Goal: Task Accomplishment & Management: Use online tool/utility

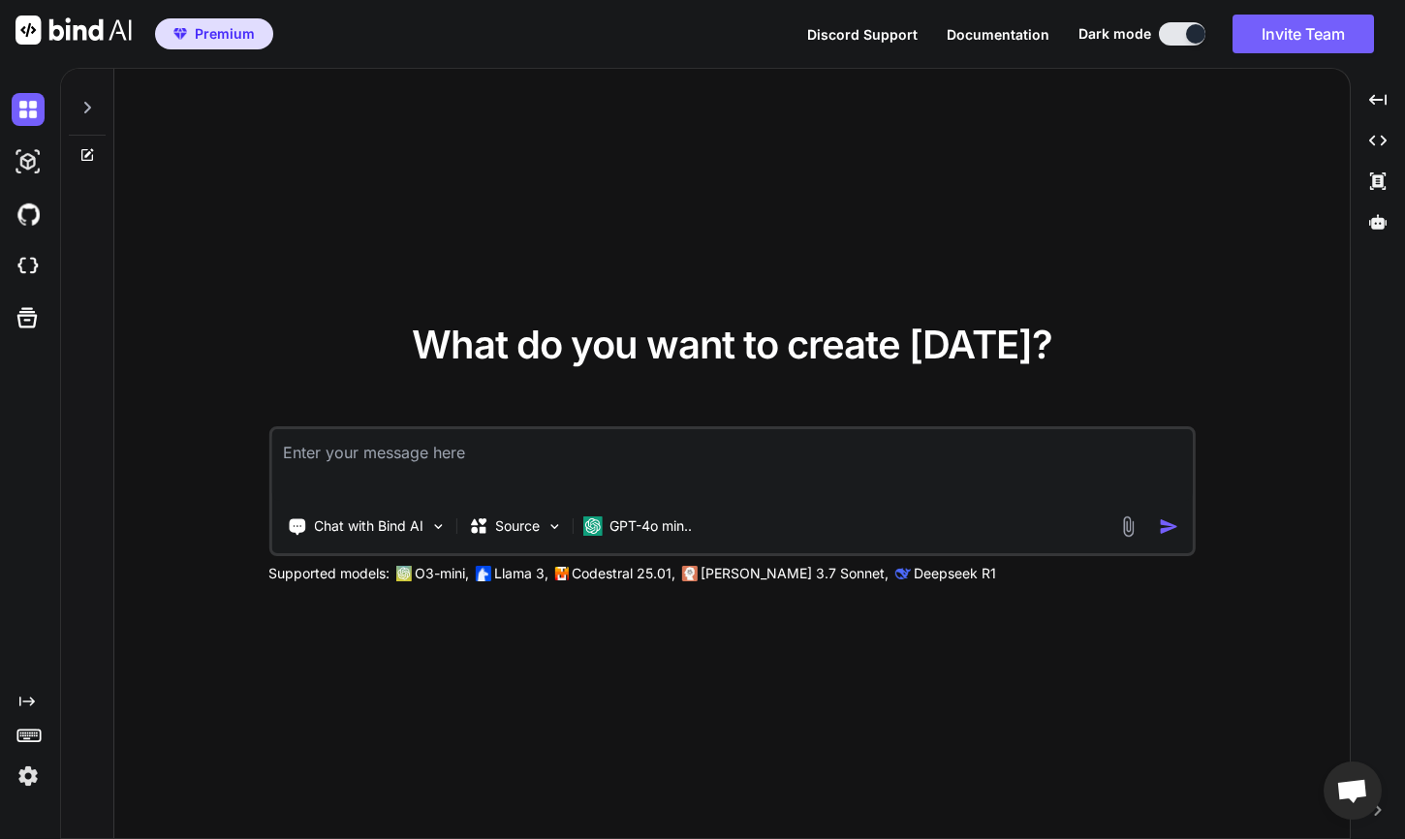
scroll to position [1, 0]
click at [615, 529] on p "GPT-4o min.." at bounding box center [650, 525] width 82 height 19
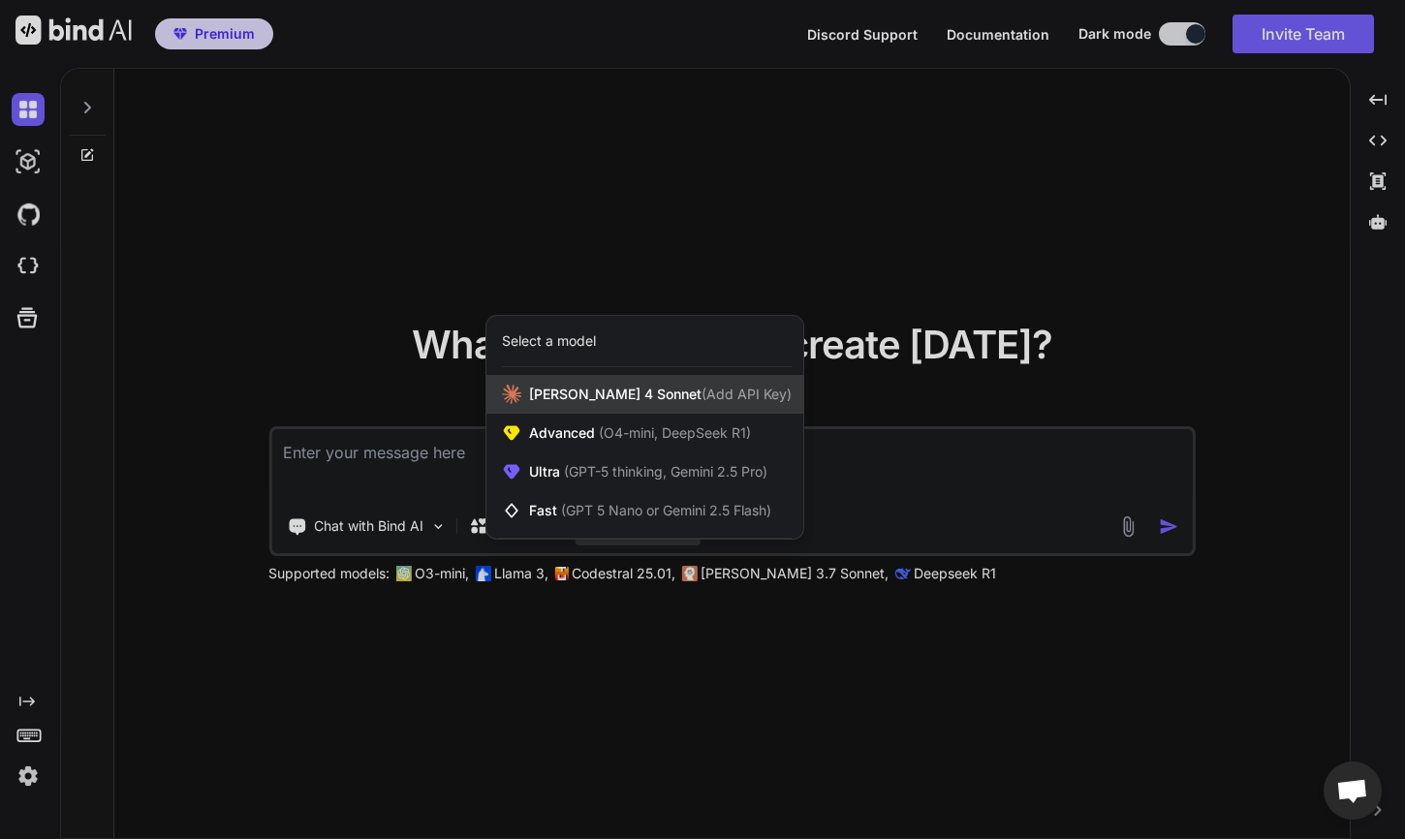
click at [605, 404] on div "[PERSON_NAME] 4 Sonnet (Add API Key)" at bounding box center [644, 394] width 317 height 39
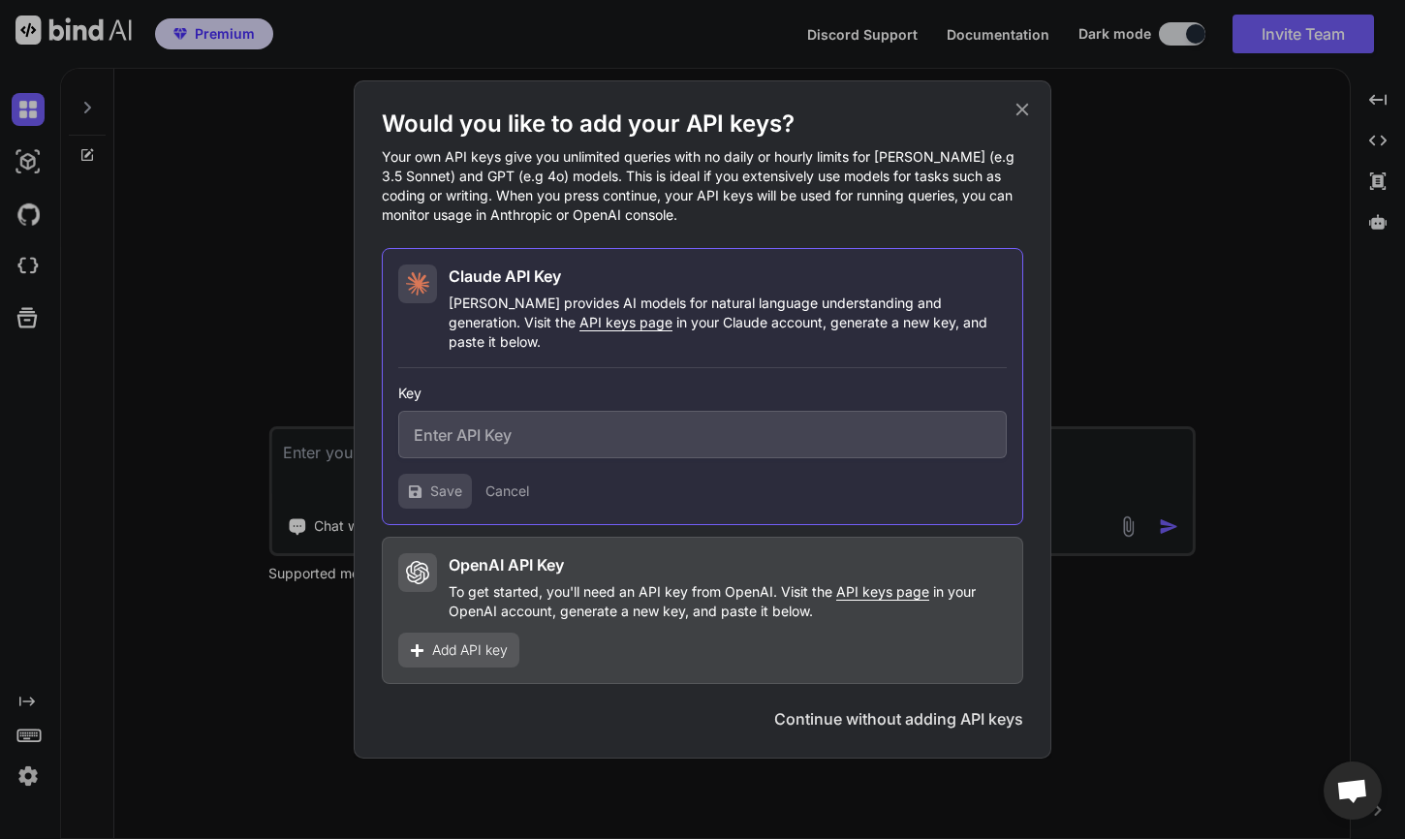
click at [1016, 109] on icon at bounding box center [1021, 109] width 21 height 21
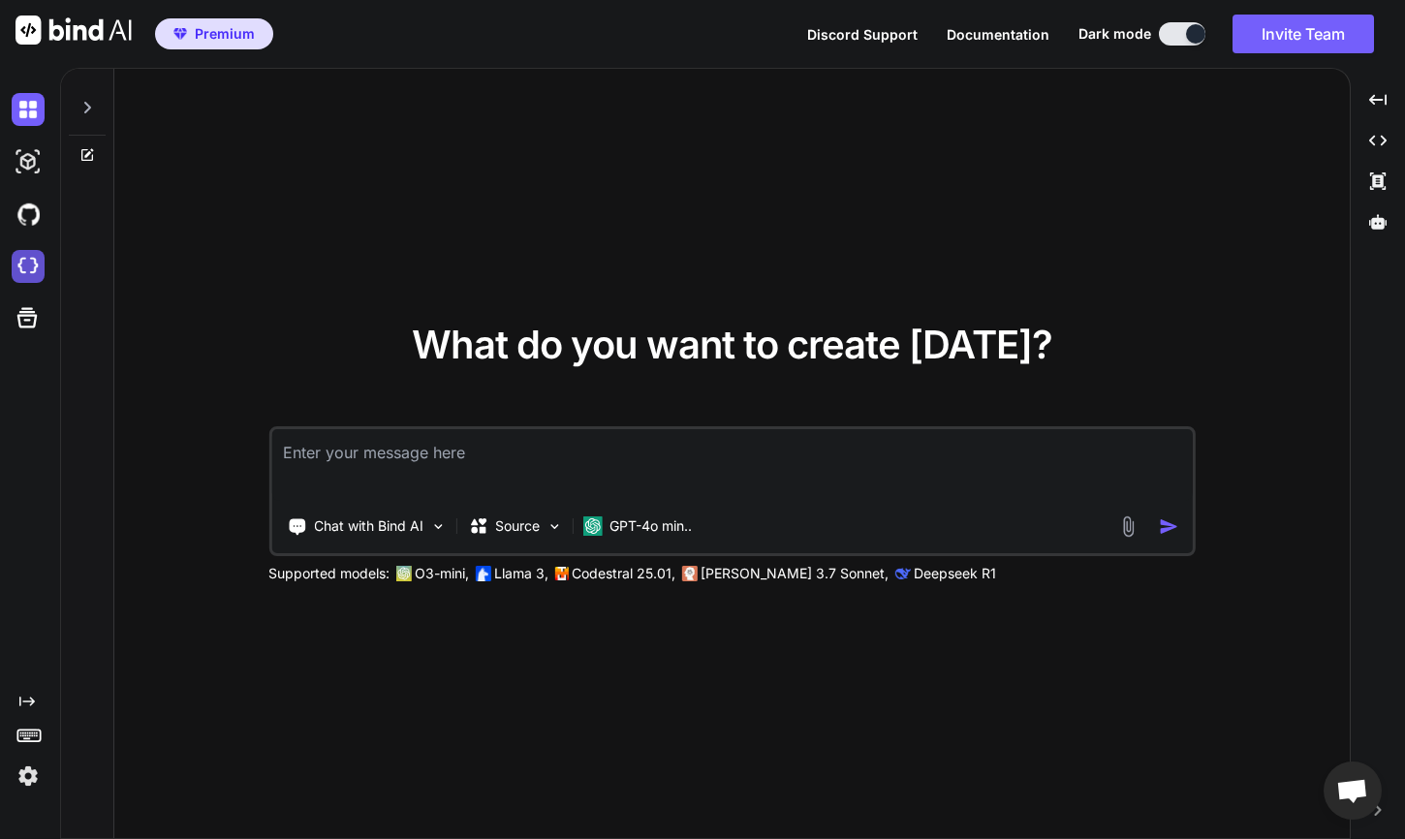
click at [24, 263] on img at bounding box center [28, 266] width 33 height 33
click at [634, 525] on p "GPT-4o min.." at bounding box center [650, 525] width 82 height 19
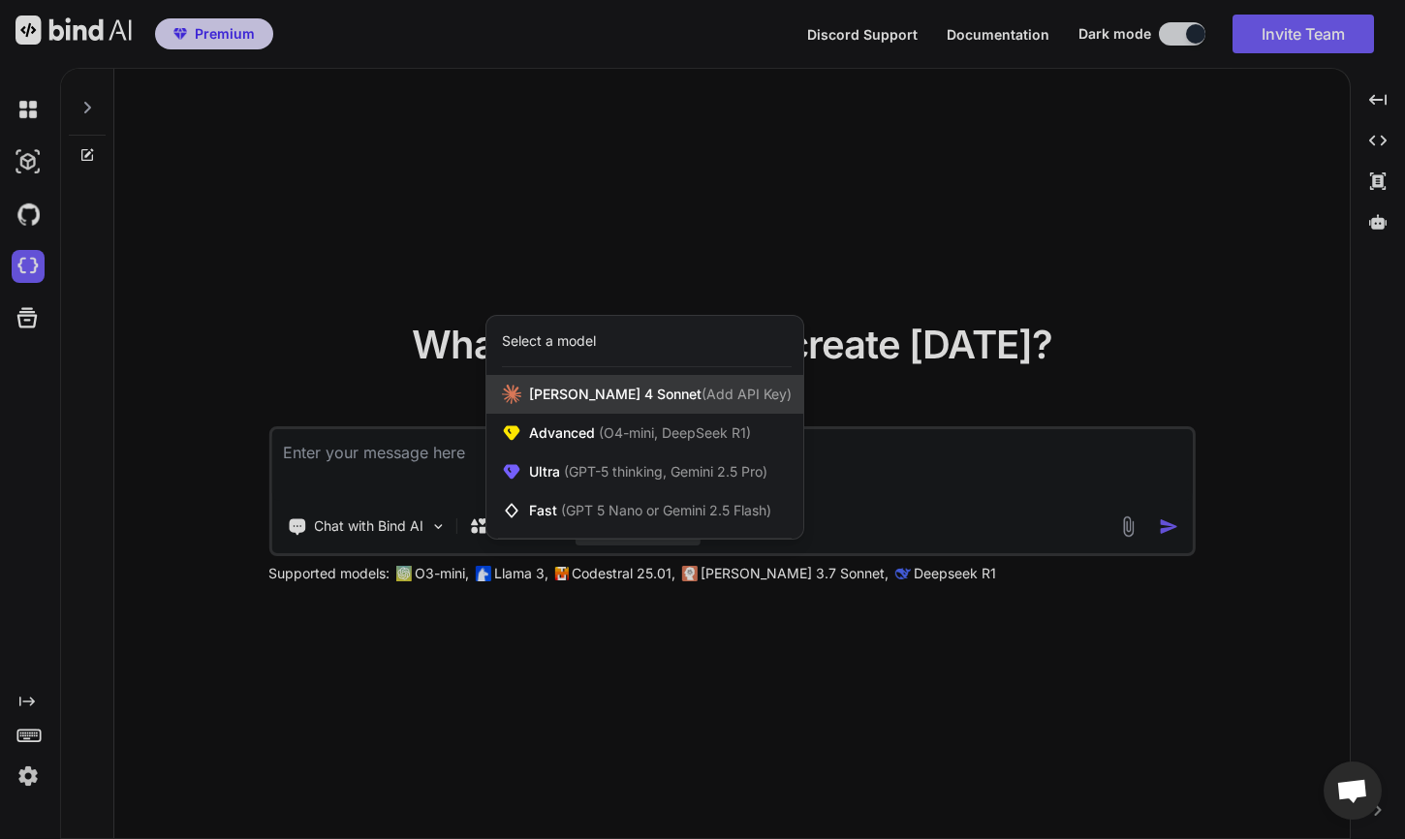
click at [626, 409] on div "[PERSON_NAME] 4 Sonnet (Add API Key)" at bounding box center [644, 394] width 317 height 39
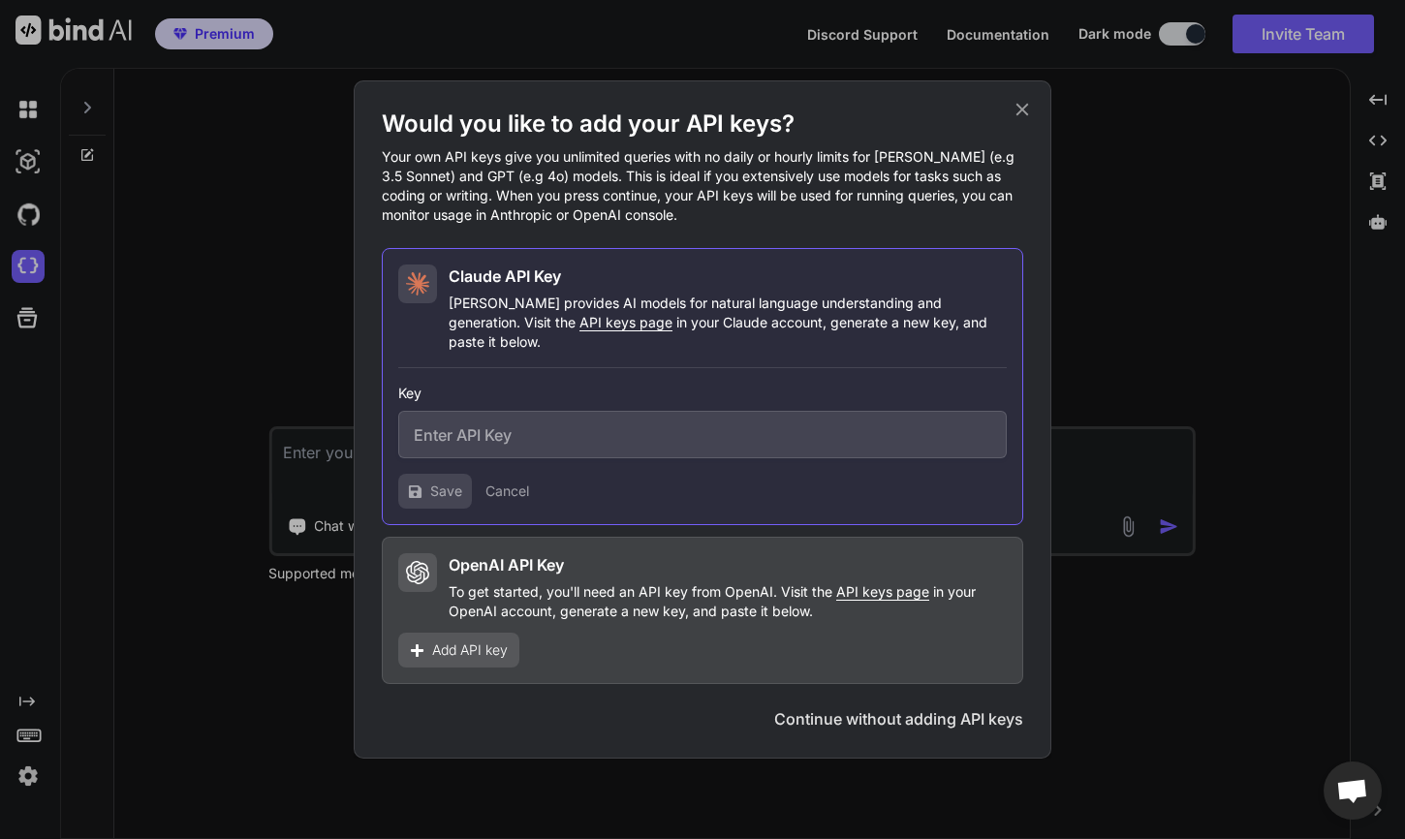
click at [827, 716] on button "Continue without adding API keys" at bounding box center [898, 718] width 249 height 23
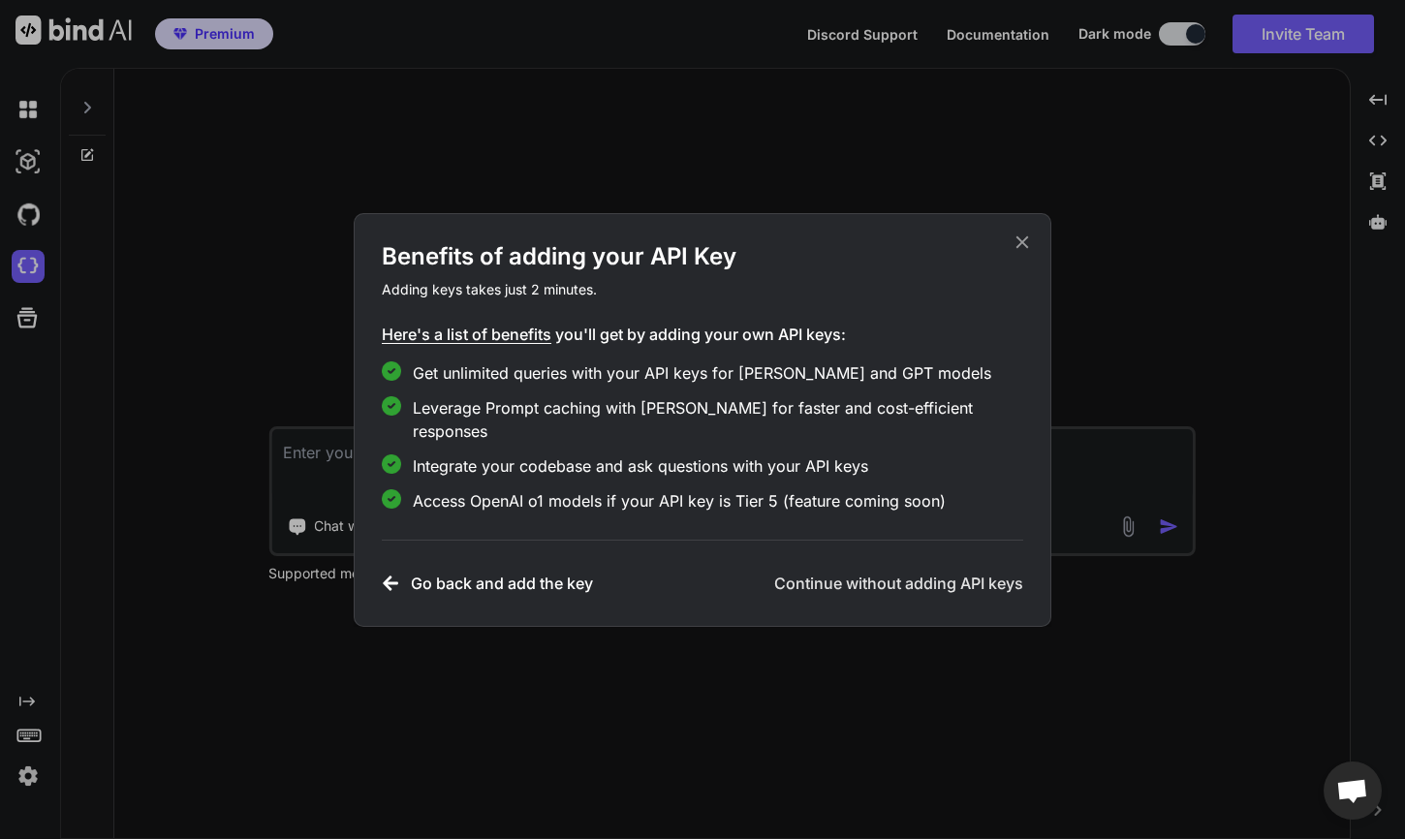
click at [833, 572] on h3 "Continue without adding API keys" at bounding box center [898, 583] width 249 height 23
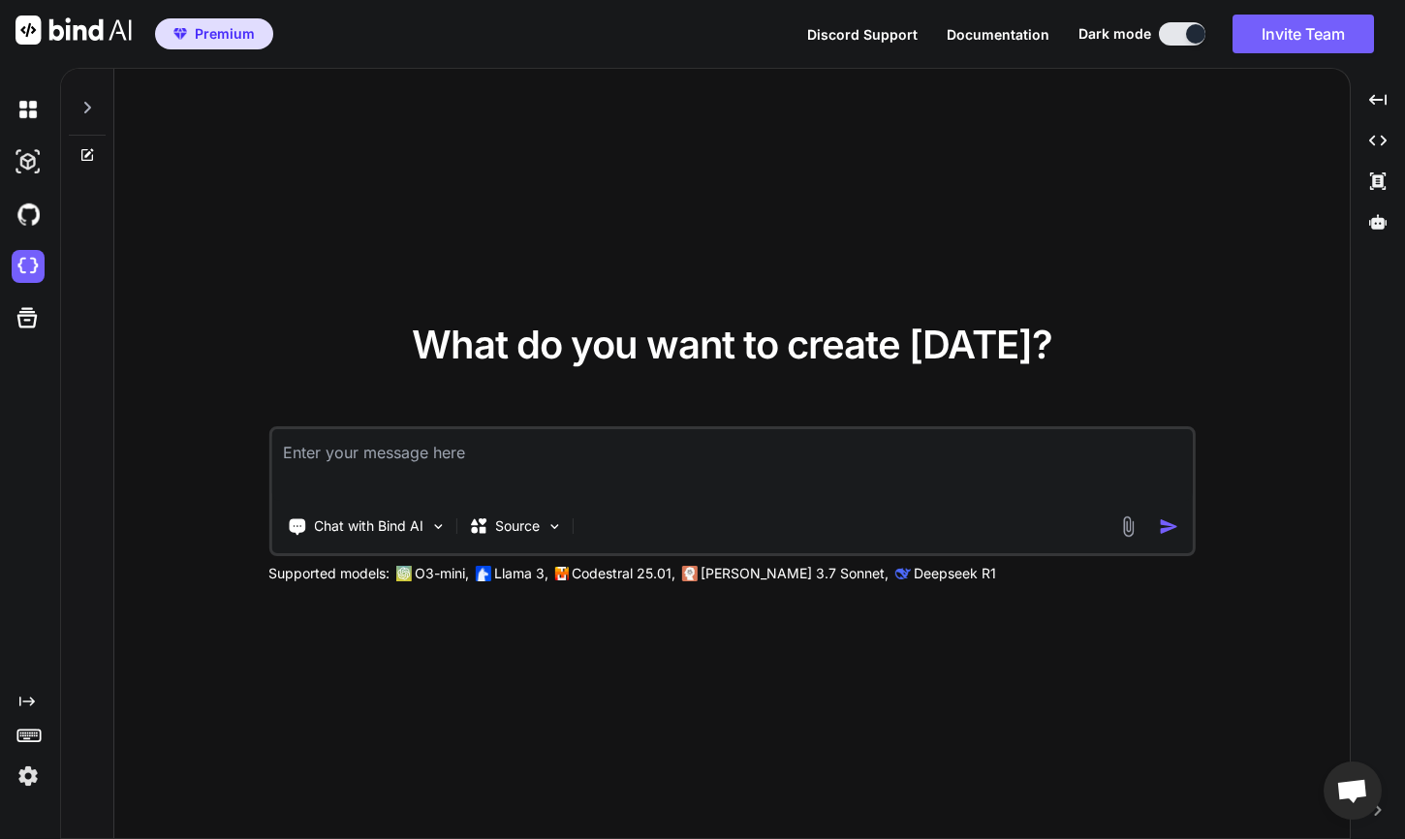
click at [539, 462] on textarea at bounding box center [731, 465] width 920 height 72
type textarea "j"
click at [1126, 525] on img at bounding box center [1128, 526] width 22 height 22
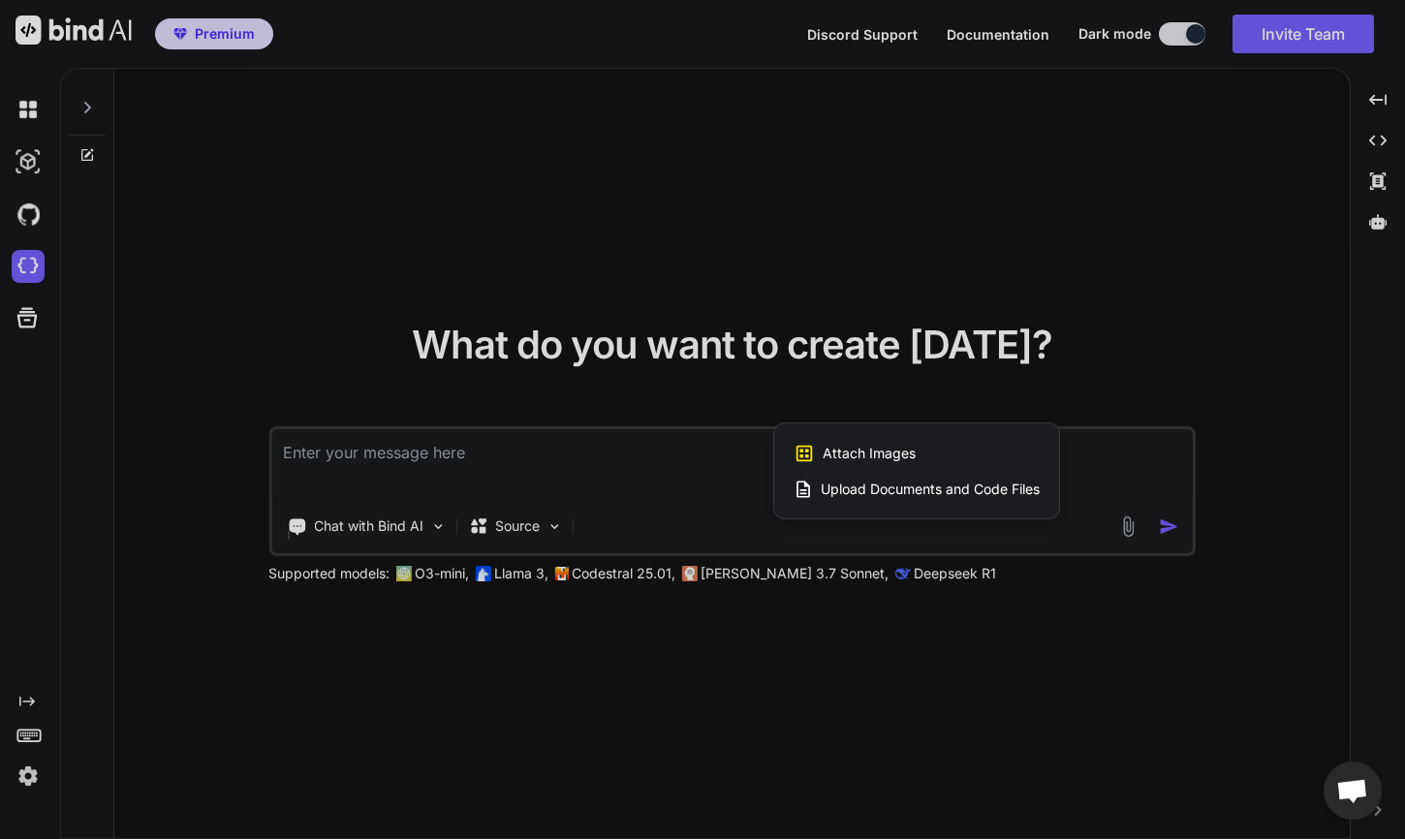
click at [900, 491] on span "Upload Documents and Code Files" at bounding box center [930, 489] width 219 height 19
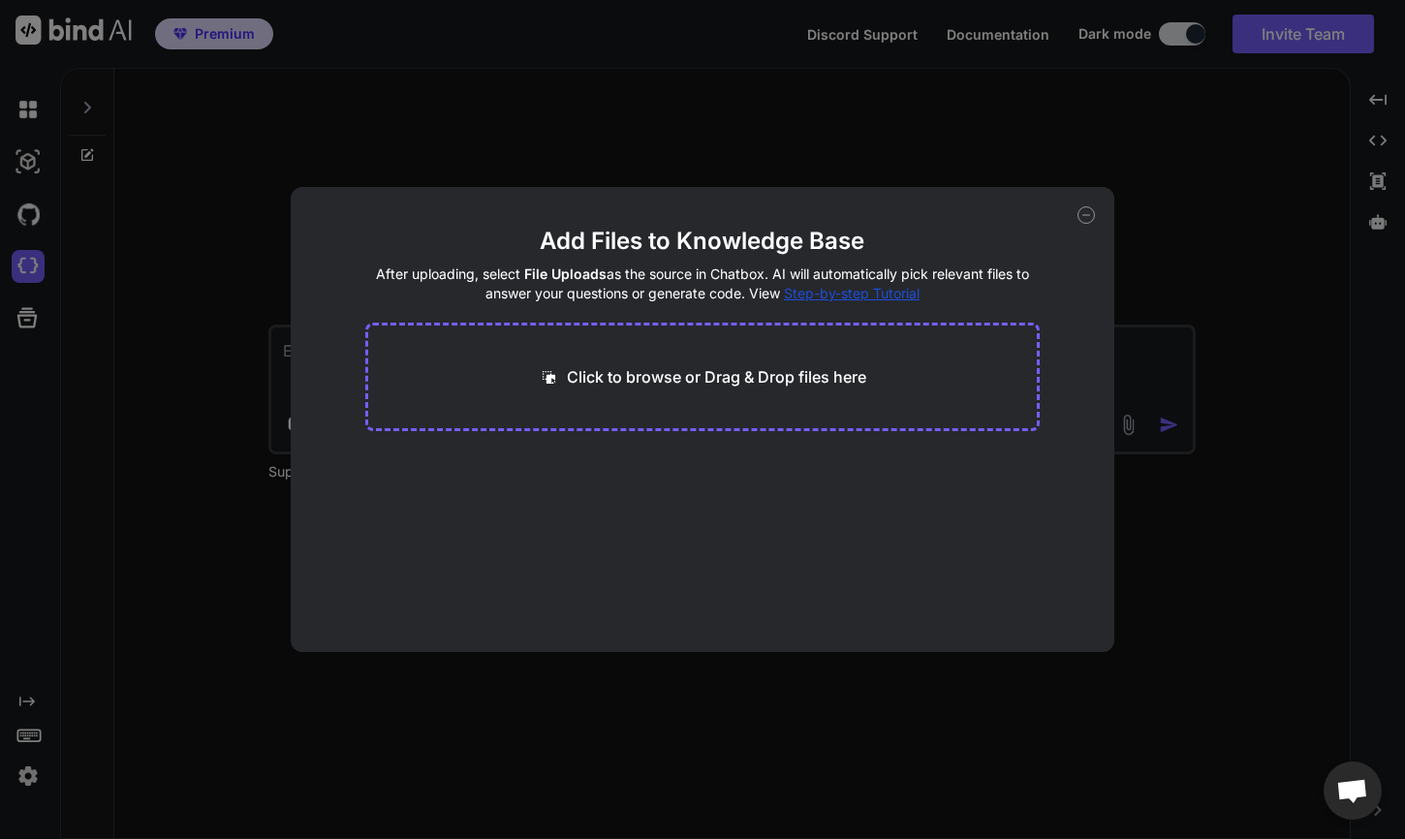
click at [691, 407] on div "Click to browse or Drag & Drop files here" at bounding box center [702, 377] width 674 height 109
click at [666, 373] on p "Click to browse or Drag & Drop files here" at bounding box center [716, 376] width 299 height 23
type input "C:\fakepath\AI 客服助理 for WordPress README from GitHub.md"
click at [1013, 584] on button "Finish" at bounding box center [1006, 593] width 68 height 39
click at [1085, 217] on icon at bounding box center [1085, 214] width 17 height 17
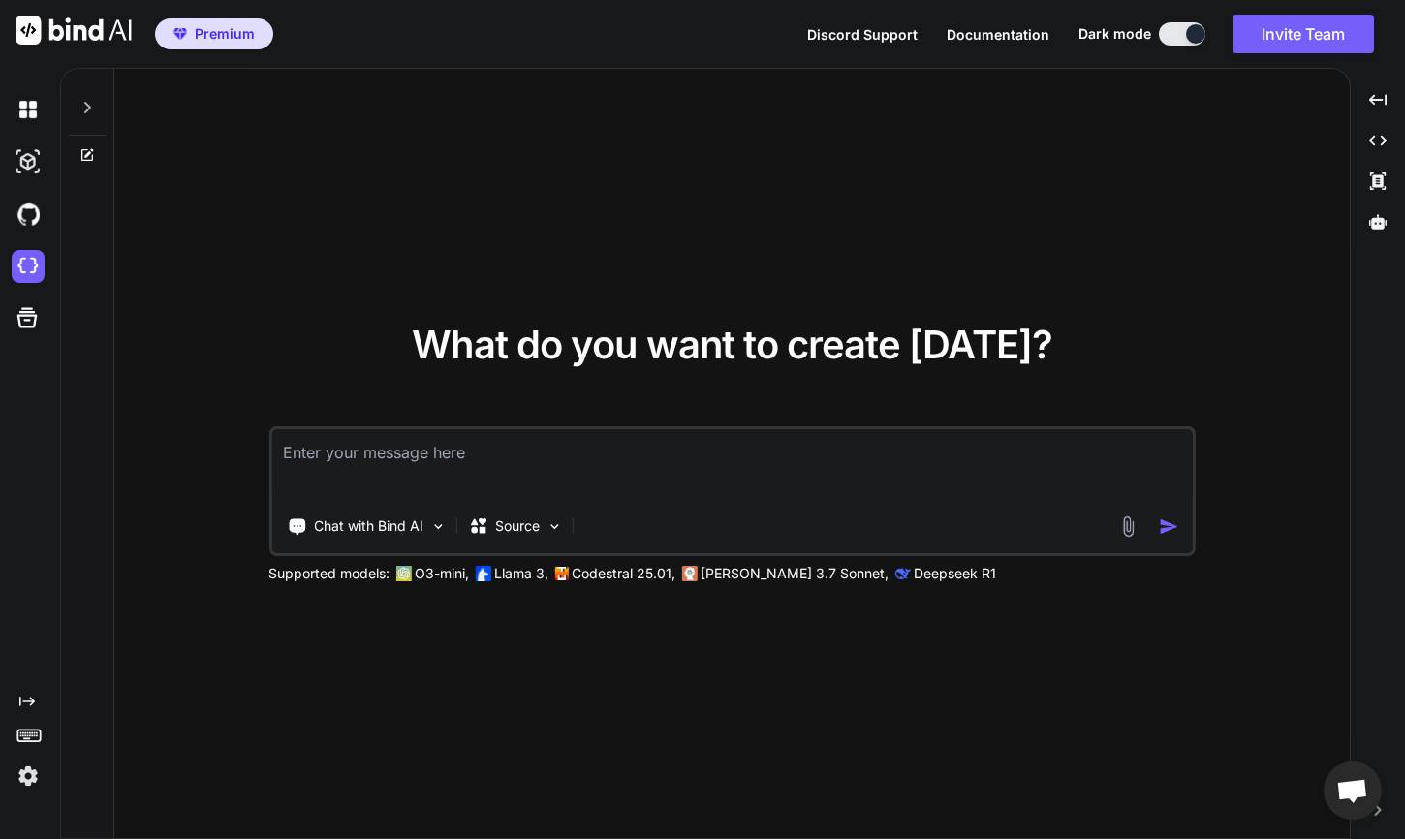
click at [612, 440] on textarea at bounding box center [731, 465] width 920 height 72
type textarea "j"
type textarea "我要創建一ㄍㄜ"
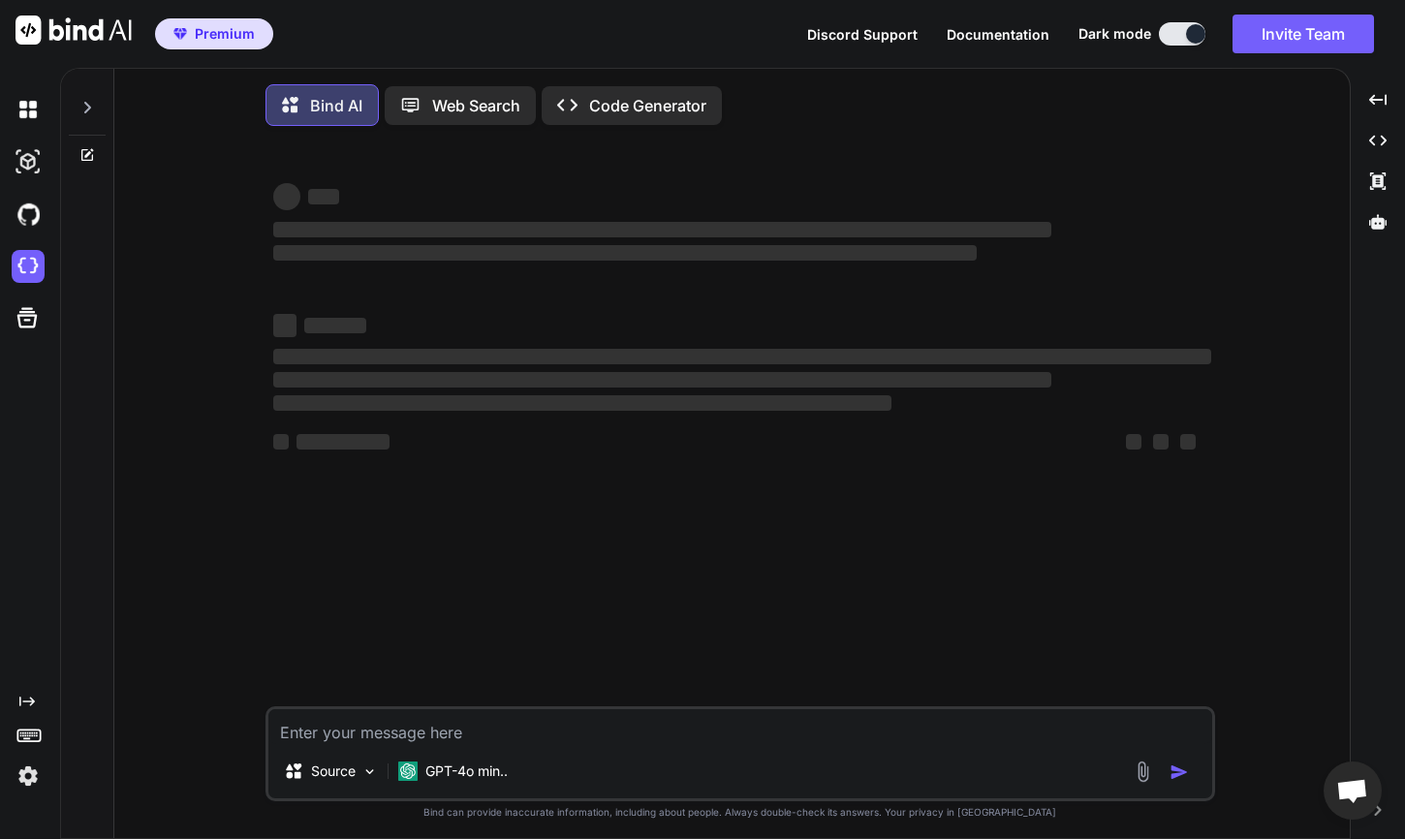
type textarea "˙"
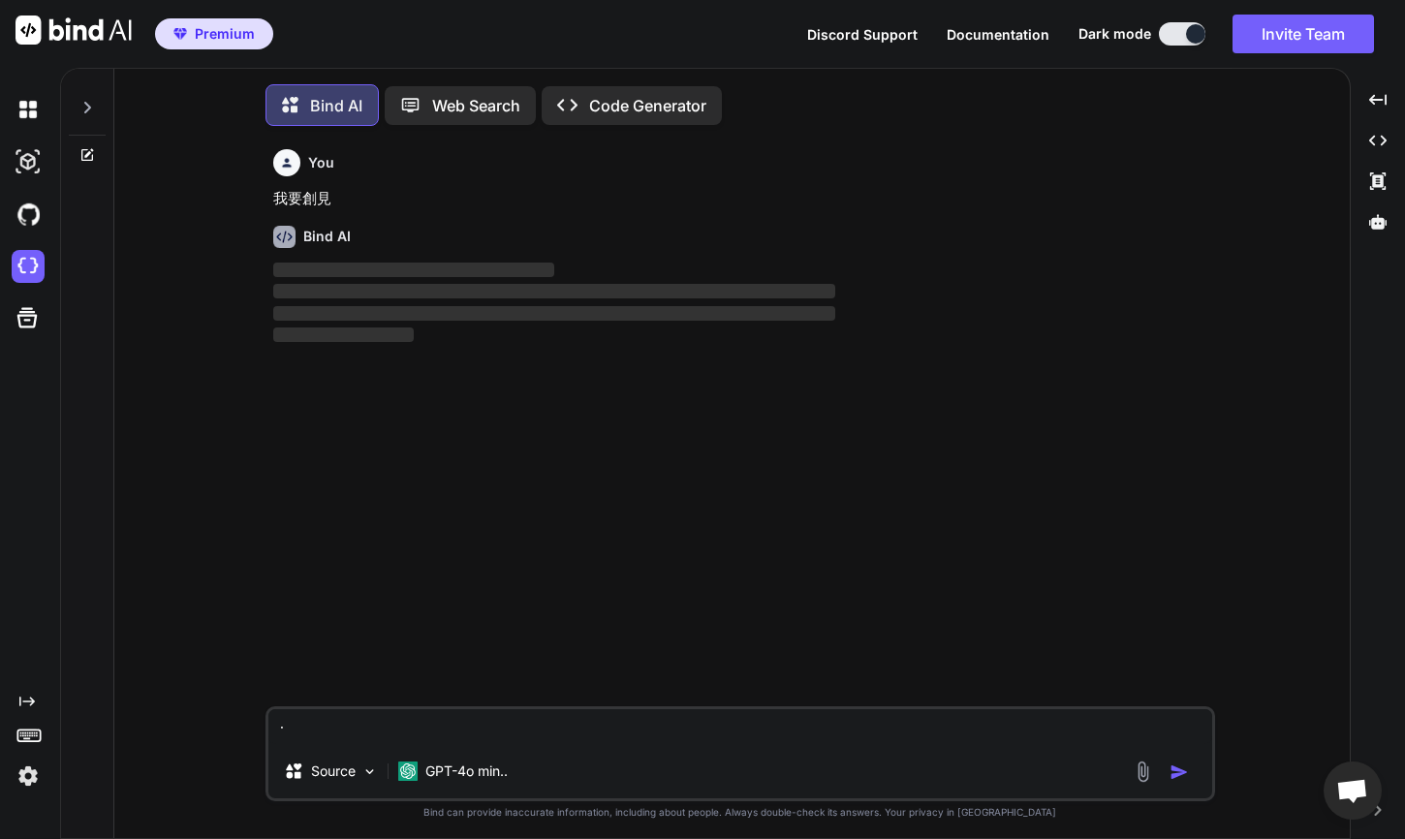
scroll to position [10, 0]
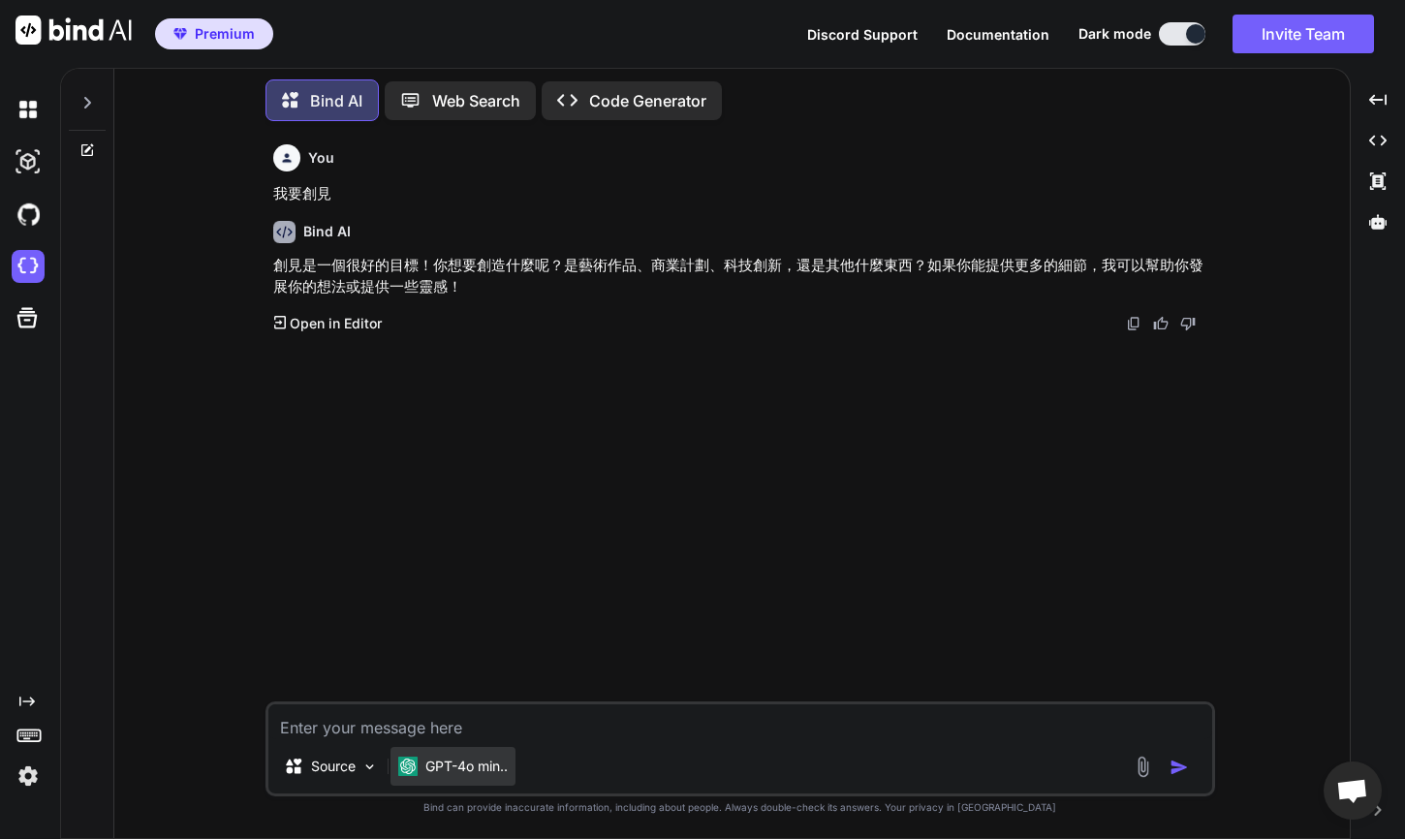
click at [449, 767] on p "GPT-4o min.." at bounding box center [466, 766] width 82 height 19
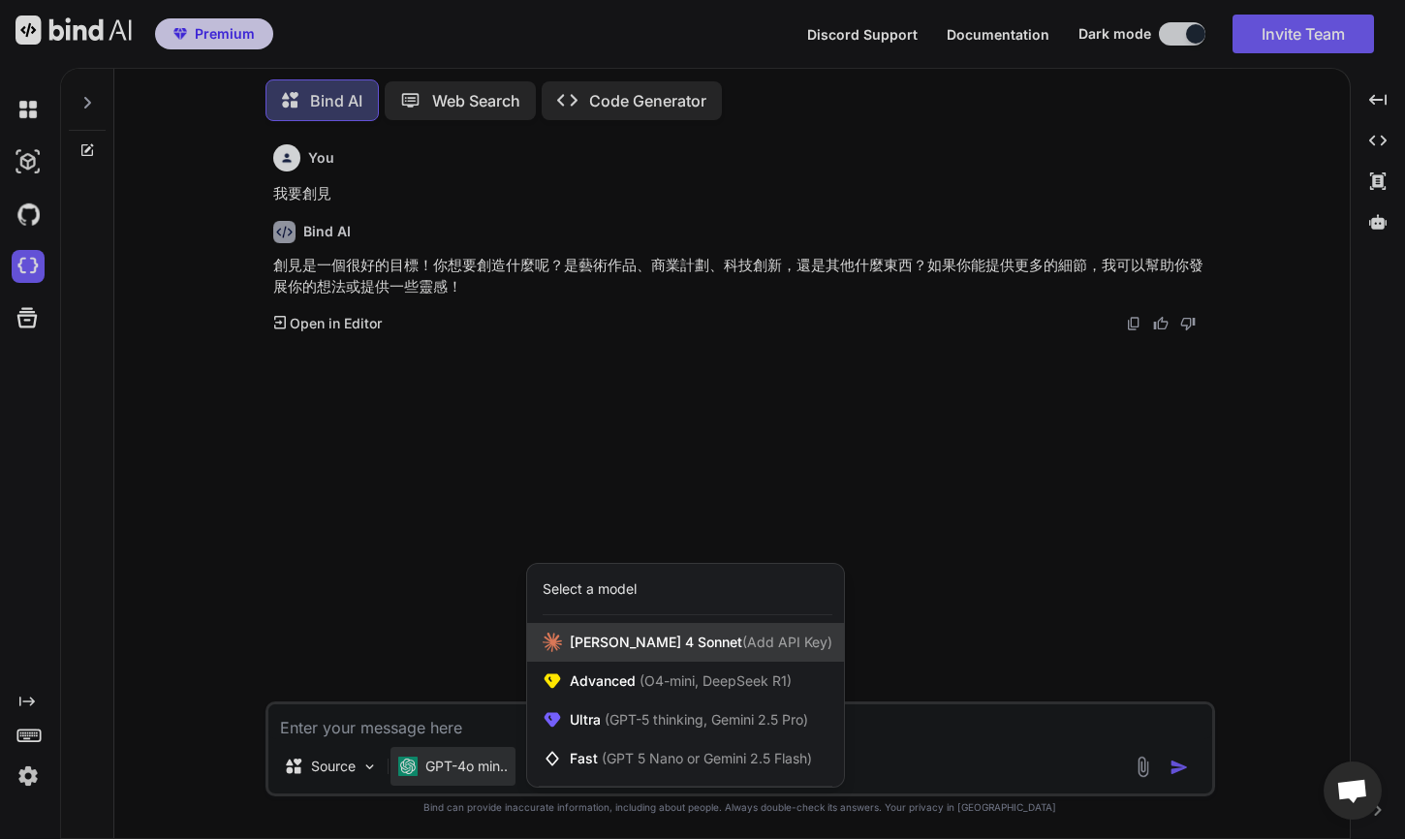
click at [587, 654] on div "[PERSON_NAME] 4 Sonnet (Add API Key)" at bounding box center [685, 642] width 317 height 39
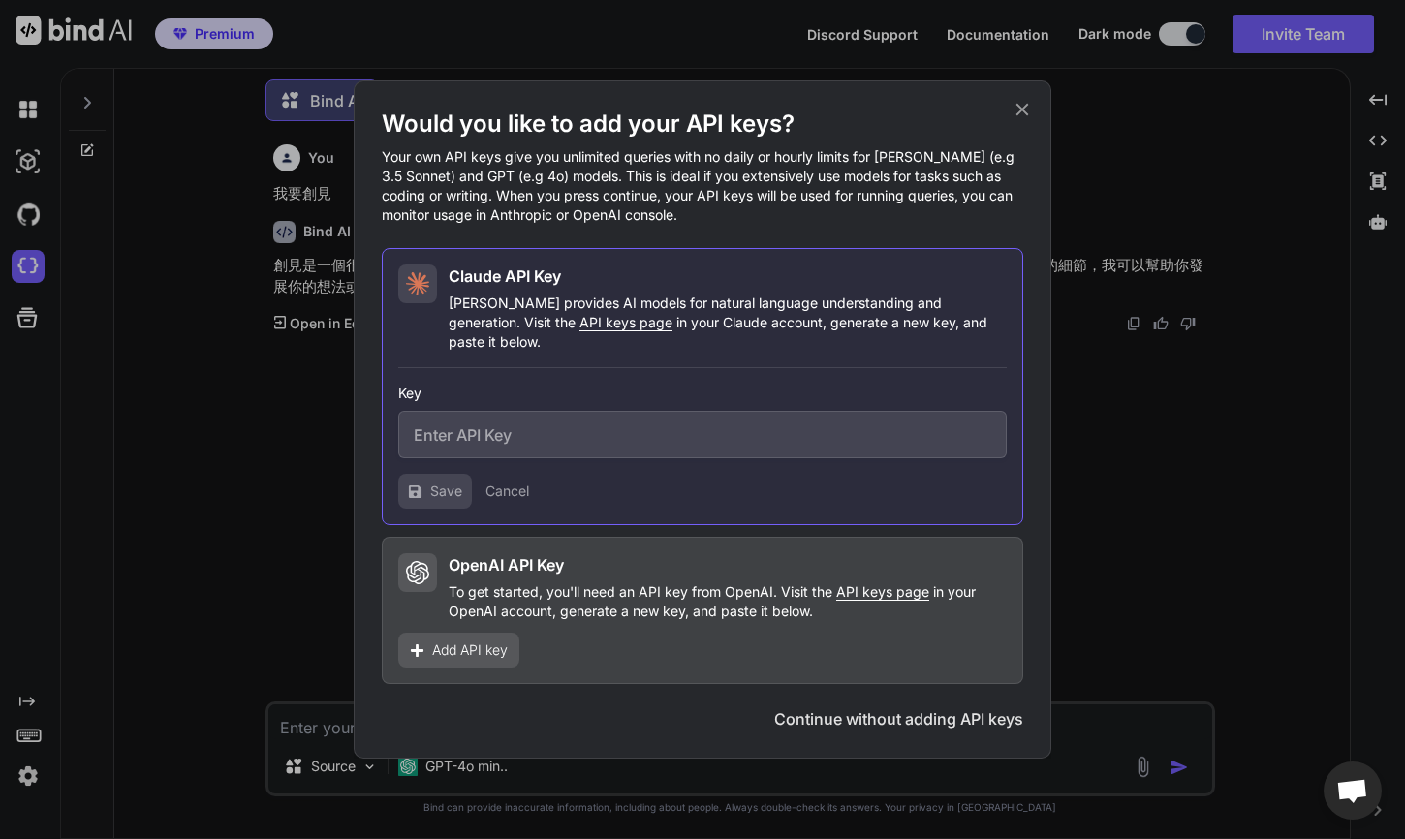
click at [868, 707] on button "Continue without adding API keys" at bounding box center [898, 718] width 249 height 23
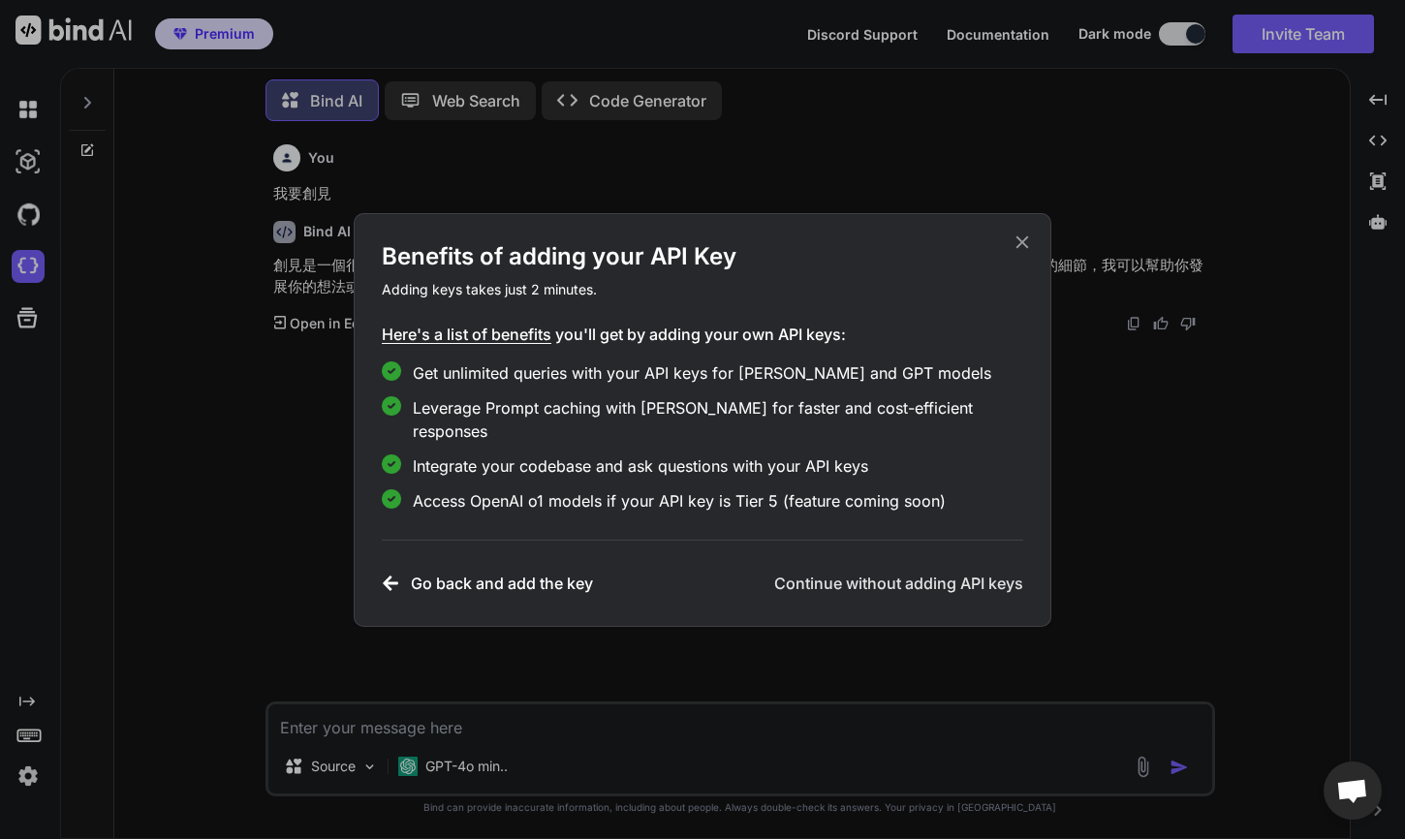
click at [870, 572] on h3 "Continue without adding API keys" at bounding box center [898, 583] width 249 height 23
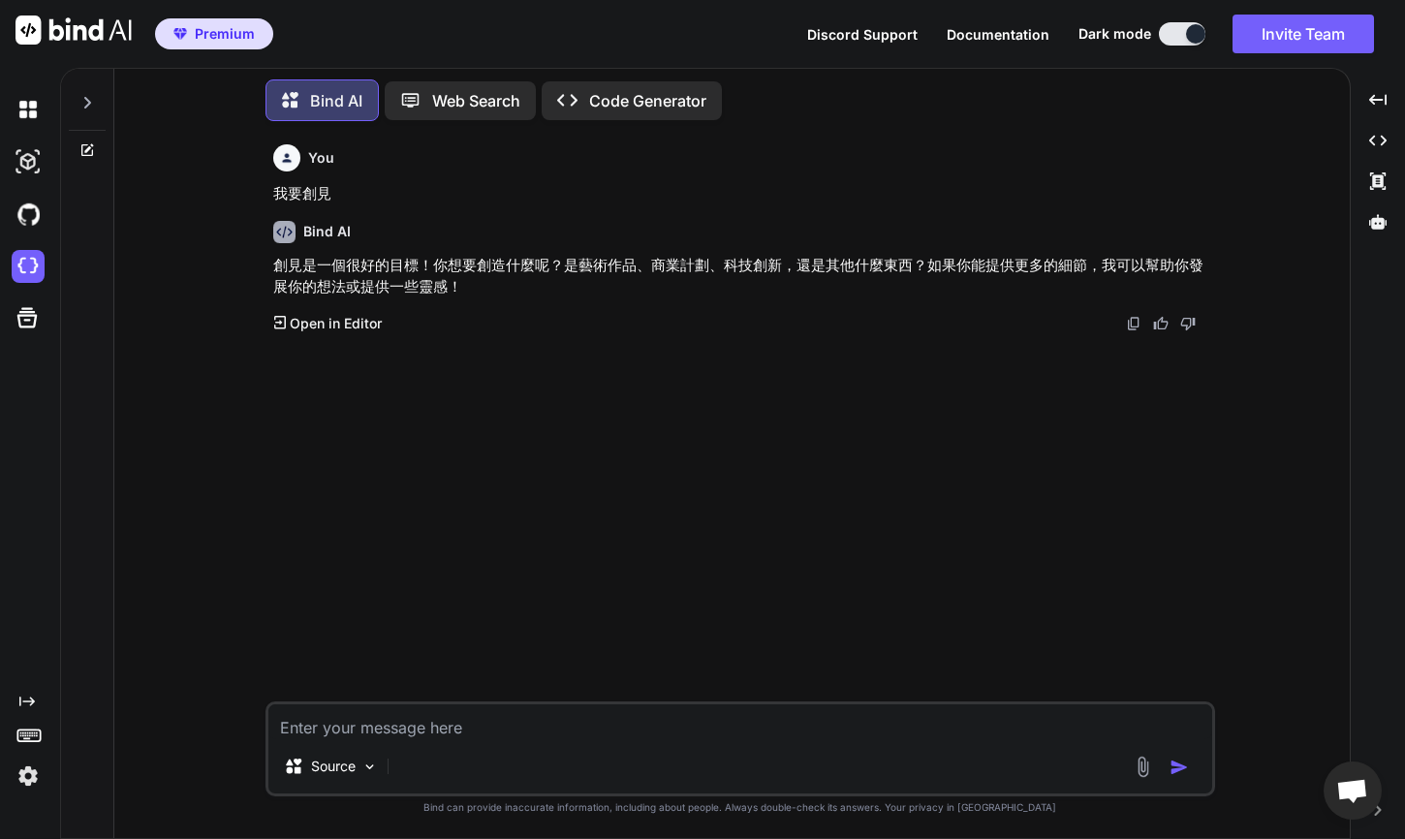
click at [441, 722] on textarea at bounding box center [740, 721] width 944 height 35
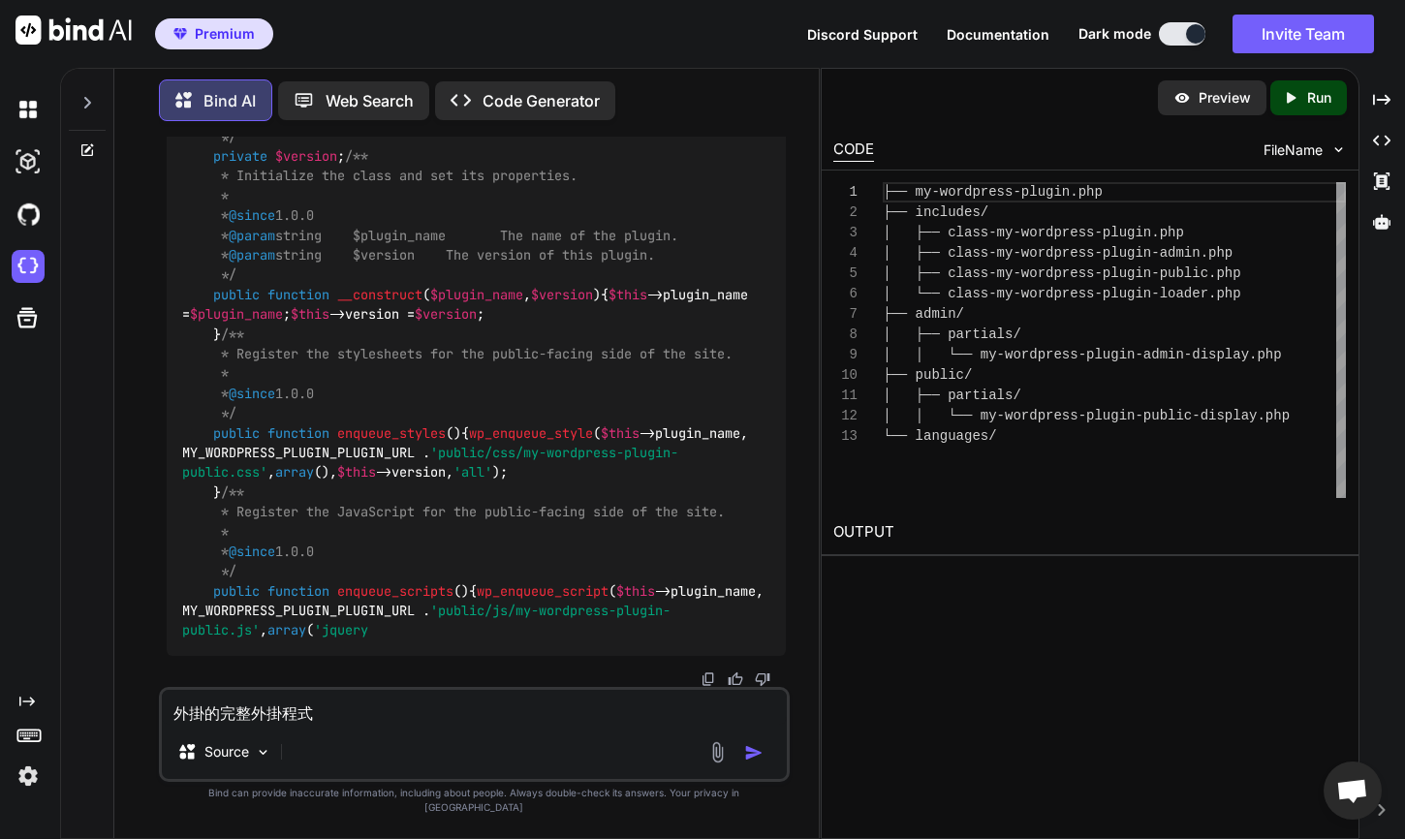
scroll to position [10803, 0]
type textarea "外掛的完整外掛程式"
click at [1296, 93] on icon "Created with Pixso." at bounding box center [1290, 97] width 17 height 17
click at [425, 16] on div "Premium Discord Support Documentation Dark mode Invite Team Created with Pixso." at bounding box center [702, 34] width 1405 height 68
click at [348, 91] on p "Web Search" at bounding box center [370, 100] width 88 height 23
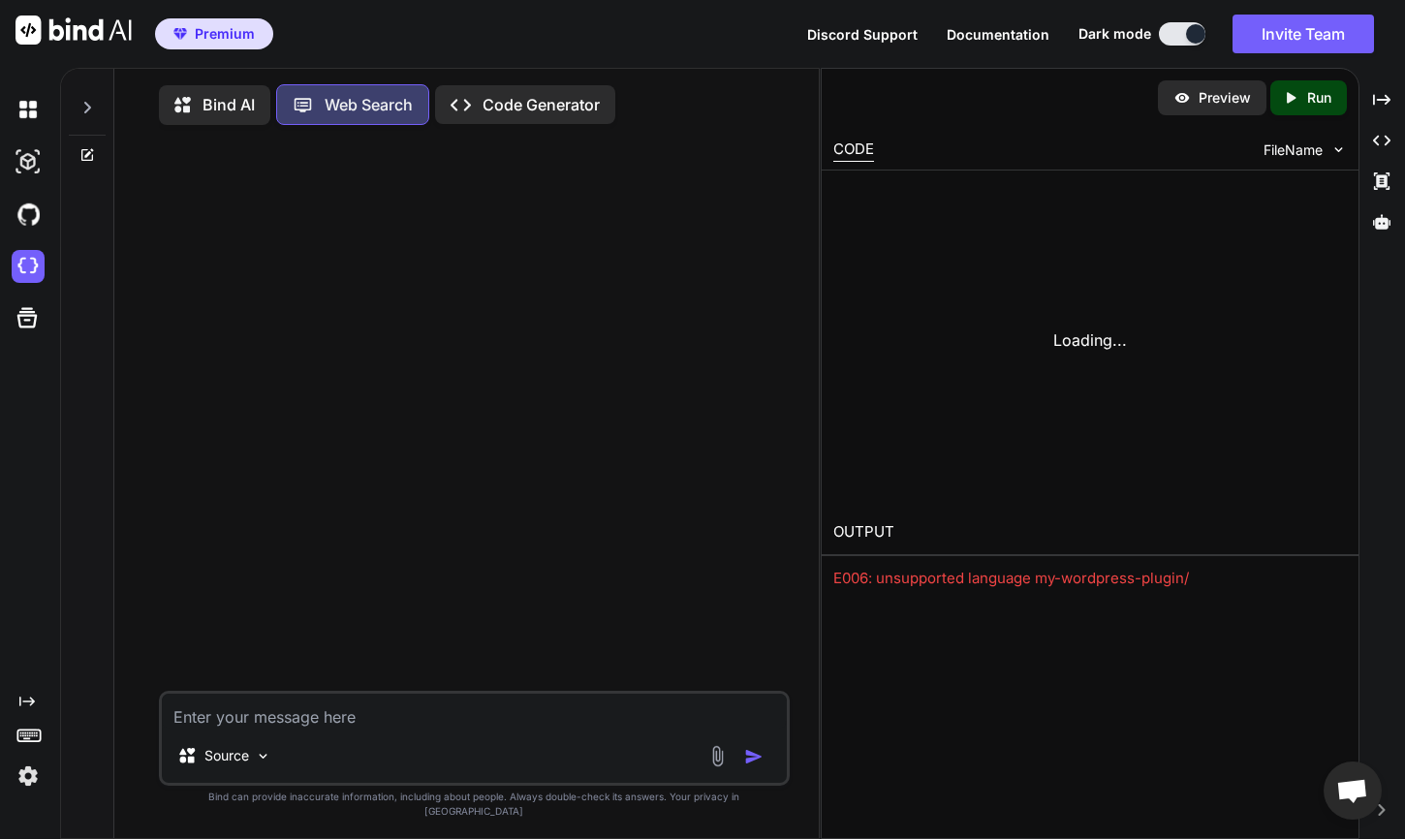
scroll to position [9, 0]
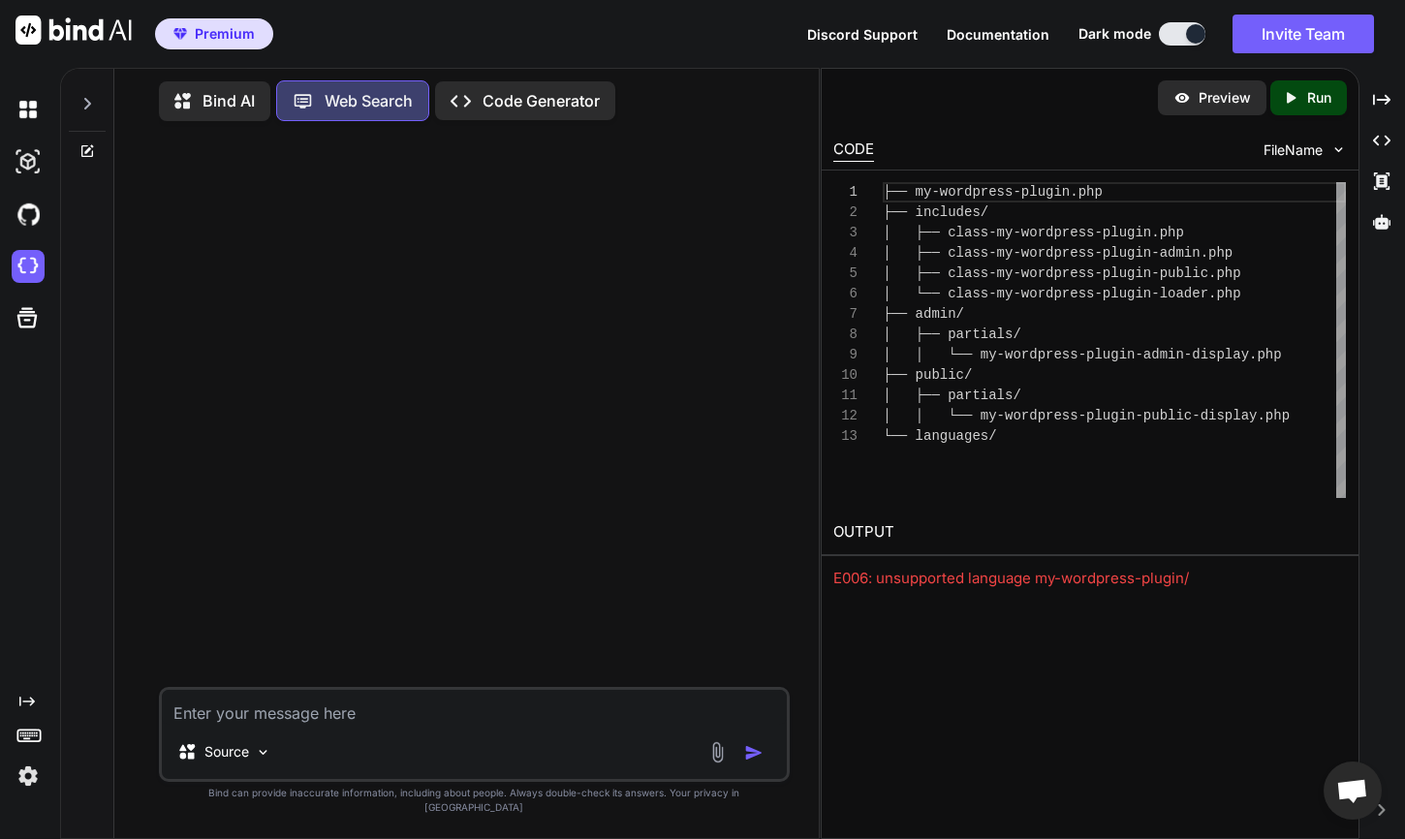
click at [511, 101] on p "Code Generator" at bounding box center [540, 100] width 117 height 23
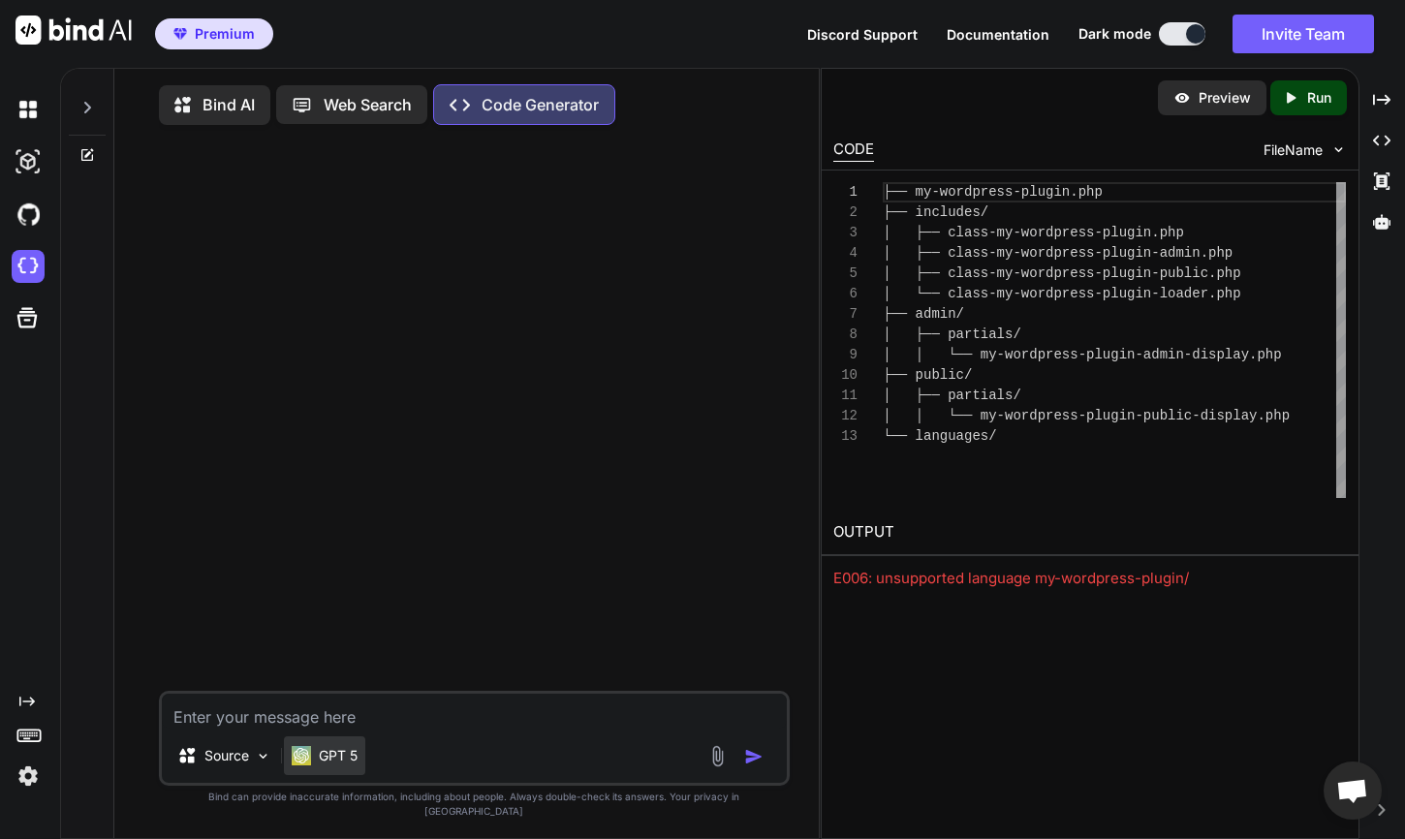
click at [308, 765] on img at bounding box center [301, 755] width 19 height 19
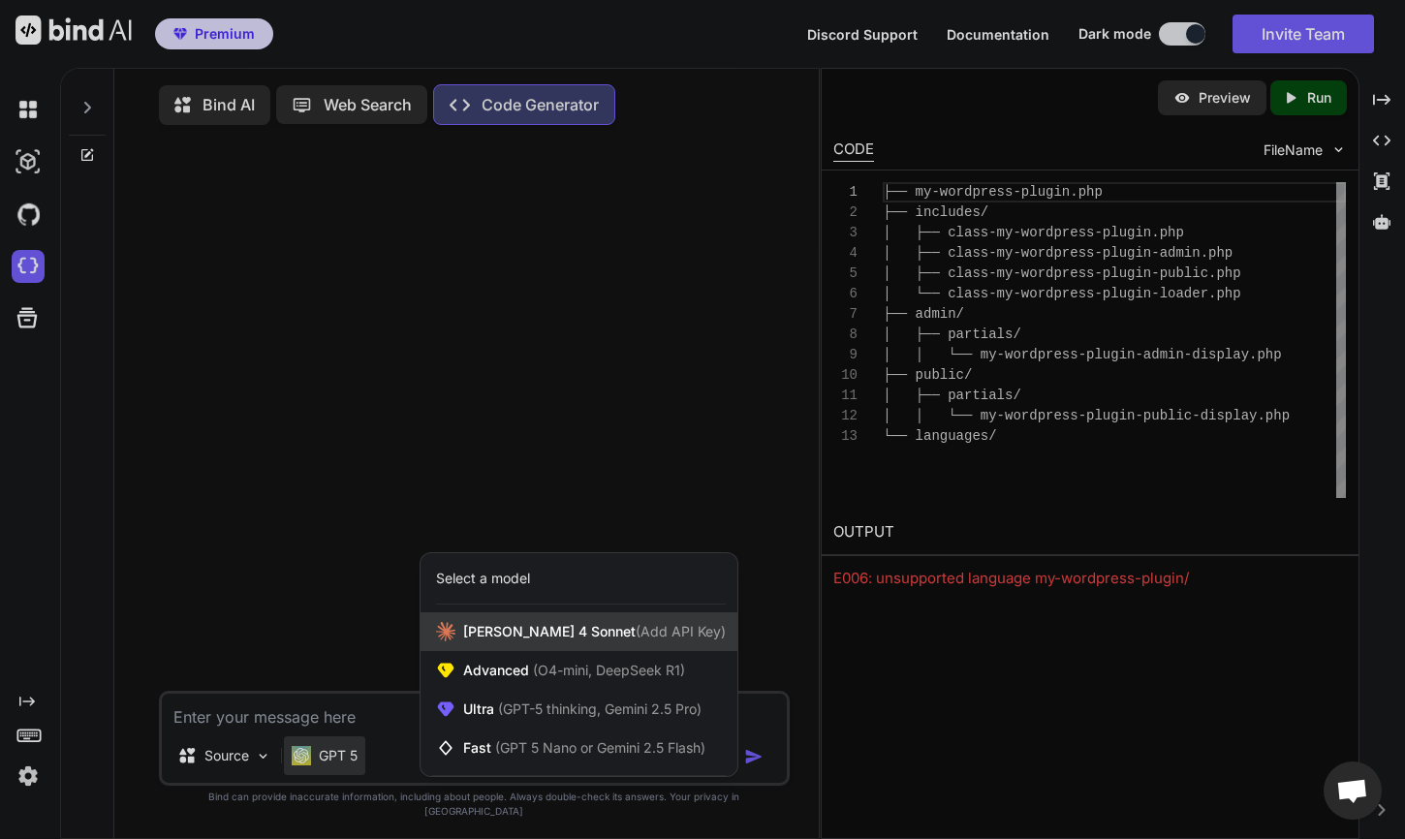
click at [484, 641] on span "[PERSON_NAME] 4 Sonnet (Add API Key)" at bounding box center [594, 631] width 263 height 19
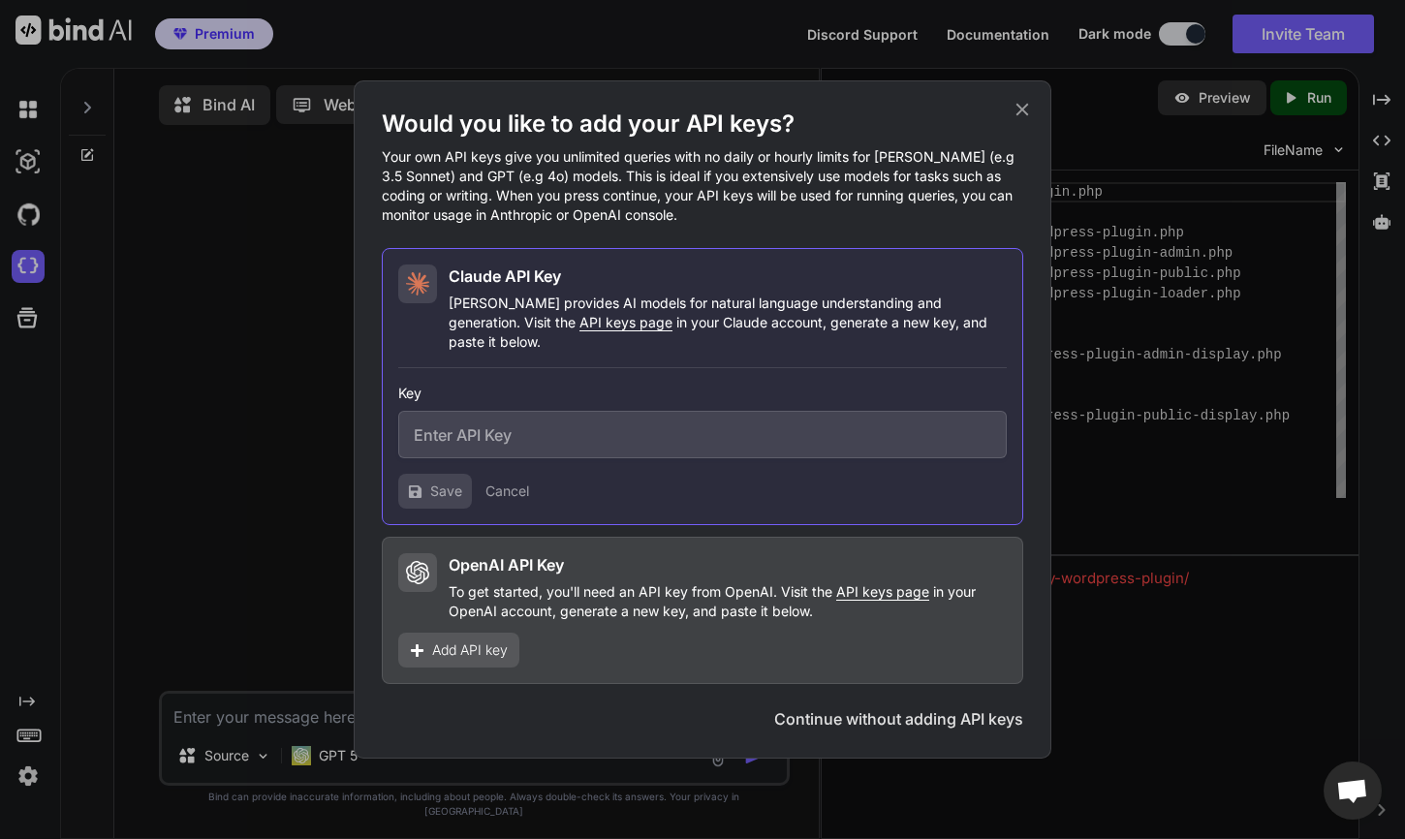
click at [791, 707] on button "Continue without adding API keys" at bounding box center [898, 718] width 249 height 23
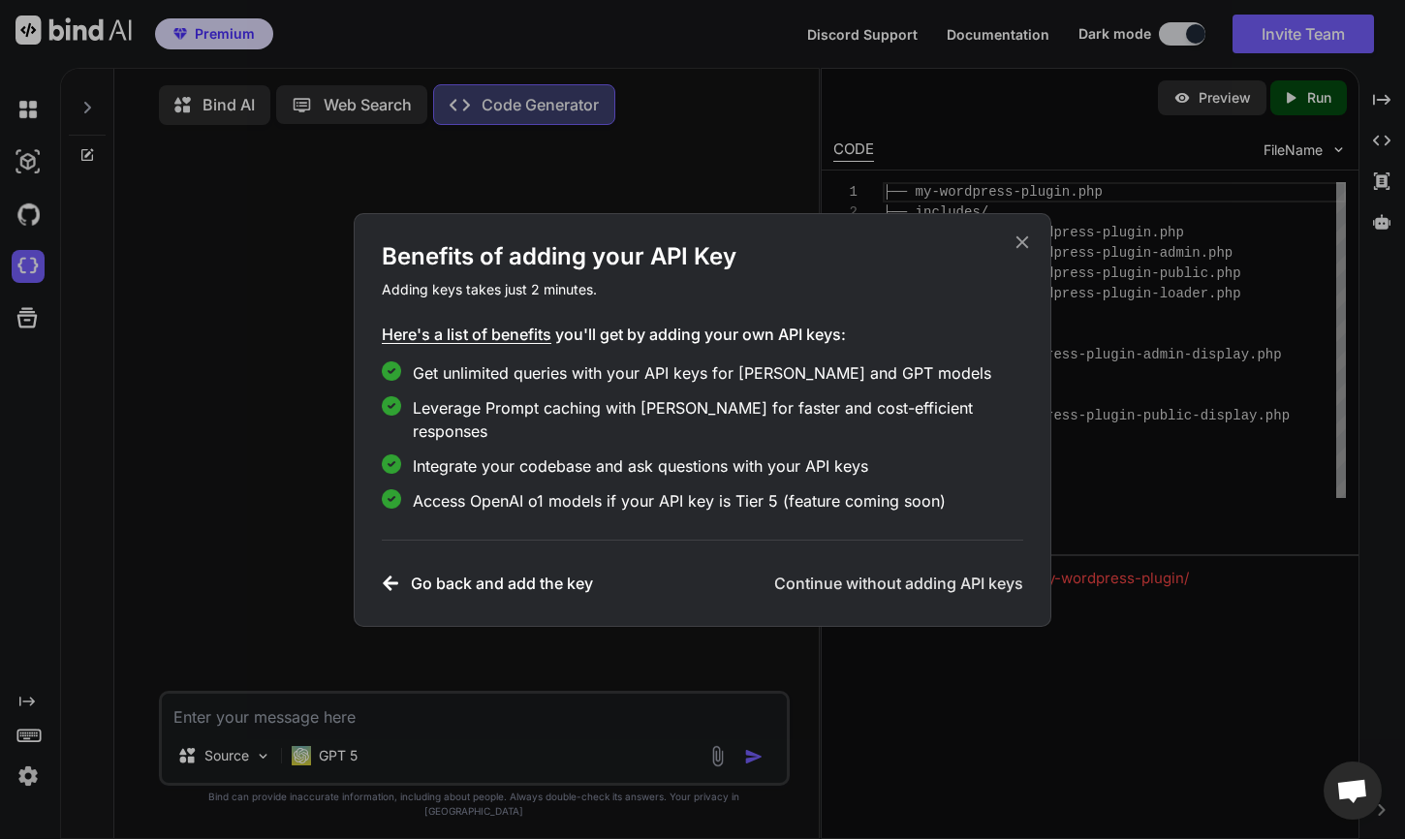
click at [861, 572] on h3 "Continue without adding API keys" at bounding box center [898, 583] width 249 height 23
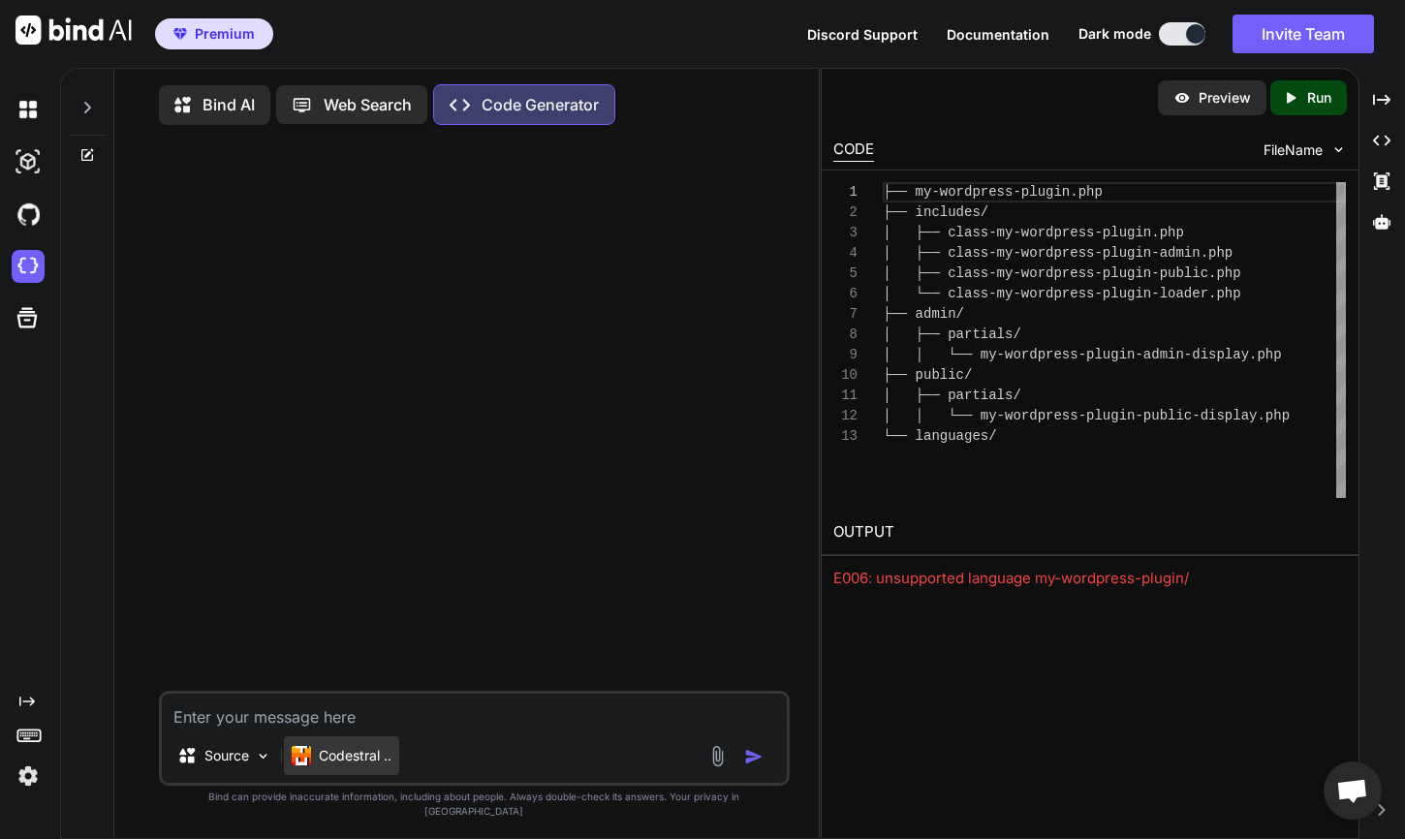
click at [383, 765] on p "Codestral .." at bounding box center [355, 755] width 73 height 19
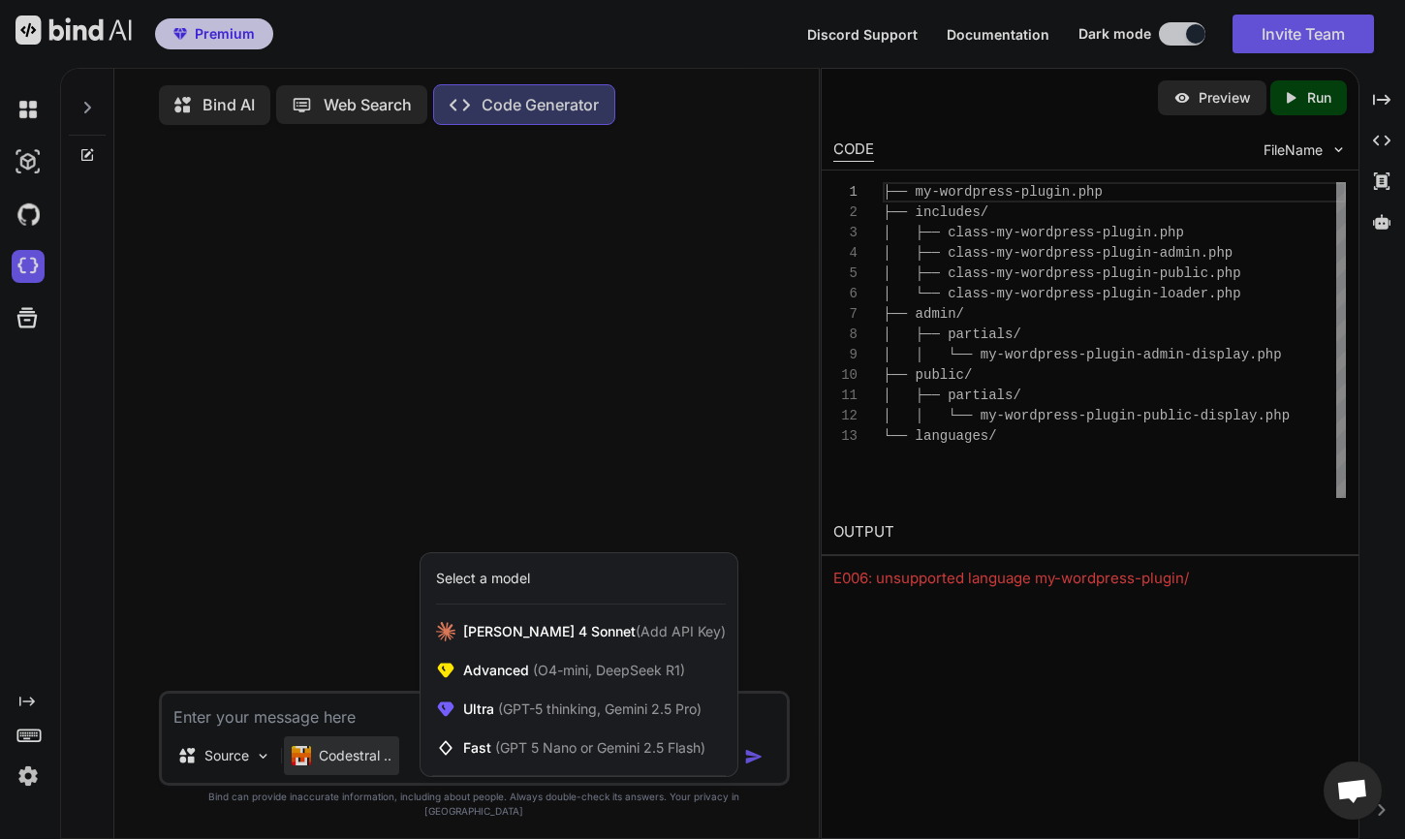
click at [373, 707] on div at bounding box center [702, 419] width 1405 height 839
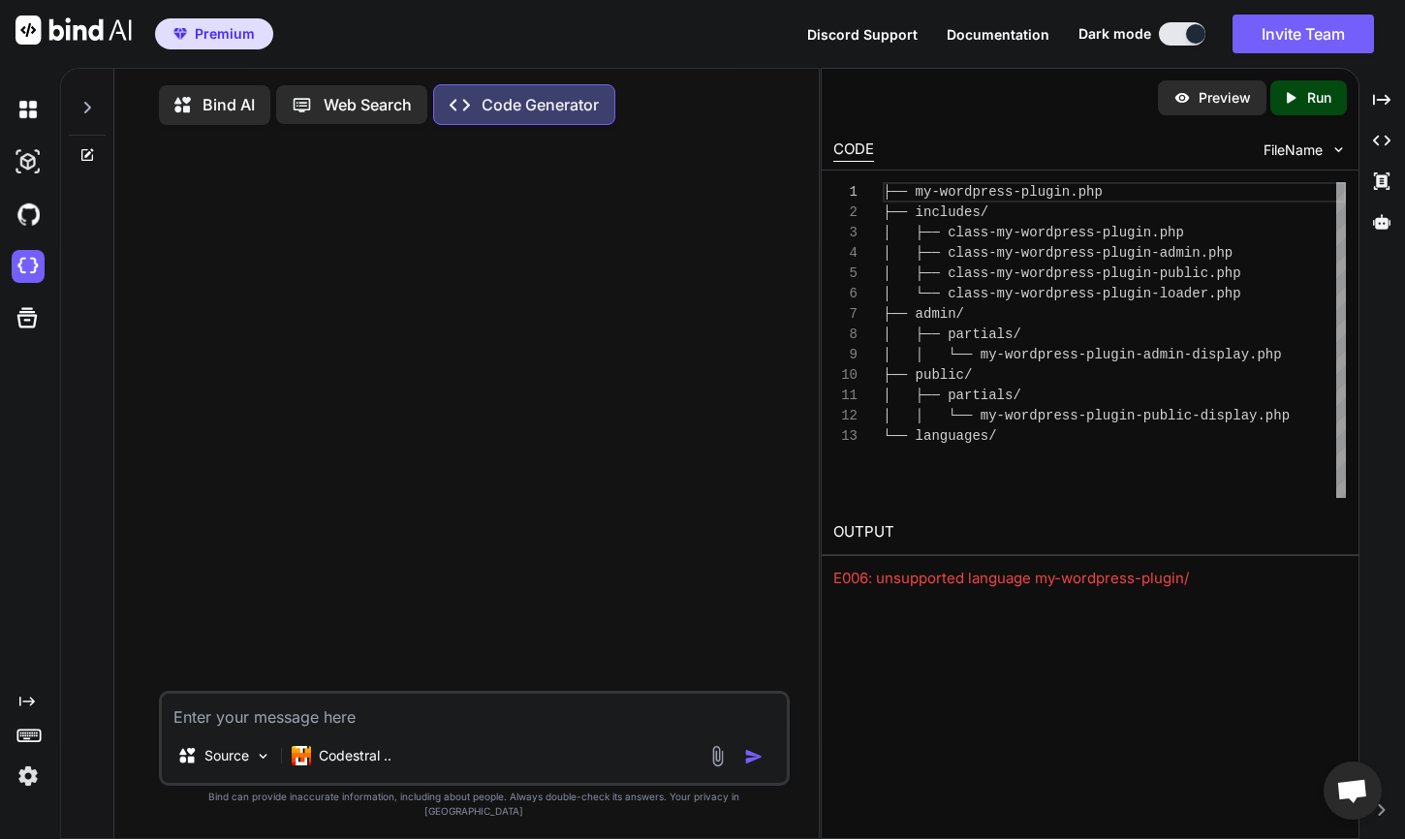
click at [367, 729] on textarea at bounding box center [475, 711] width 626 height 35
click at [720, 767] on img at bounding box center [717, 756] width 22 height 22
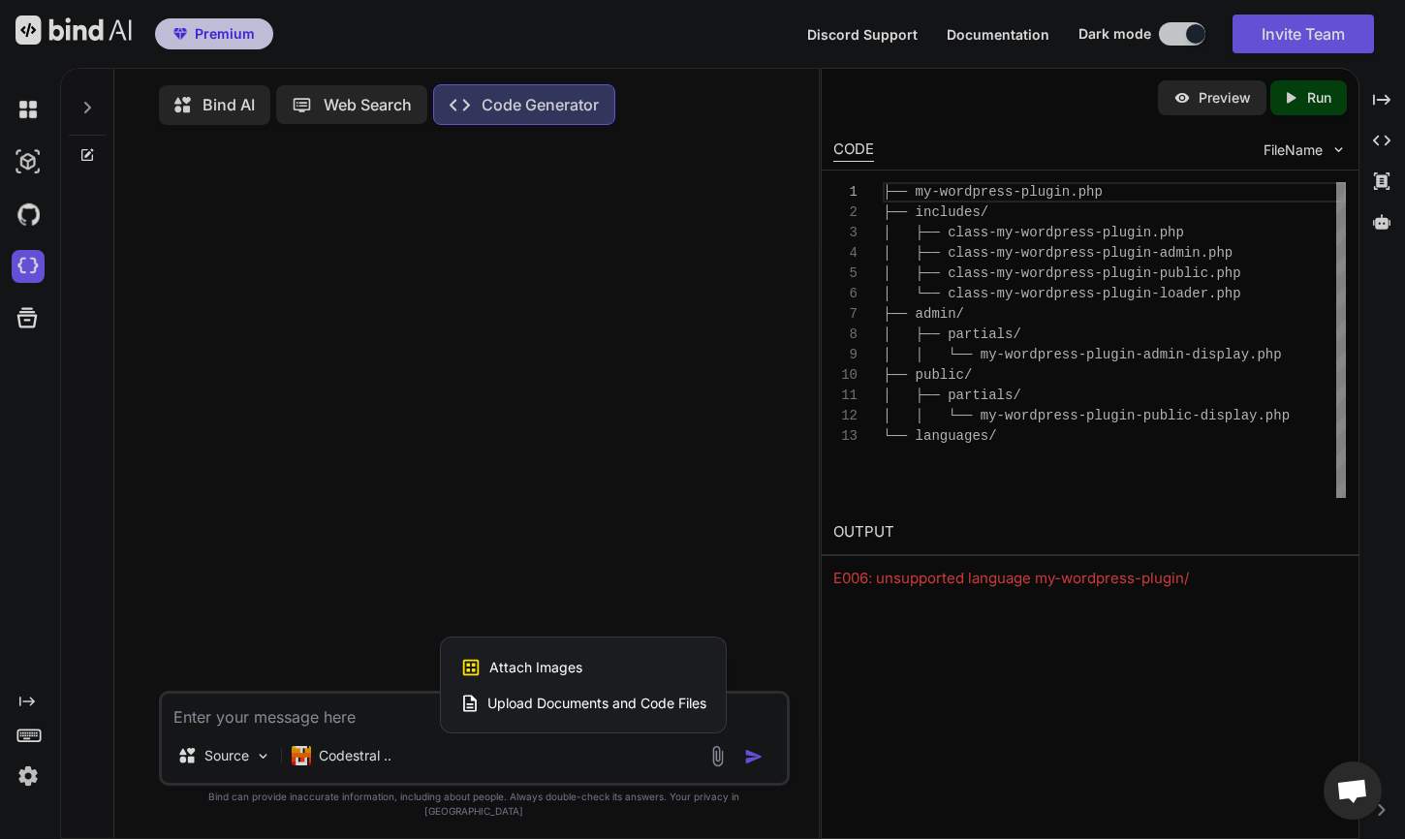
click at [665, 713] on span "Upload Documents and Code Files" at bounding box center [596, 703] width 219 height 19
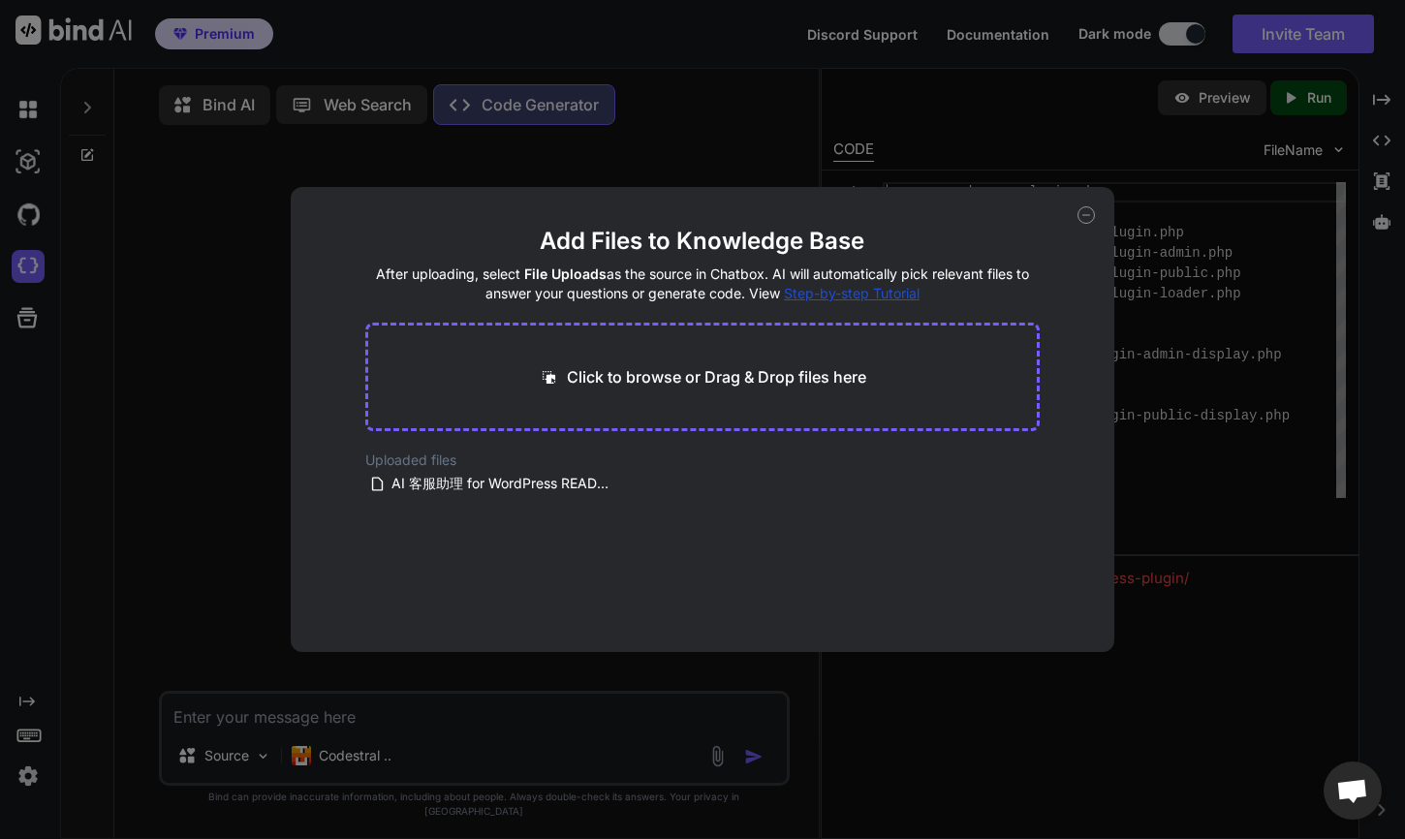
click at [1094, 212] on icon at bounding box center [1085, 214] width 17 height 17
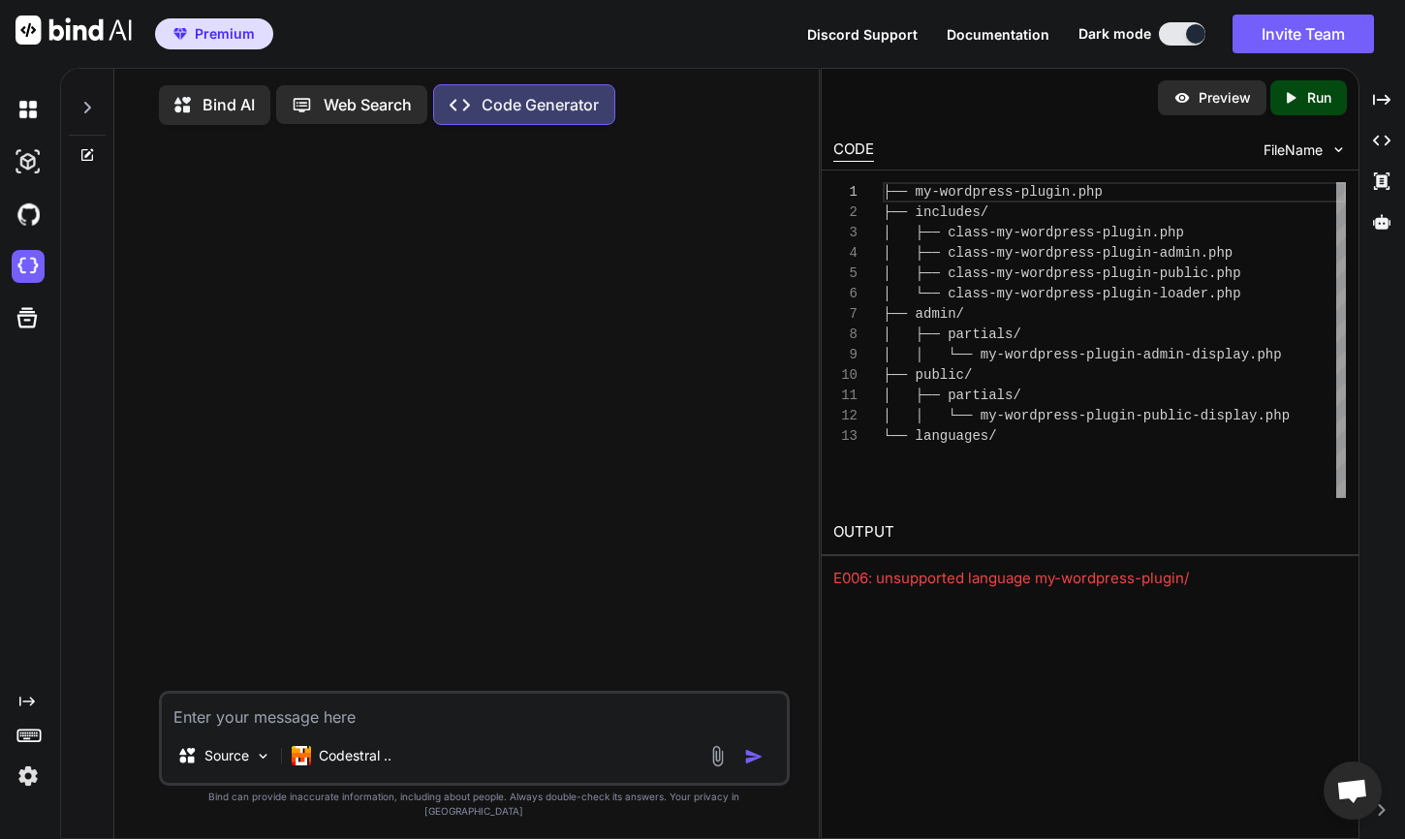
click at [399, 729] on textarea at bounding box center [475, 711] width 626 height 35
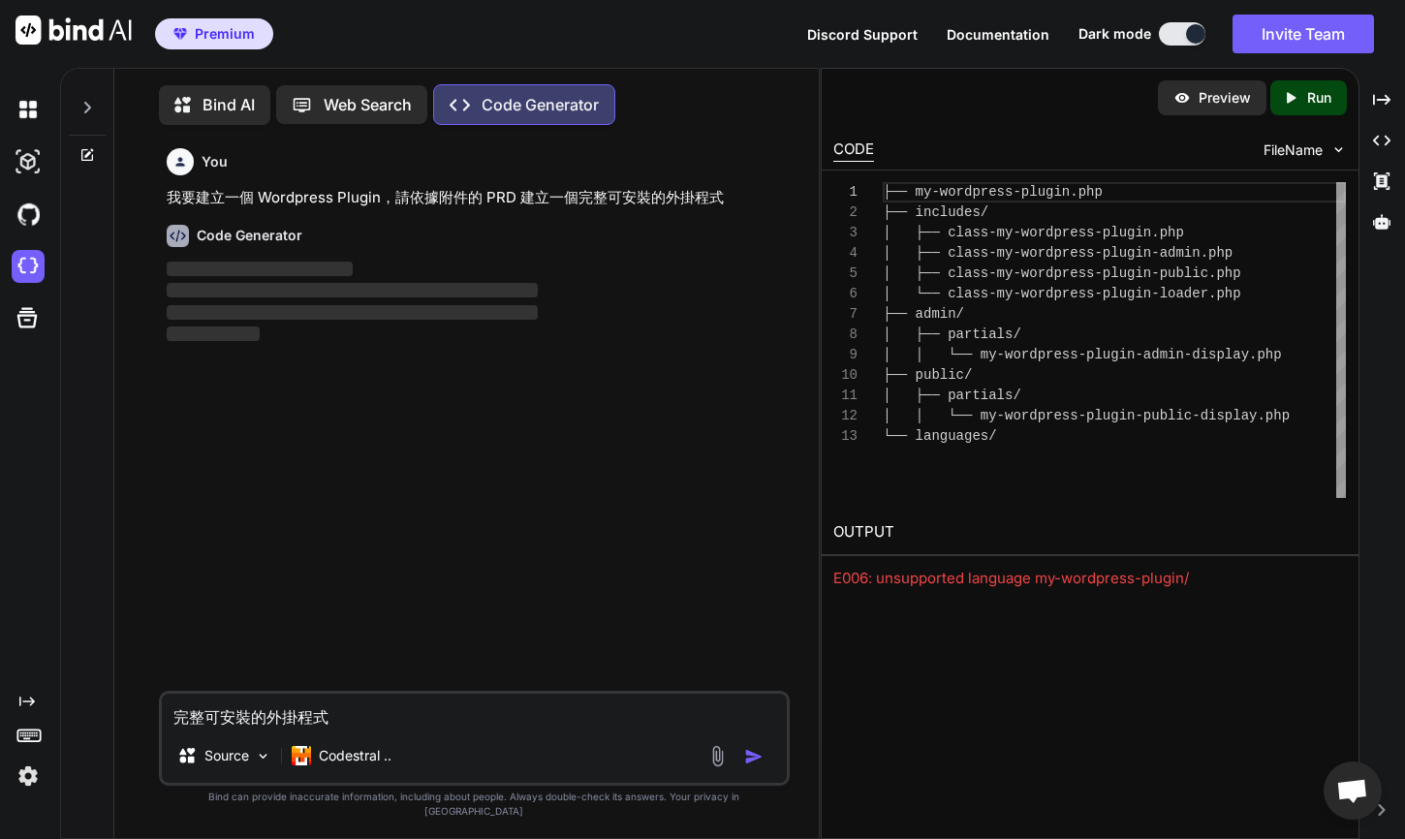
scroll to position [9, 0]
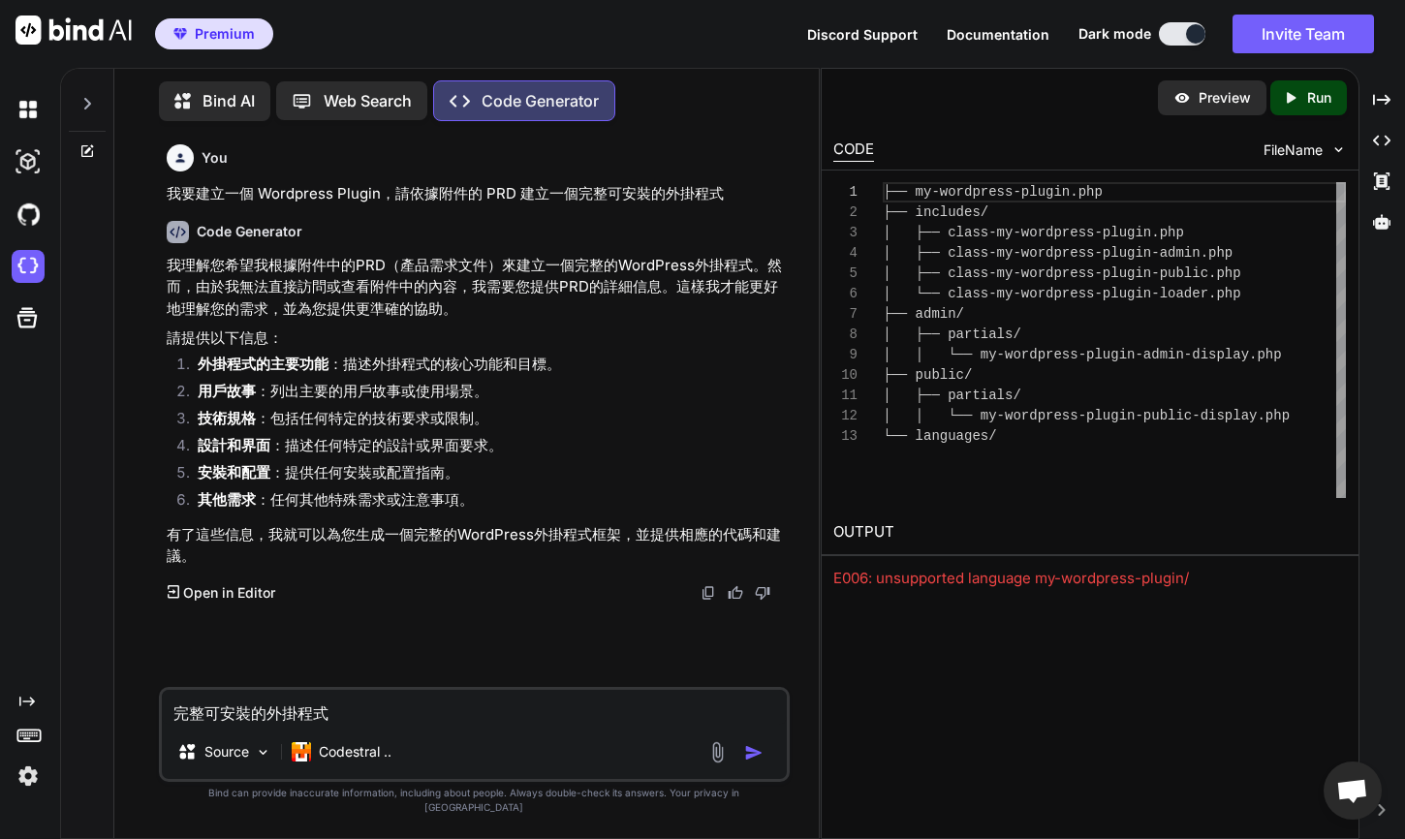
click at [309, 725] on textarea "完整可安裝的外掛程式" at bounding box center [475, 707] width 626 height 35
click at [353, 725] on textarea "完整可安裝的外掛程式" at bounding box center [475, 707] width 626 height 35
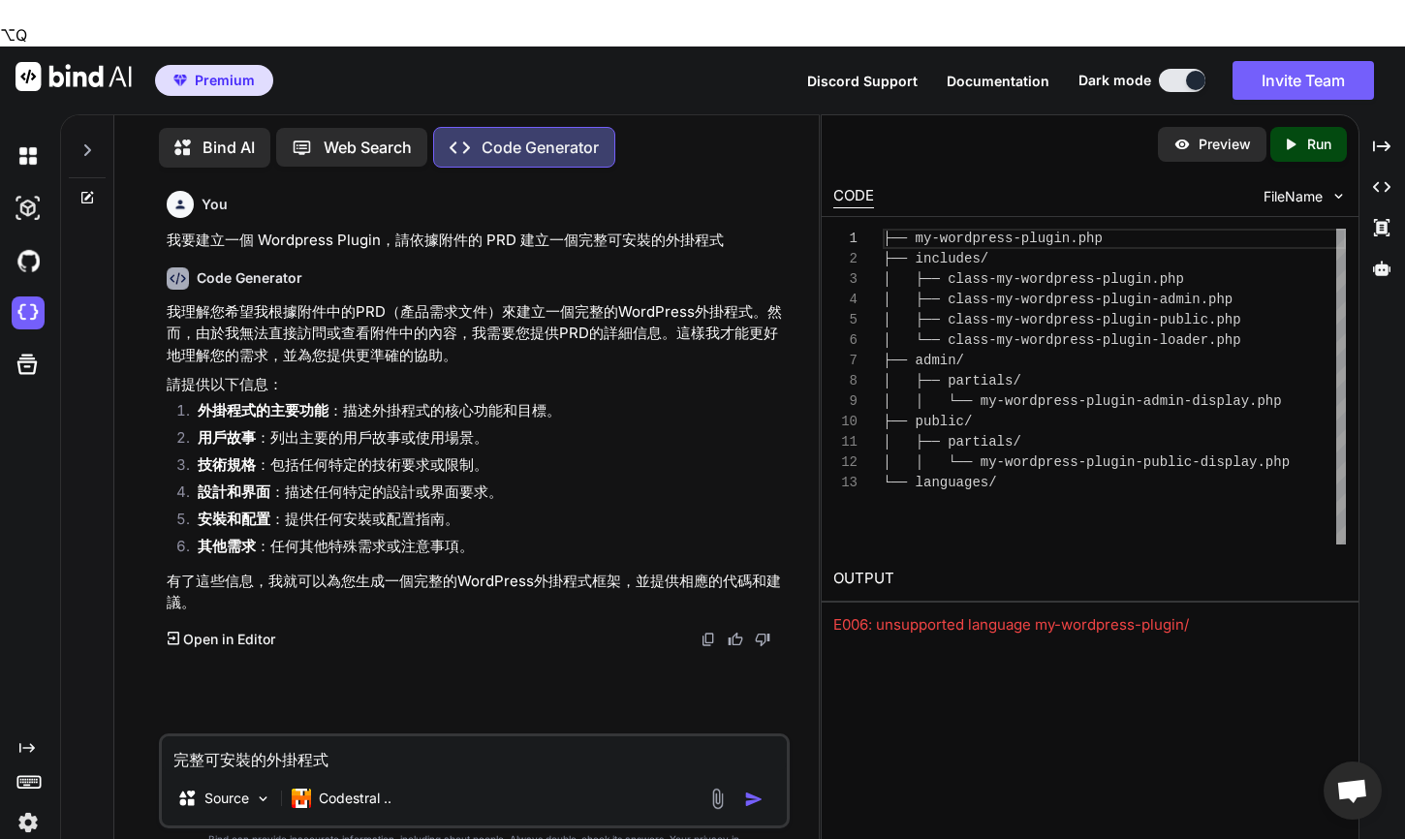
click at [353, 736] on textarea "完整可安裝的外掛程式" at bounding box center [475, 753] width 626 height 35
paste textarea "# loremi (DOL): SI amet con AdipIscin **elit:** 0.1 **sedd:** 1969e1t18i **utla…"
type textarea "# loremi (DOL): SI amet con AdipIscin **elit:** 0.1 **sedd:** 1969e1t18i **utla…"
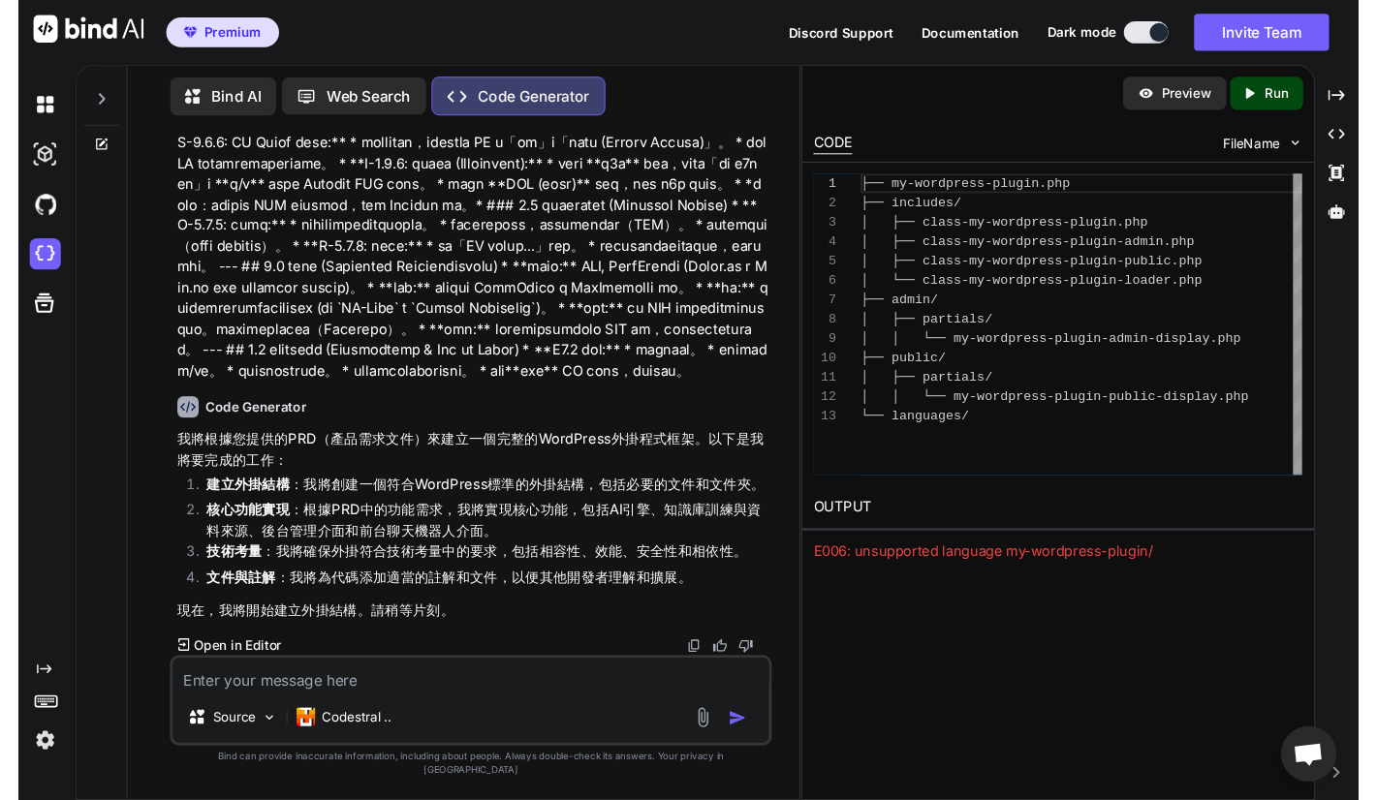
scroll to position [1563, 0]
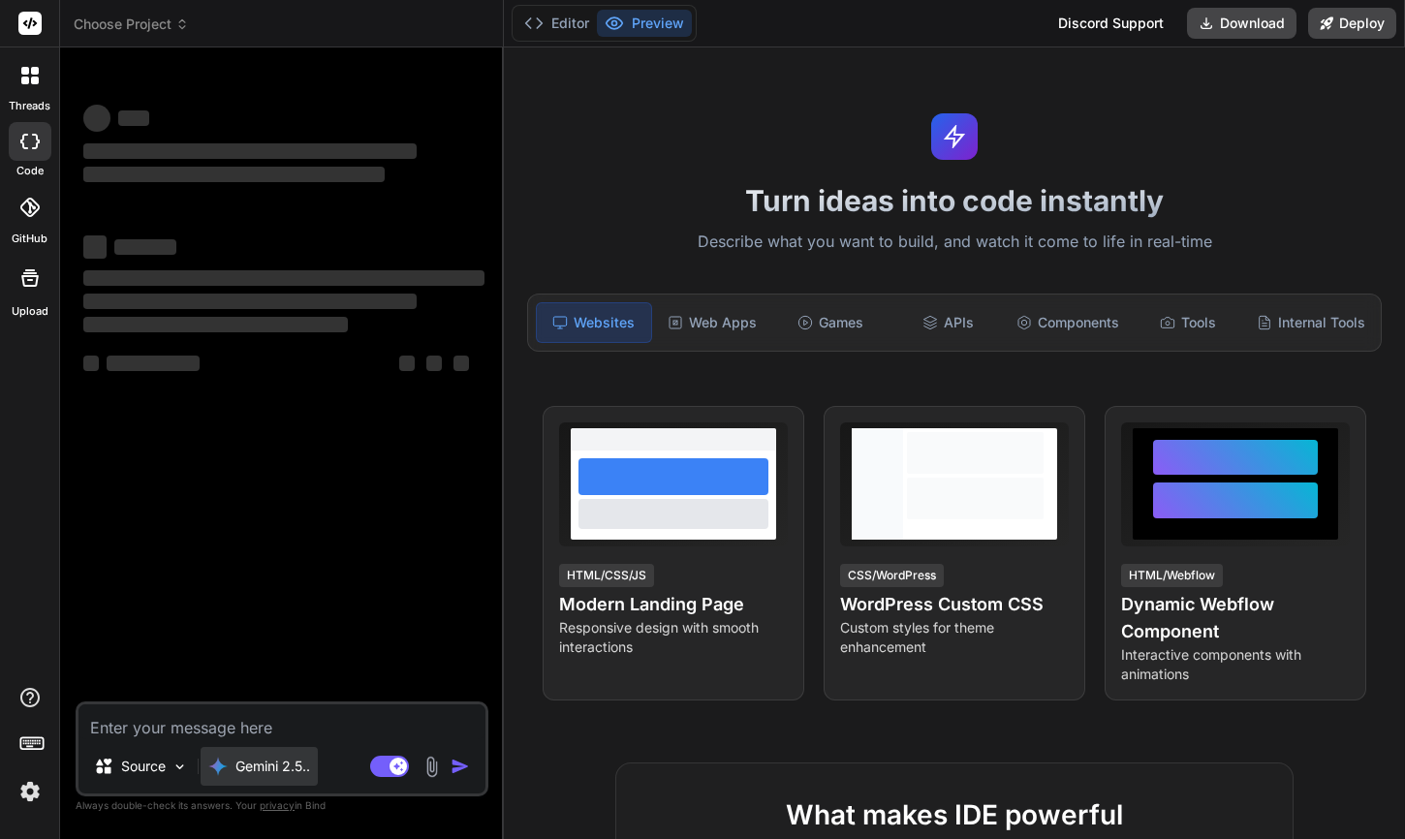
click at [262, 767] on p "Gemini 2.5.." at bounding box center [272, 766] width 75 height 19
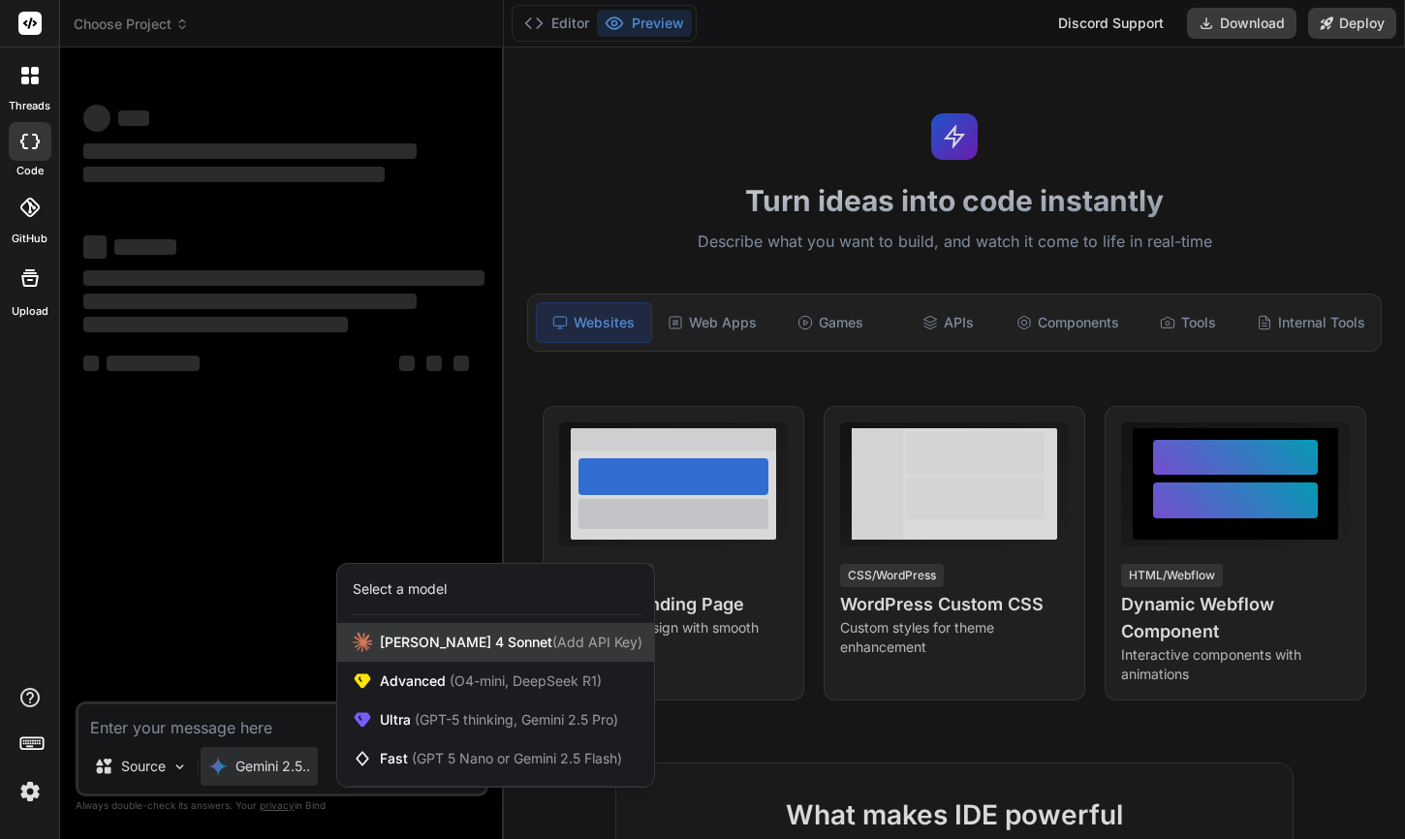
click at [399, 643] on span "[PERSON_NAME] 4 Sonnet (Add API Key)" at bounding box center [511, 642] width 263 height 19
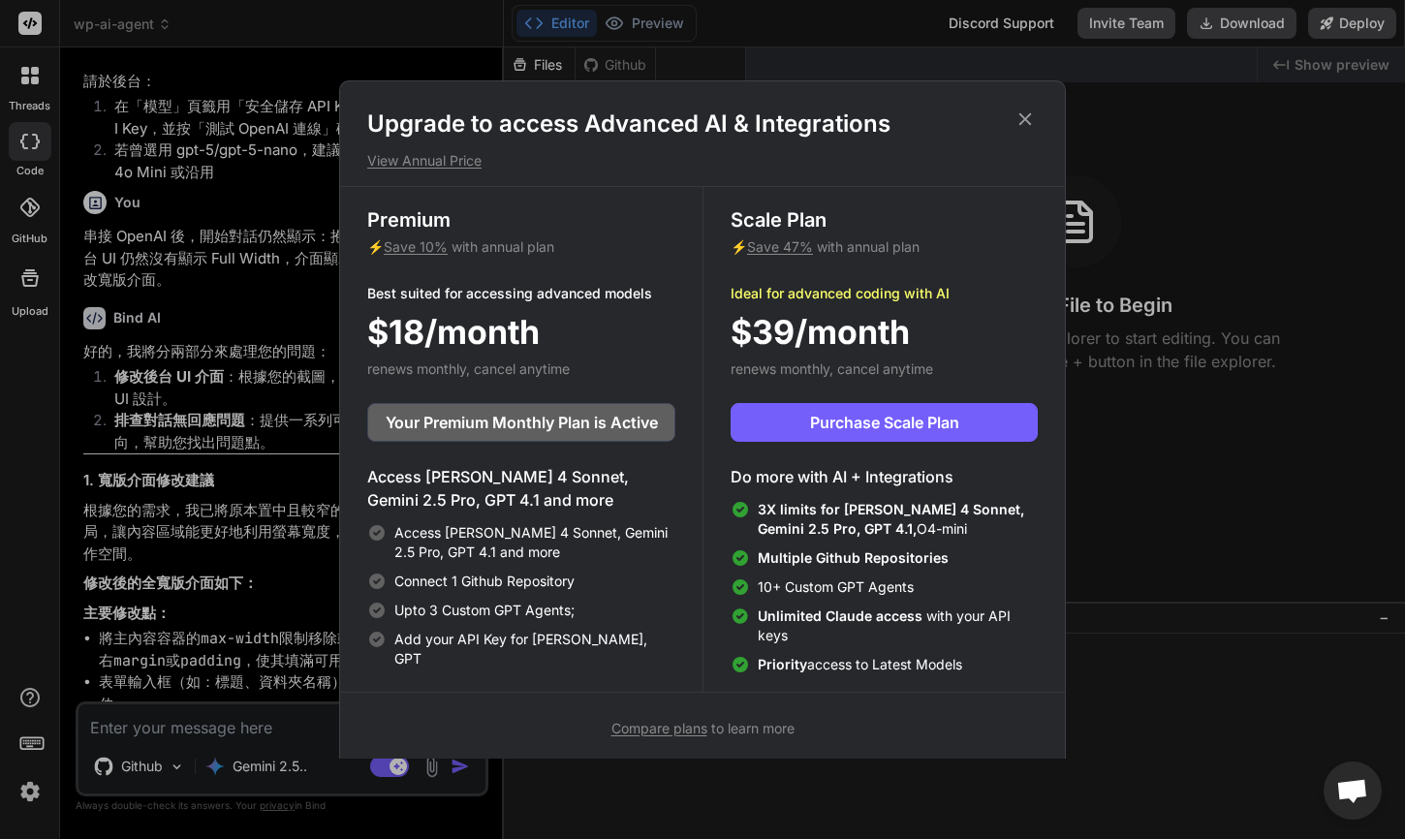
scroll to position [6292, 0]
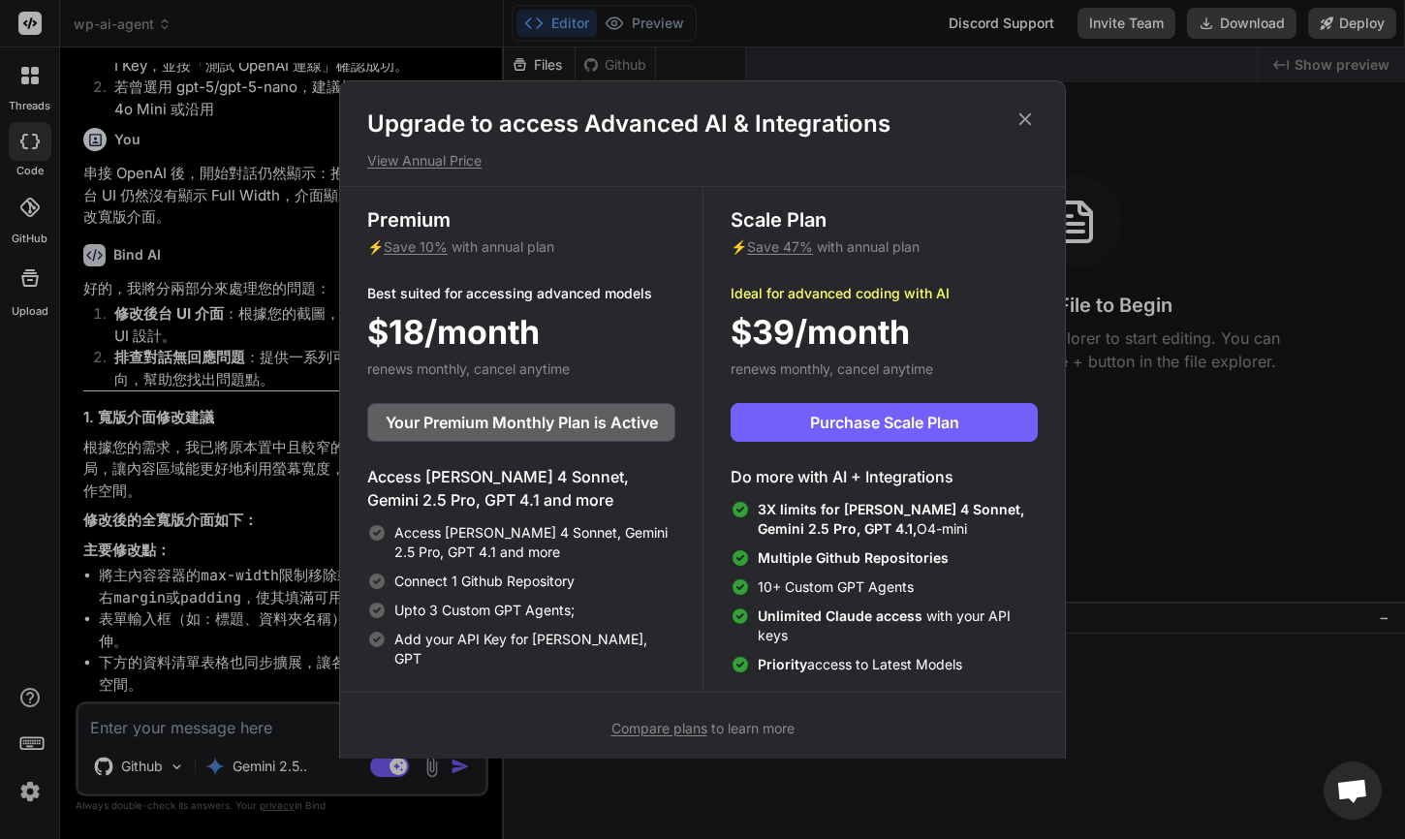
click at [1025, 114] on icon at bounding box center [1024, 119] width 21 height 21
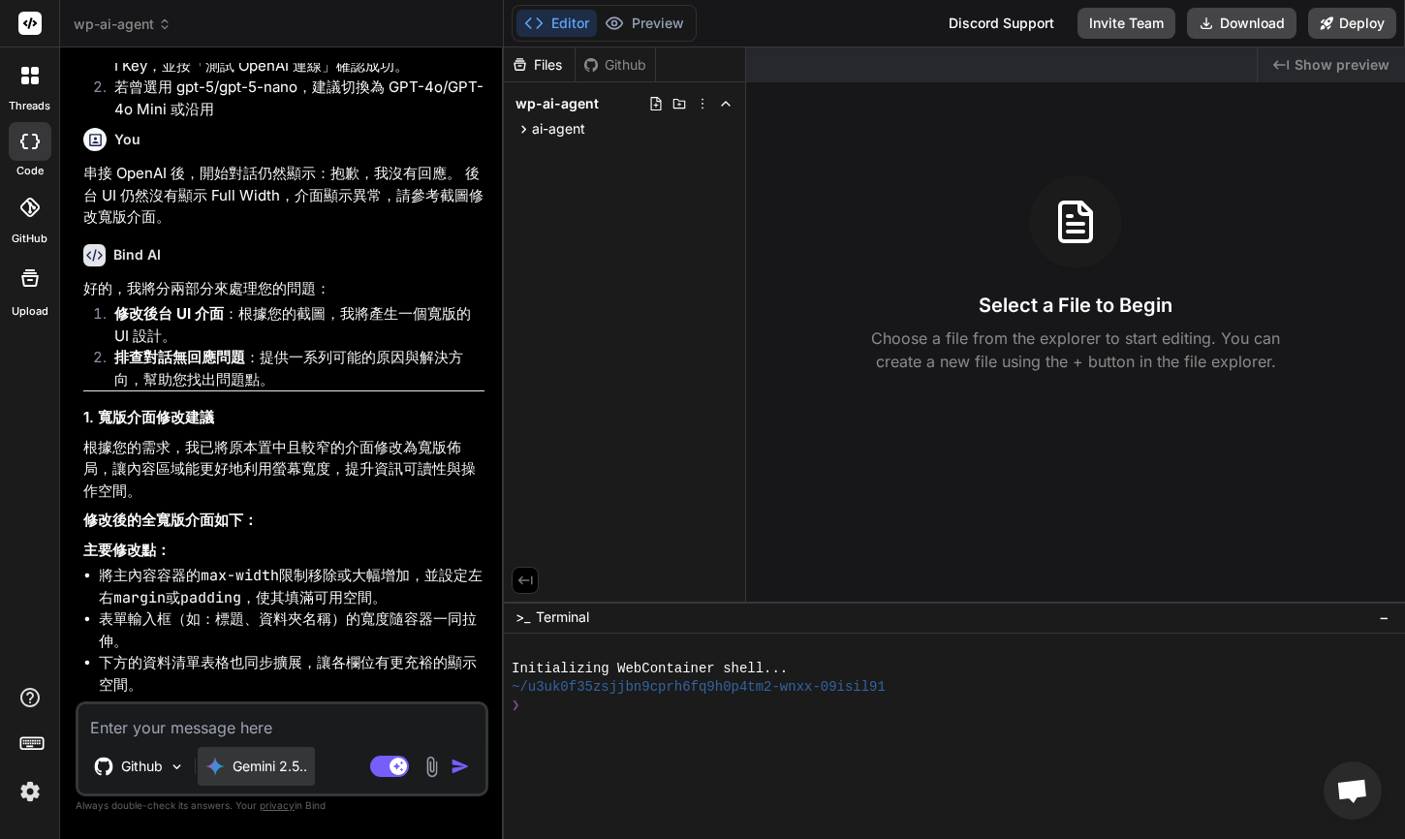
click at [296, 767] on p "Gemini 2.5.." at bounding box center [270, 766] width 75 height 19
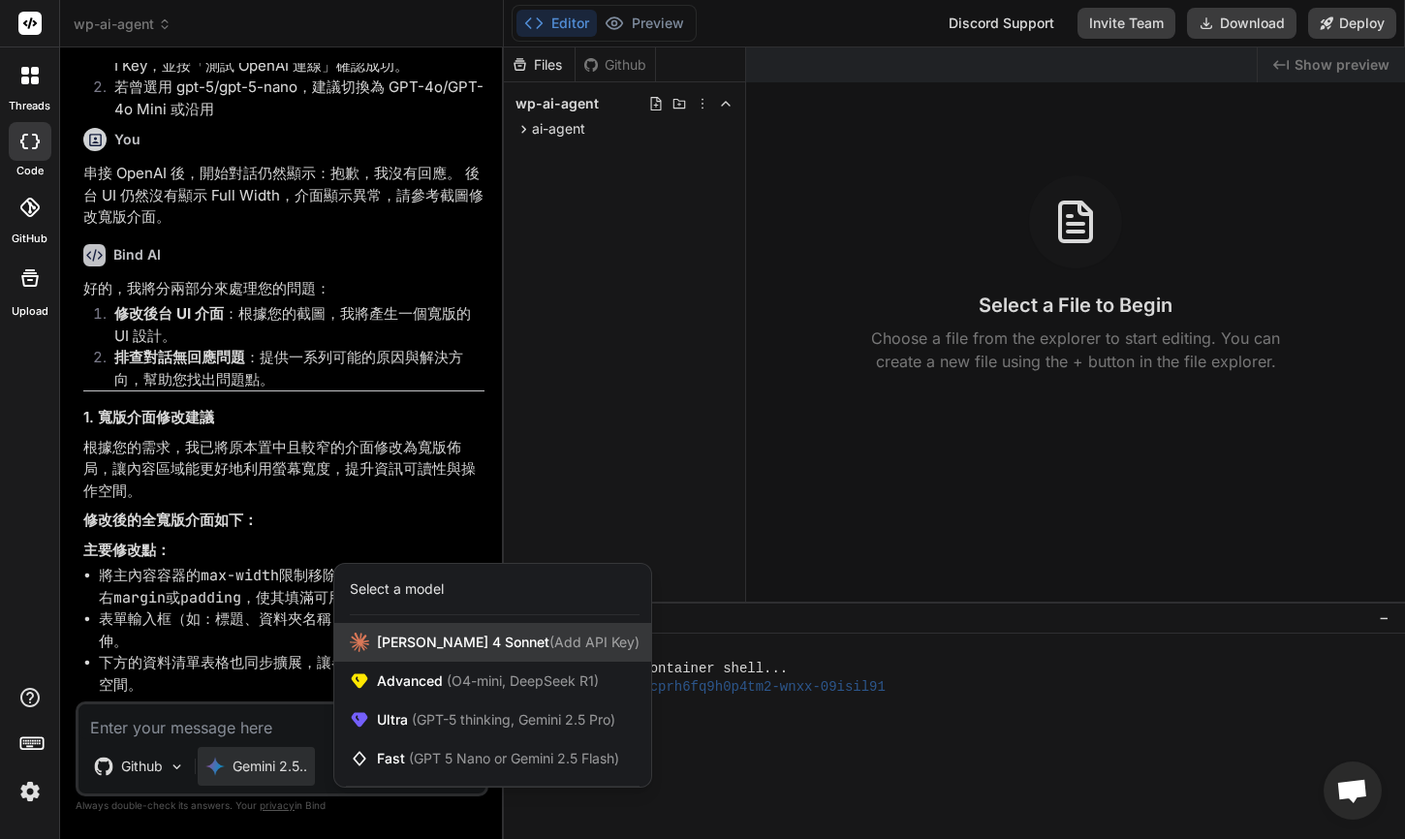
click at [418, 640] on span "[PERSON_NAME] 4 Sonnet (Add API Key)" at bounding box center [508, 642] width 263 height 19
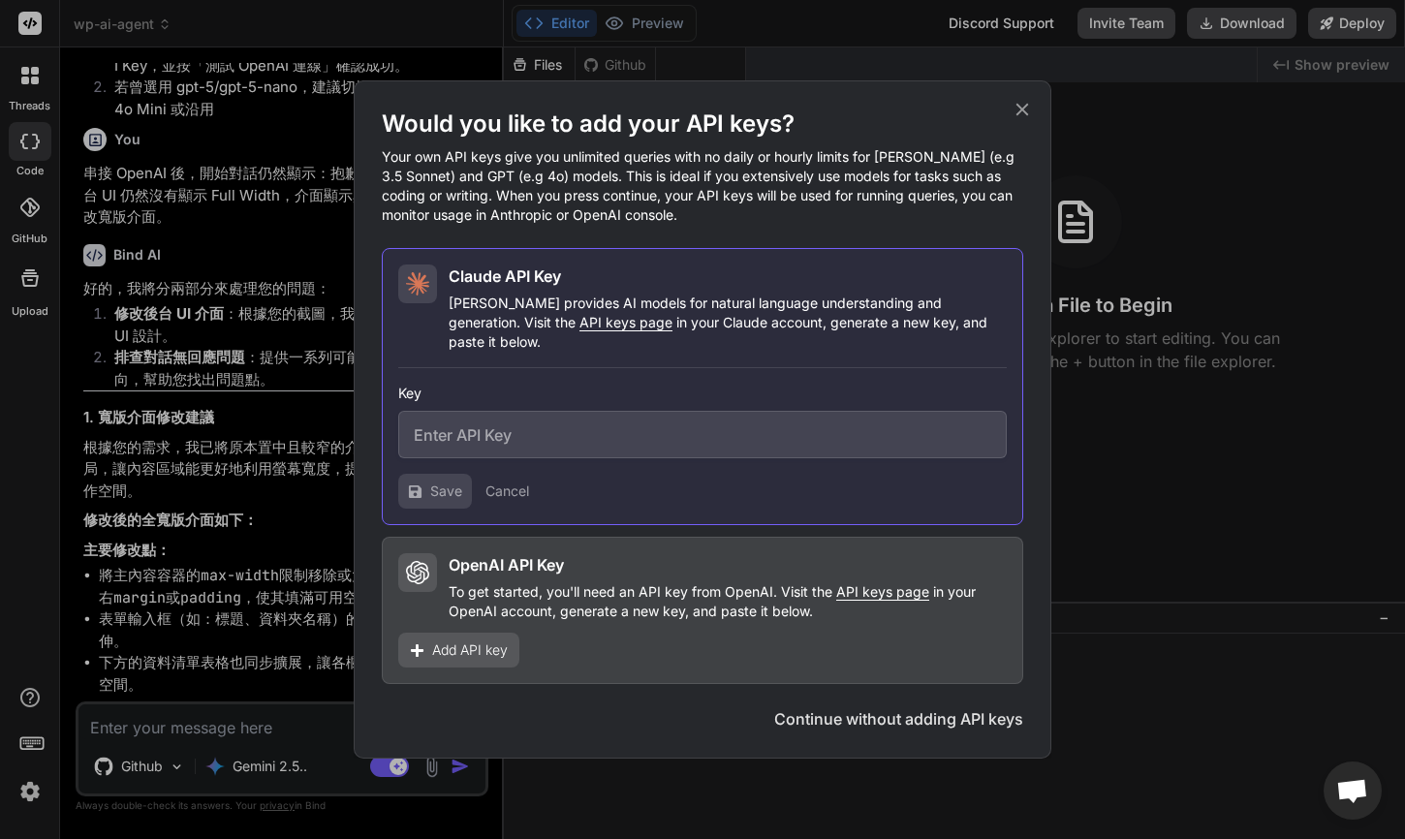
click at [814, 715] on button "Continue without adding API keys" at bounding box center [898, 718] width 249 height 23
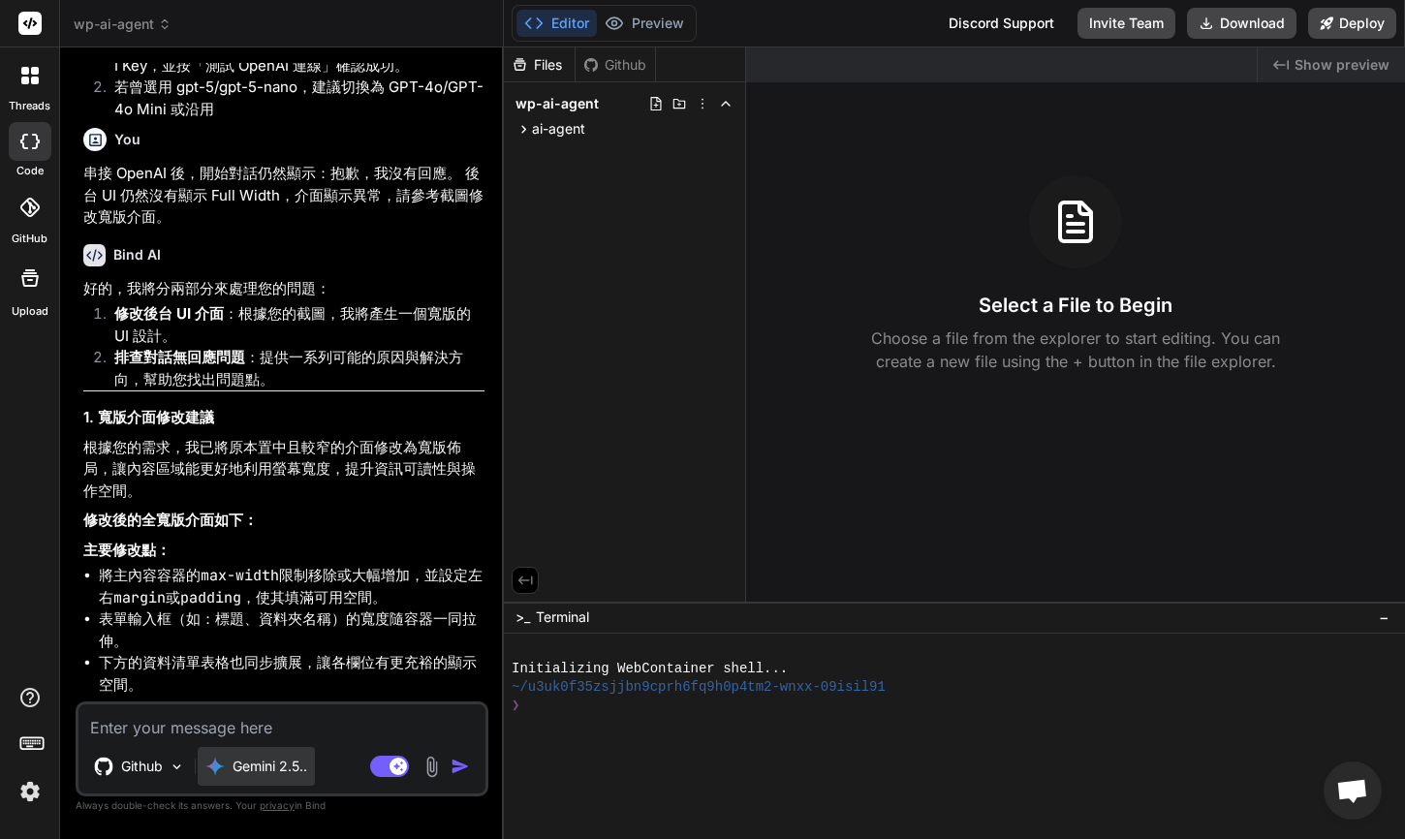
click at [273, 769] on p "Gemini 2.5.." at bounding box center [270, 766] width 75 height 19
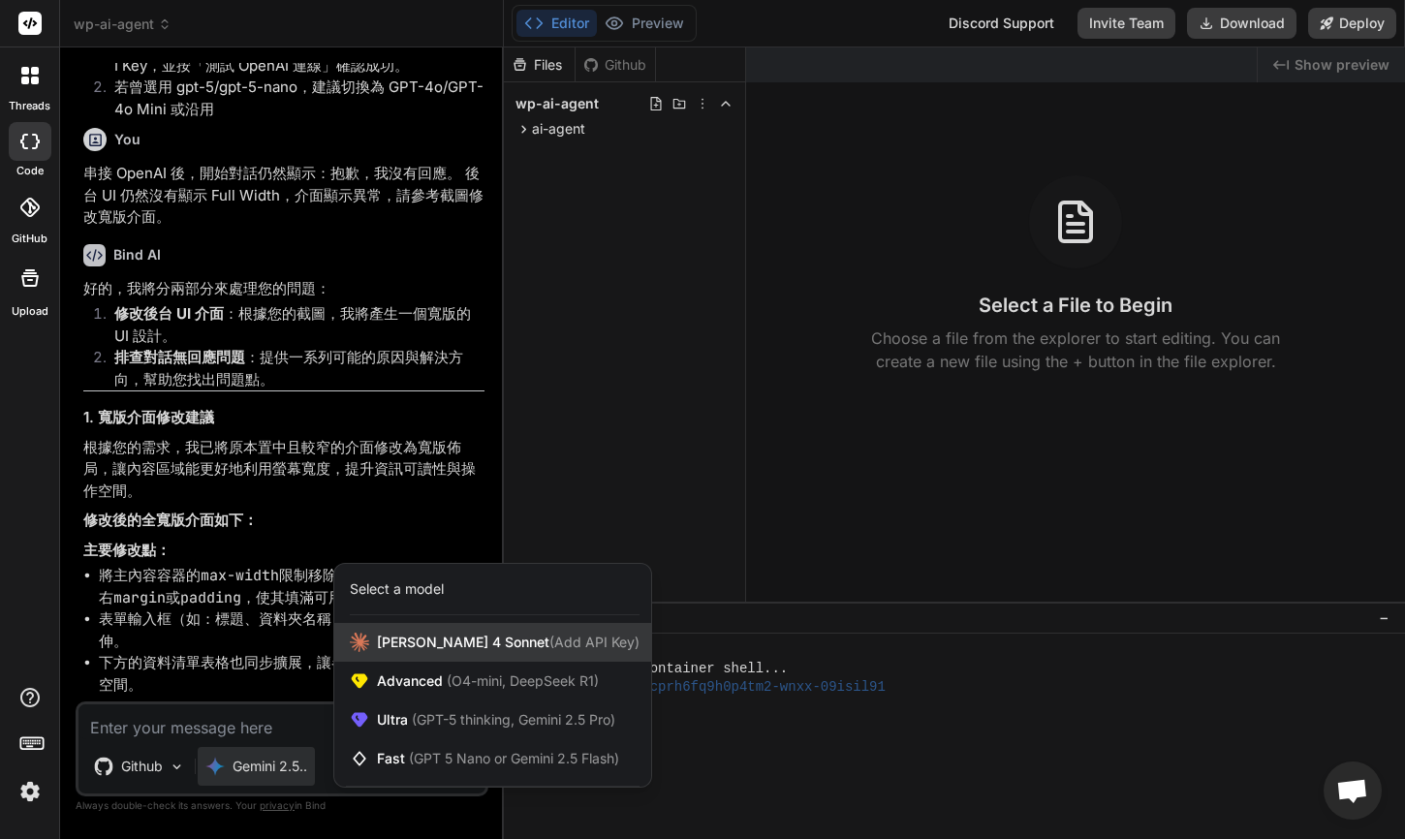
click at [415, 656] on div "[PERSON_NAME] 4 Sonnet (Add API Key)" at bounding box center [492, 642] width 317 height 39
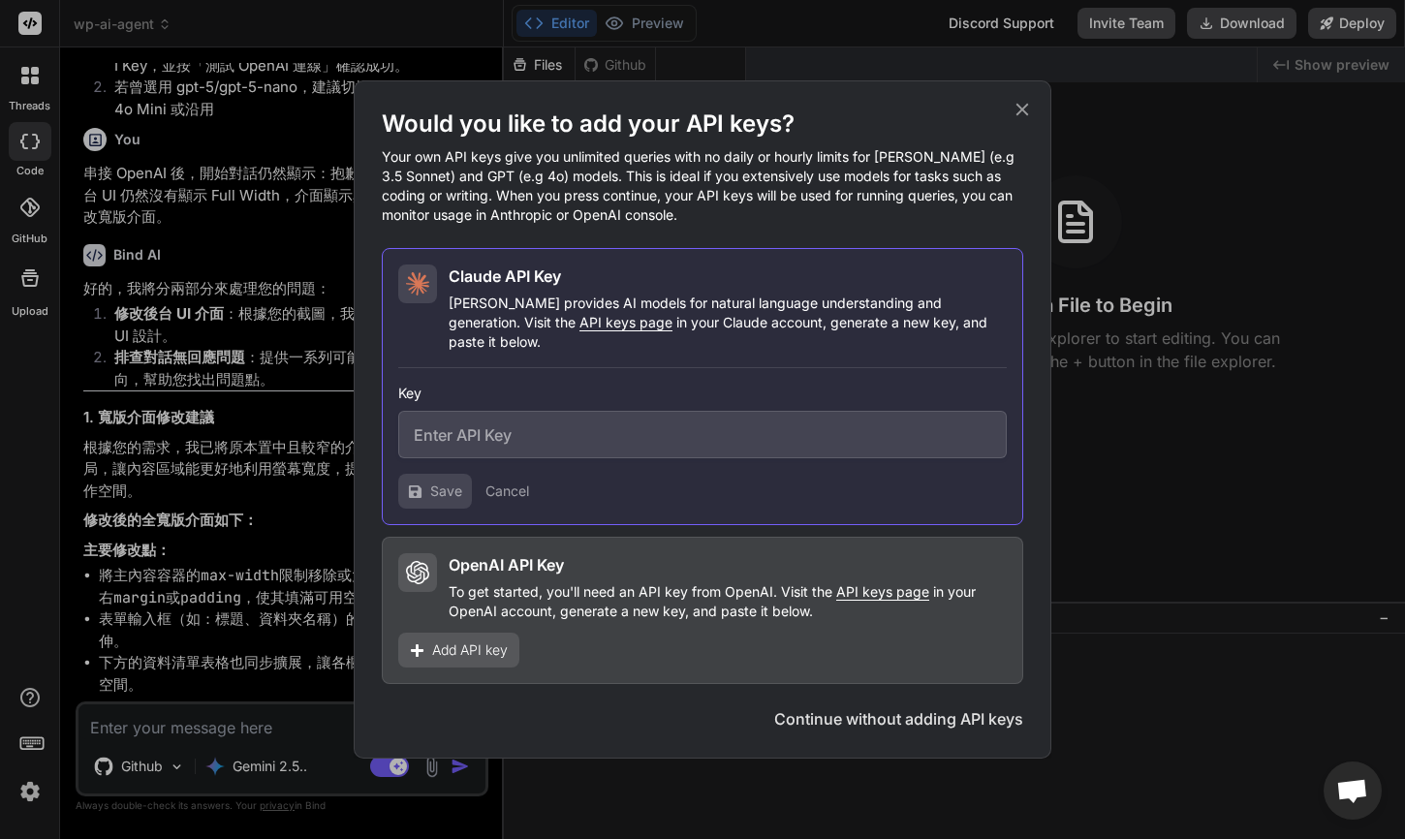
click at [819, 707] on button "Continue without adding API keys" at bounding box center [898, 718] width 249 height 23
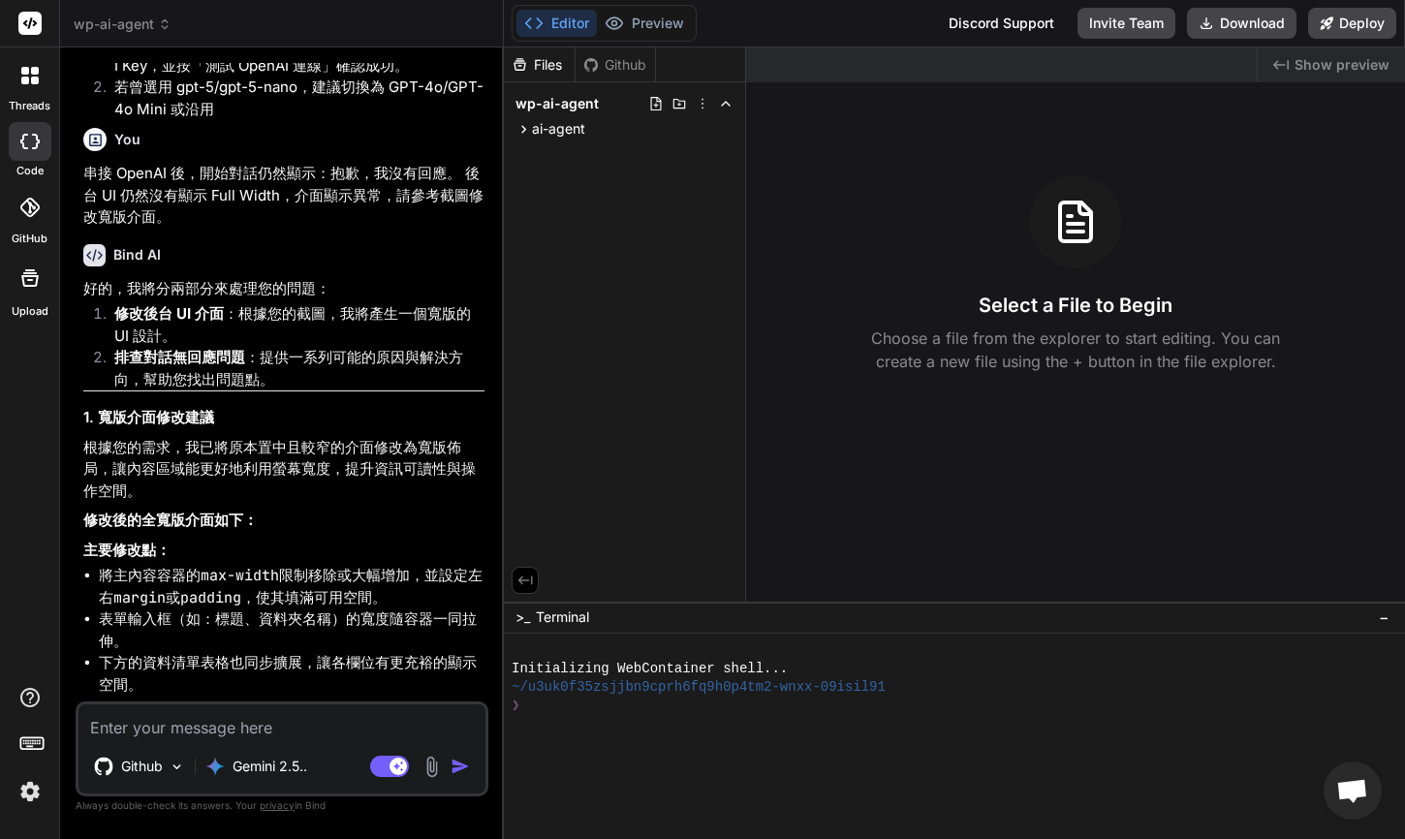
click at [24, 77] on icon at bounding box center [29, 75] width 17 height 17
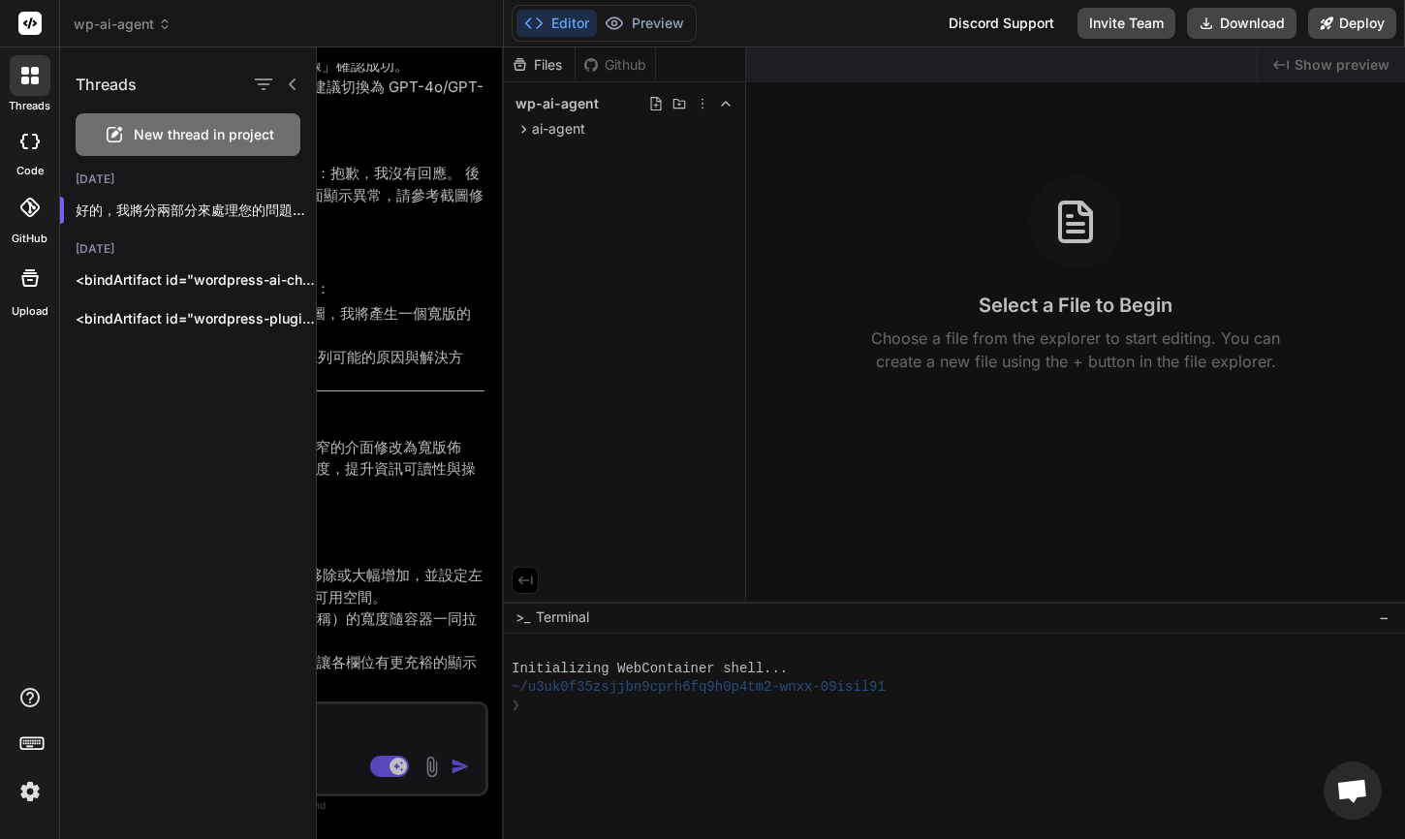
click at [25, 62] on div at bounding box center [30, 75] width 41 height 41
click at [667, 182] on div at bounding box center [861, 442] width 1088 height 791
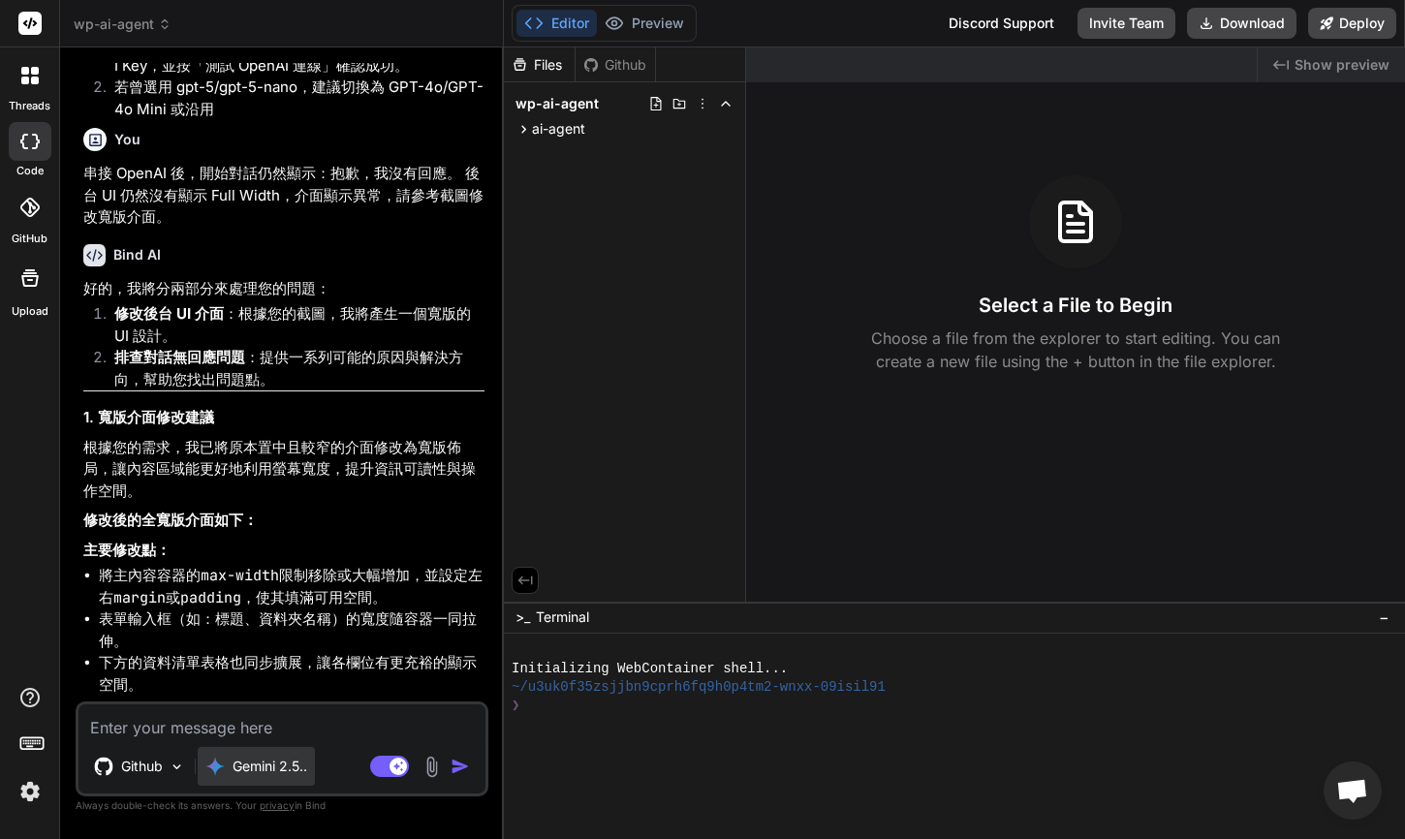
click at [268, 760] on p "Gemini 2.5.." at bounding box center [270, 766] width 75 height 19
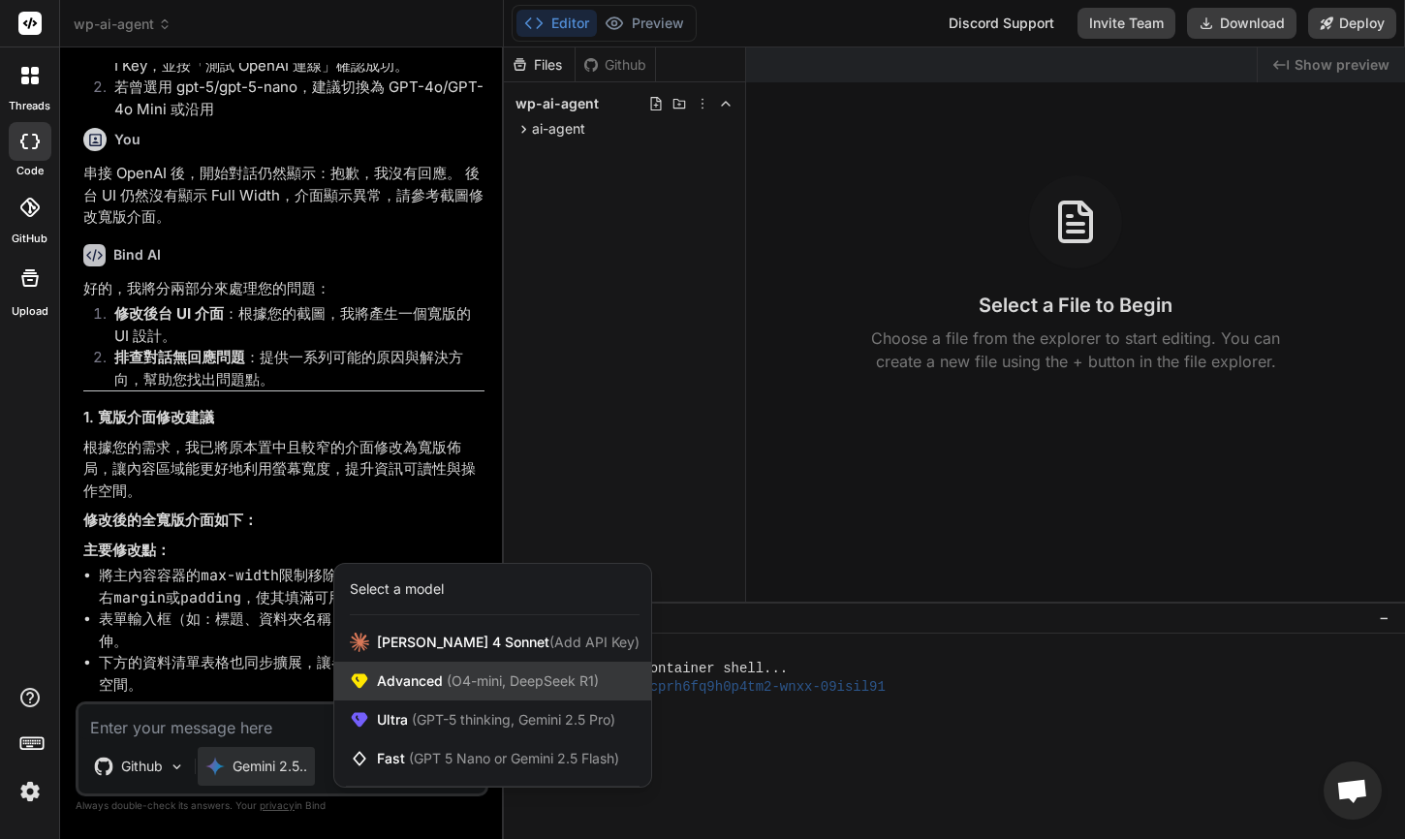
click at [455, 674] on span "(O4-mini, DeepSeek R1)" at bounding box center [521, 680] width 156 height 16
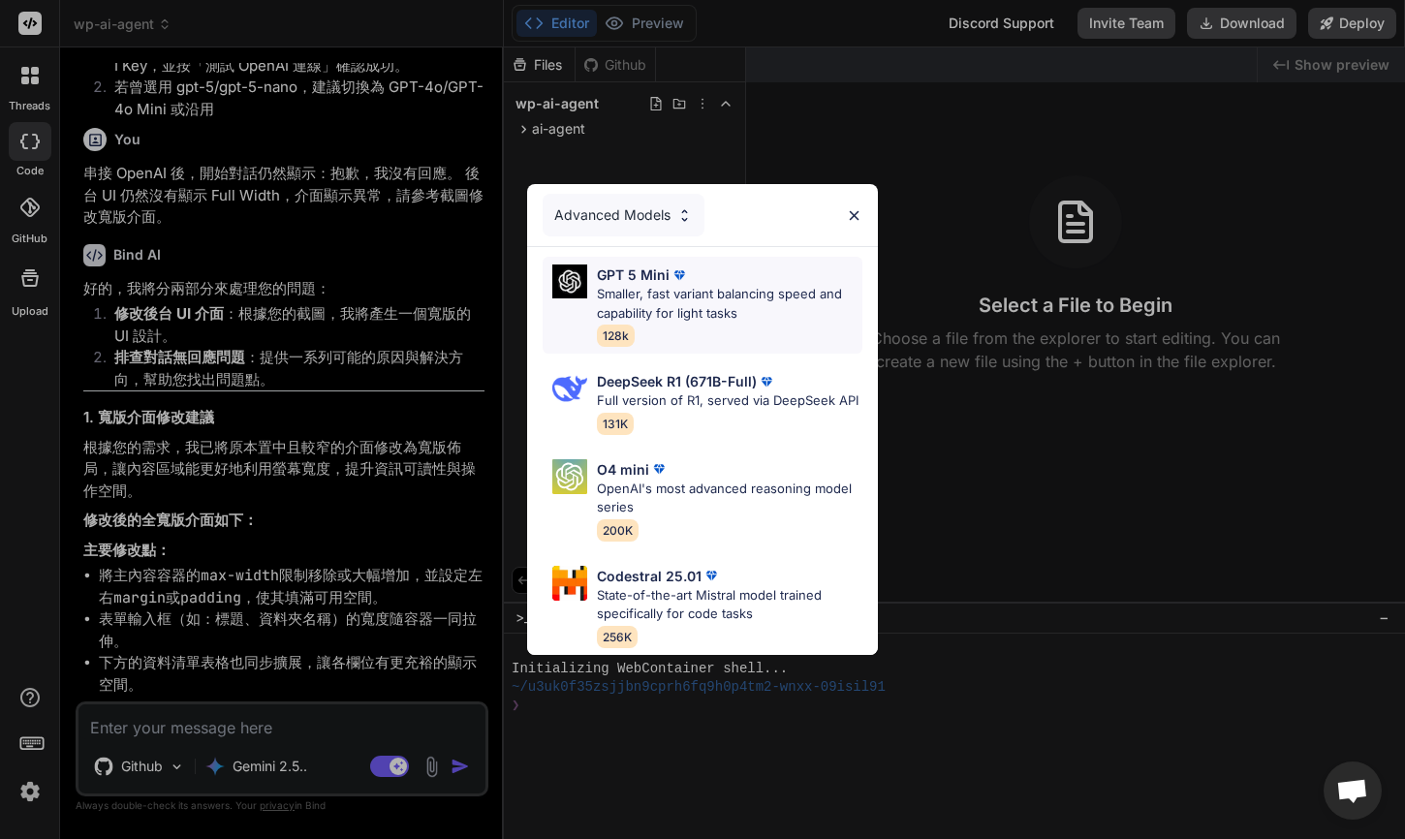
click at [684, 308] on p "Smaller, fast variant balancing speed and capability for light tasks" at bounding box center [730, 304] width 266 height 38
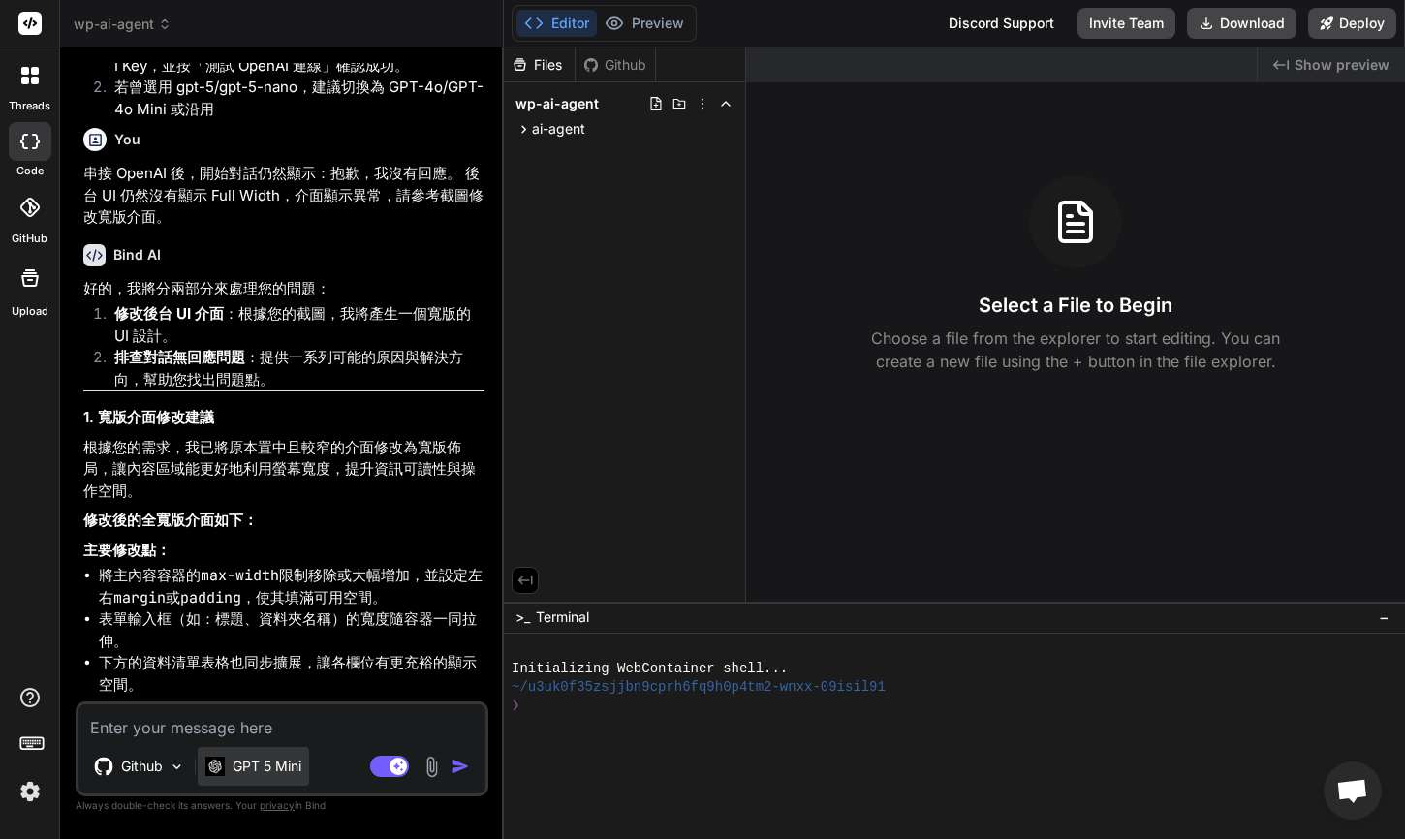
click at [266, 759] on p "GPT 5 Mini" at bounding box center [267, 766] width 69 height 19
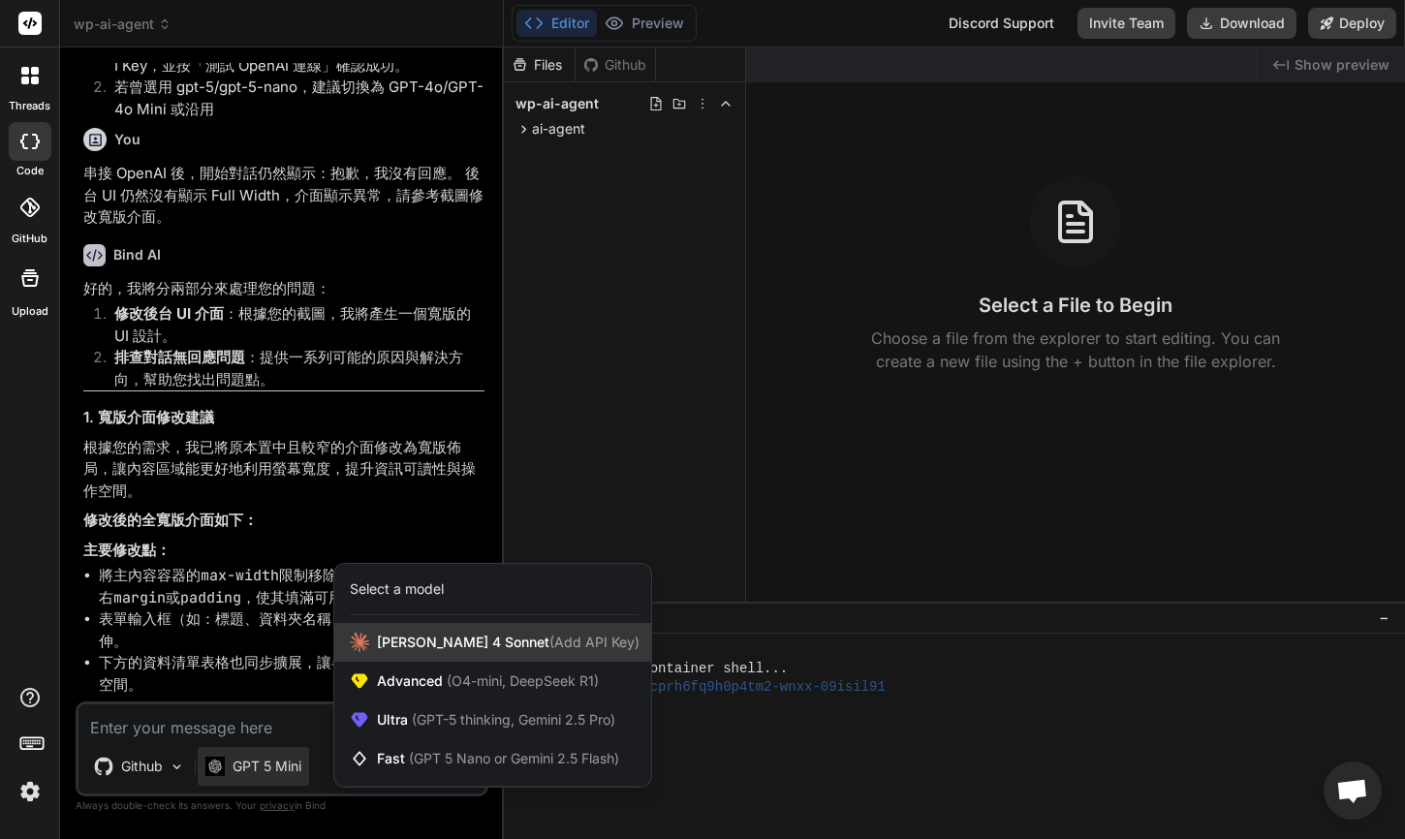
click at [383, 638] on span "[PERSON_NAME] 4 Sonnet (Add API Key)" at bounding box center [508, 642] width 263 height 19
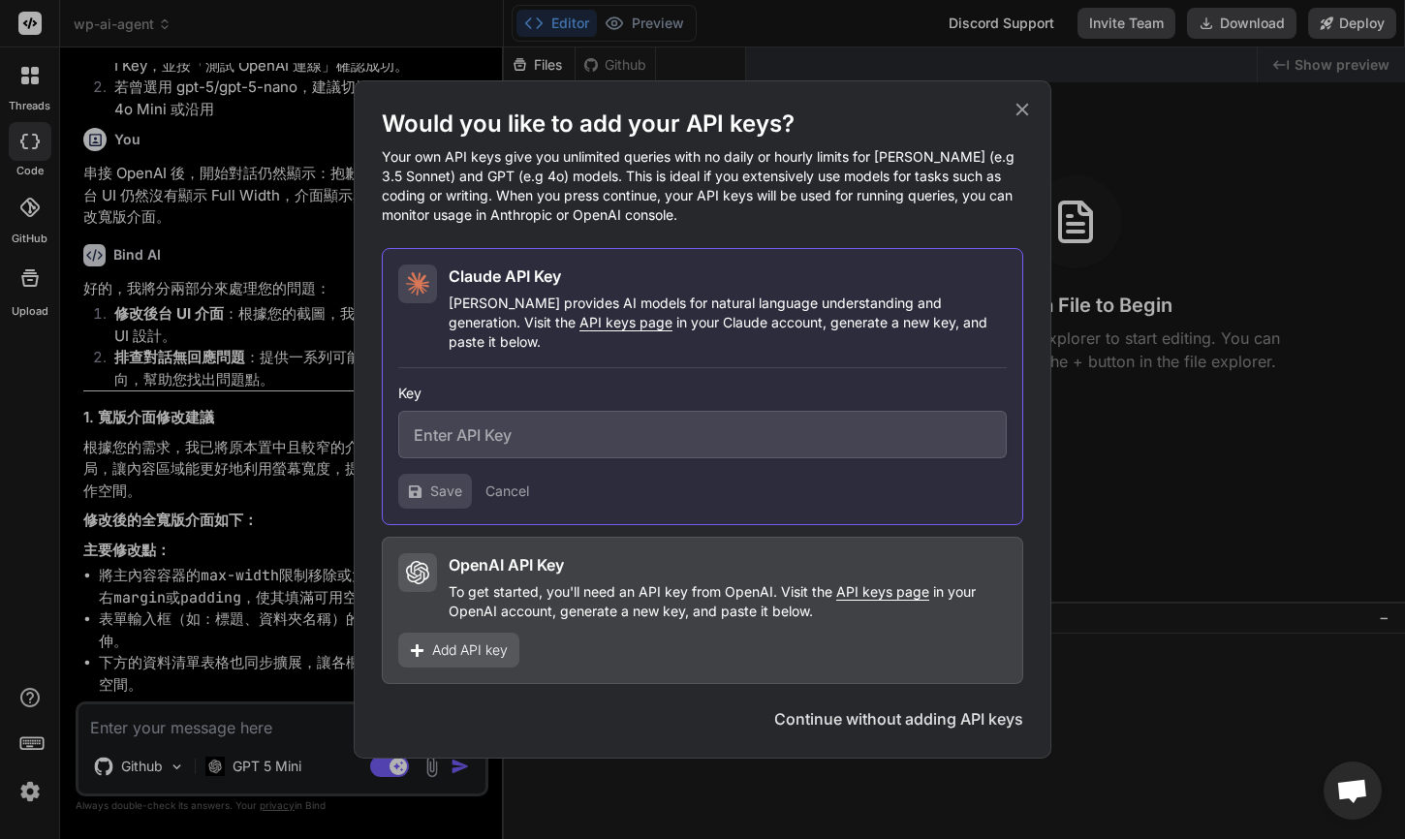
click at [714, 537] on div "OpenAI API Key To get started, you'll need an API key from OpenAI. Visit the AP…" at bounding box center [702, 610] width 641 height 147
click at [698, 559] on div "OpenAI API Key" at bounding box center [728, 564] width 558 height 23
click at [690, 334] on p "Claude provides AI models for natural language understanding and generation. Vi…" at bounding box center [728, 323] width 558 height 58
click at [834, 707] on button "Continue without adding API keys" at bounding box center [898, 718] width 249 height 23
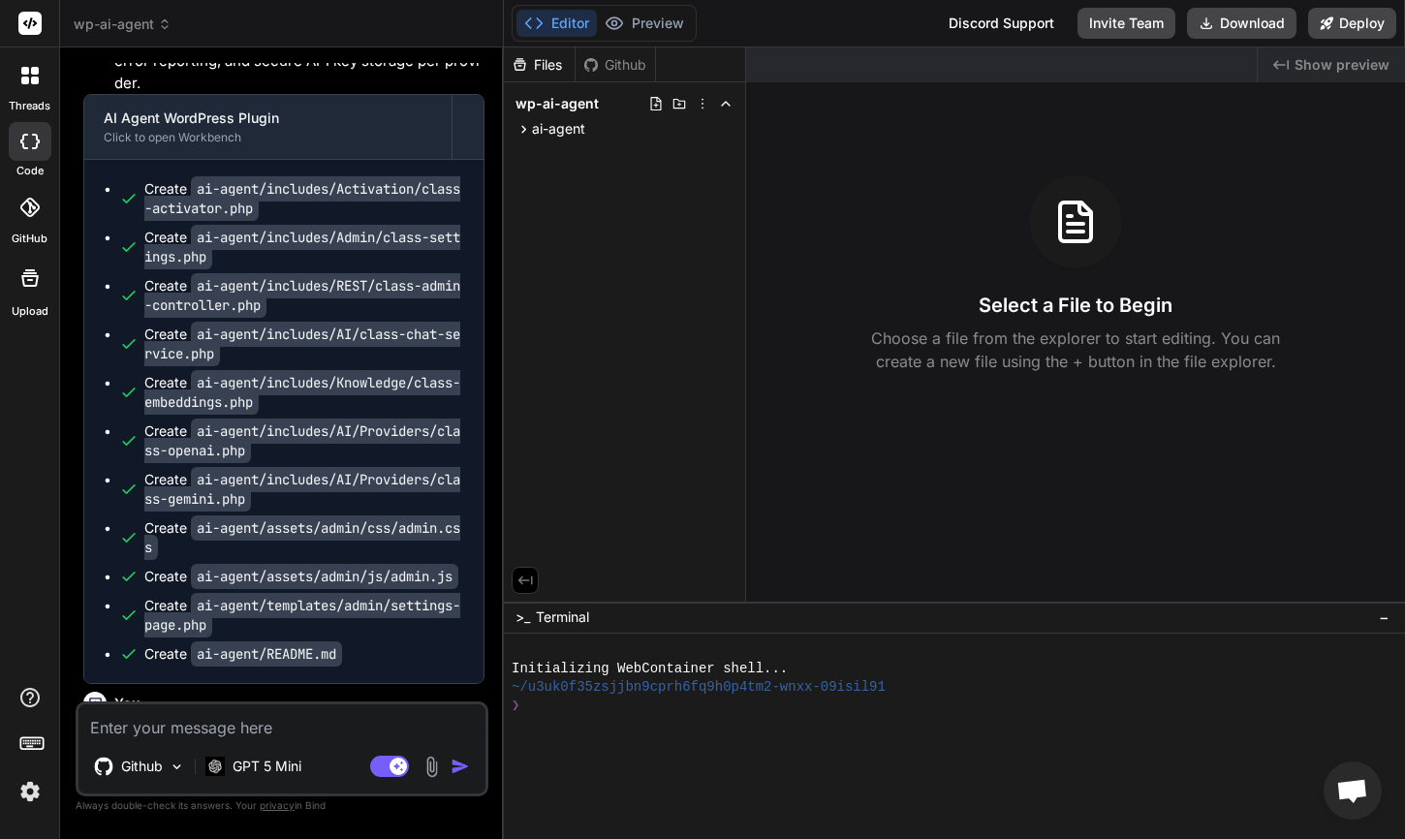
scroll to position [4181, 0]
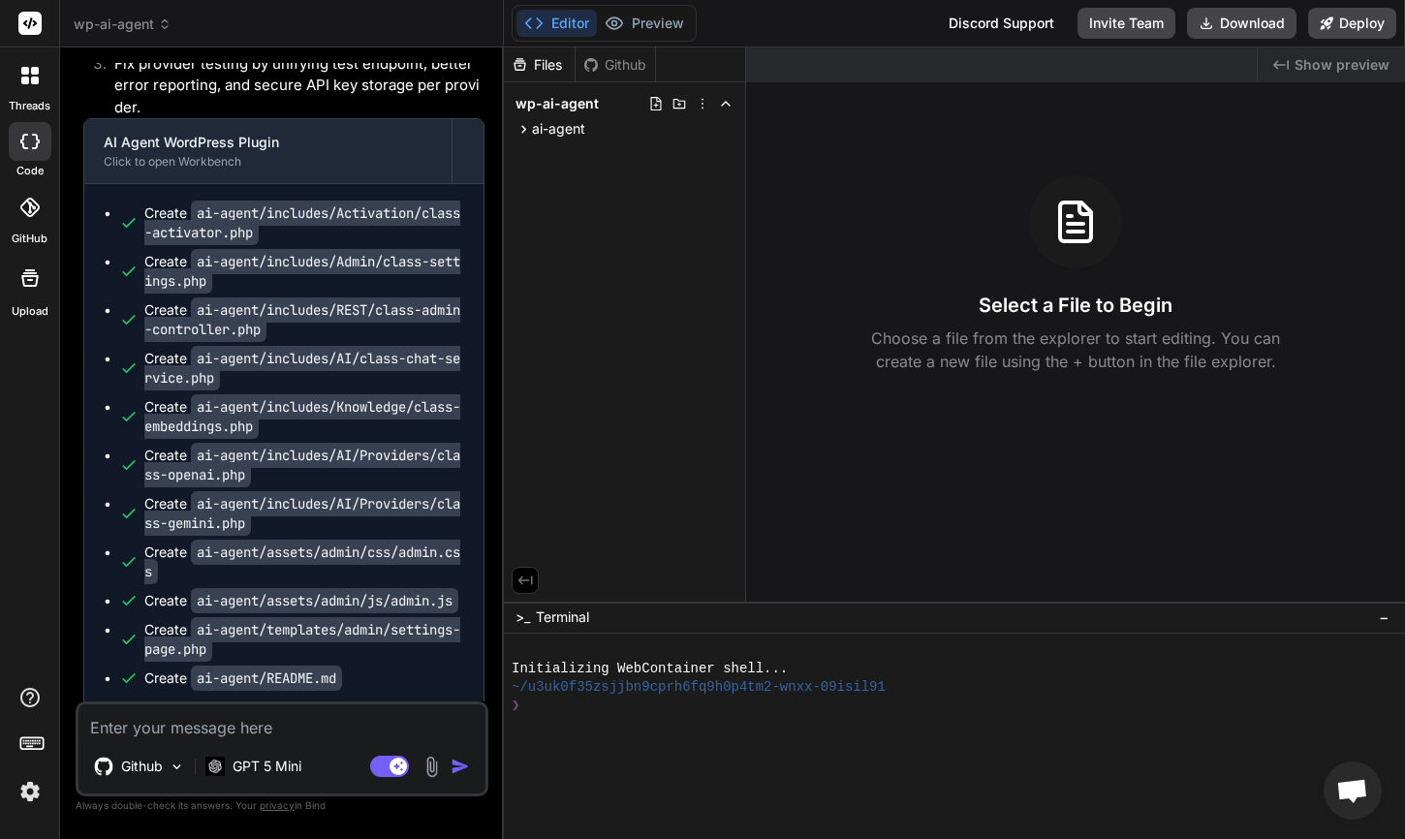
click at [30, 80] on icon at bounding box center [29, 75] width 17 height 17
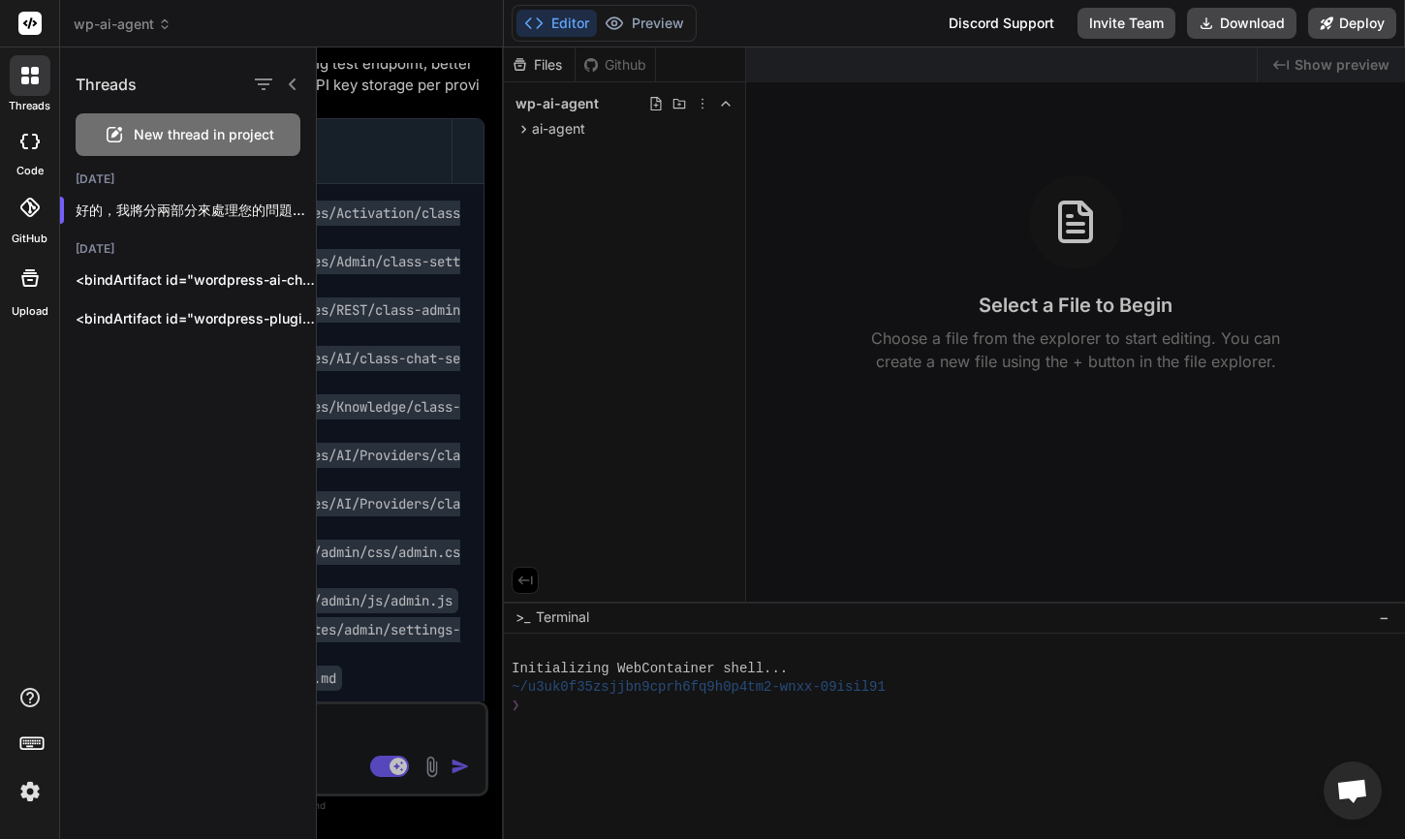
click at [30, 80] on icon at bounding box center [29, 75] width 17 height 17
click at [29, 791] on img at bounding box center [30, 791] width 33 height 33
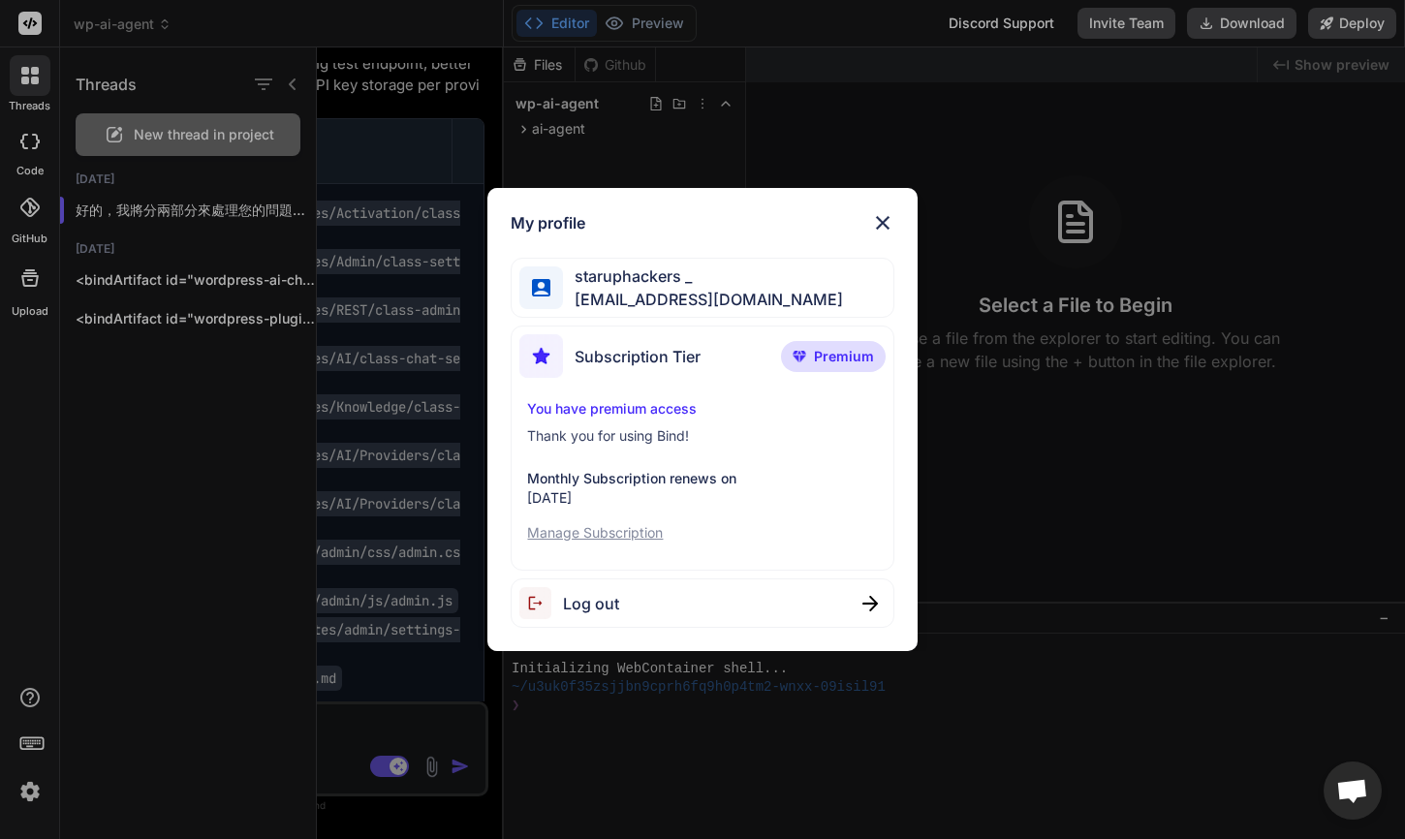
click at [825, 356] on span "Premium" at bounding box center [844, 356] width 60 height 19
click at [597, 536] on p "Manage Subscription" at bounding box center [702, 532] width 350 height 19
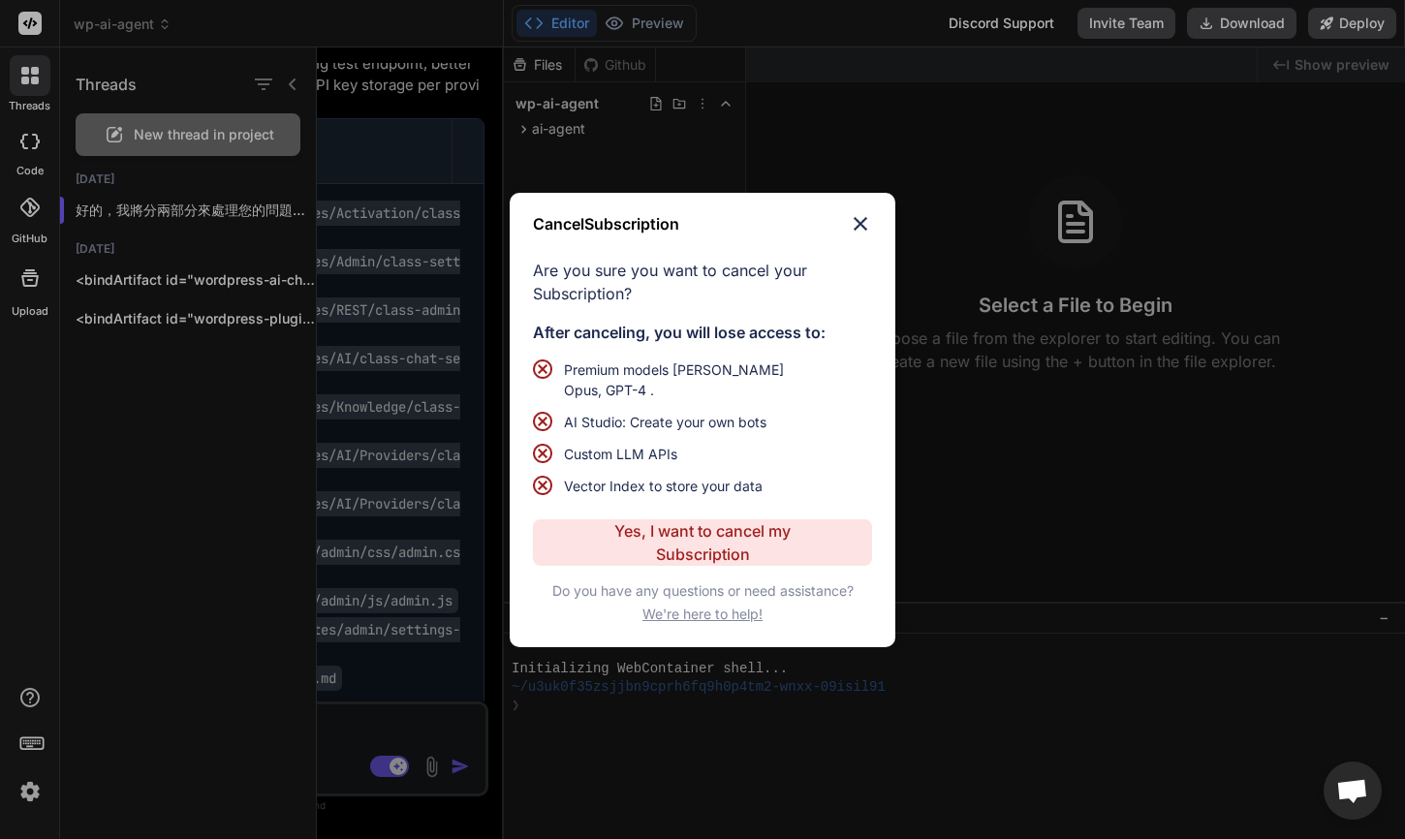
click at [862, 234] on img at bounding box center [860, 223] width 23 height 23
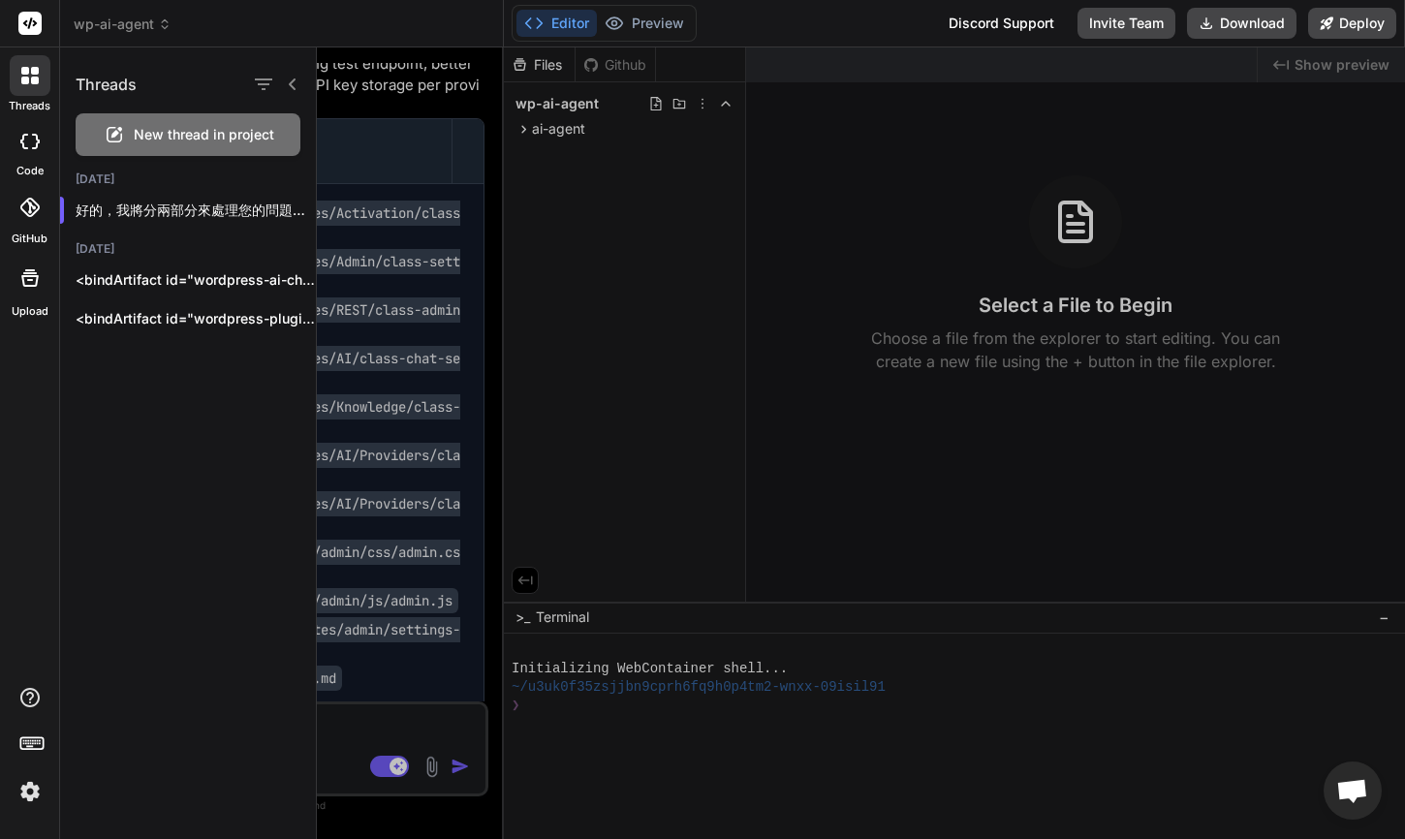
click at [624, 77] on div at bounding box center [861, 442] width 1088 height 791
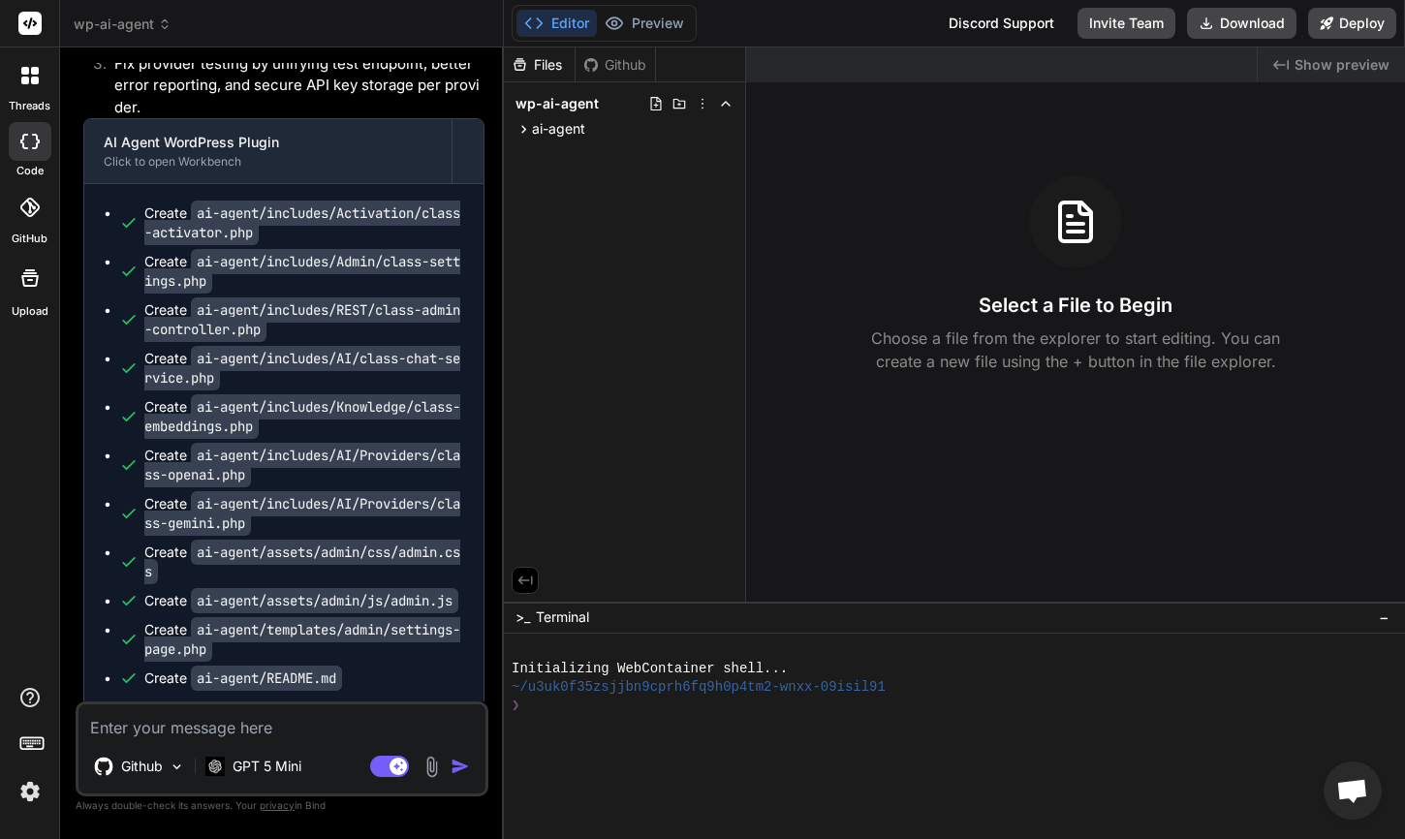
click at [621, 71] on div "Github" at bounding box center [614, 64] width 79 height 19
click at [29, 75] on icon at bounding box center [29, 75] width 17 height 17
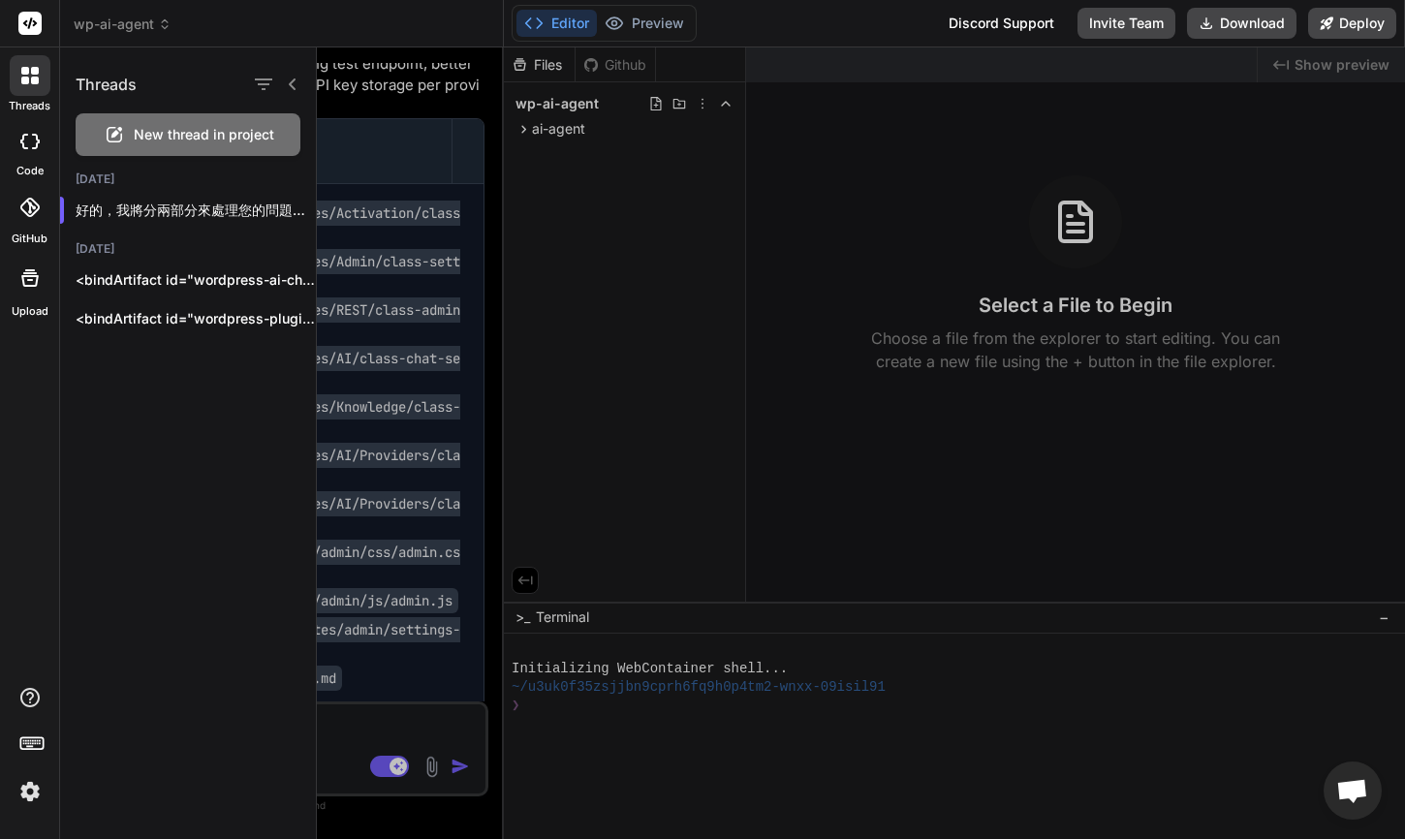
click at [25, 145] on icon at bounding box center [29, 142] width 19 height 16
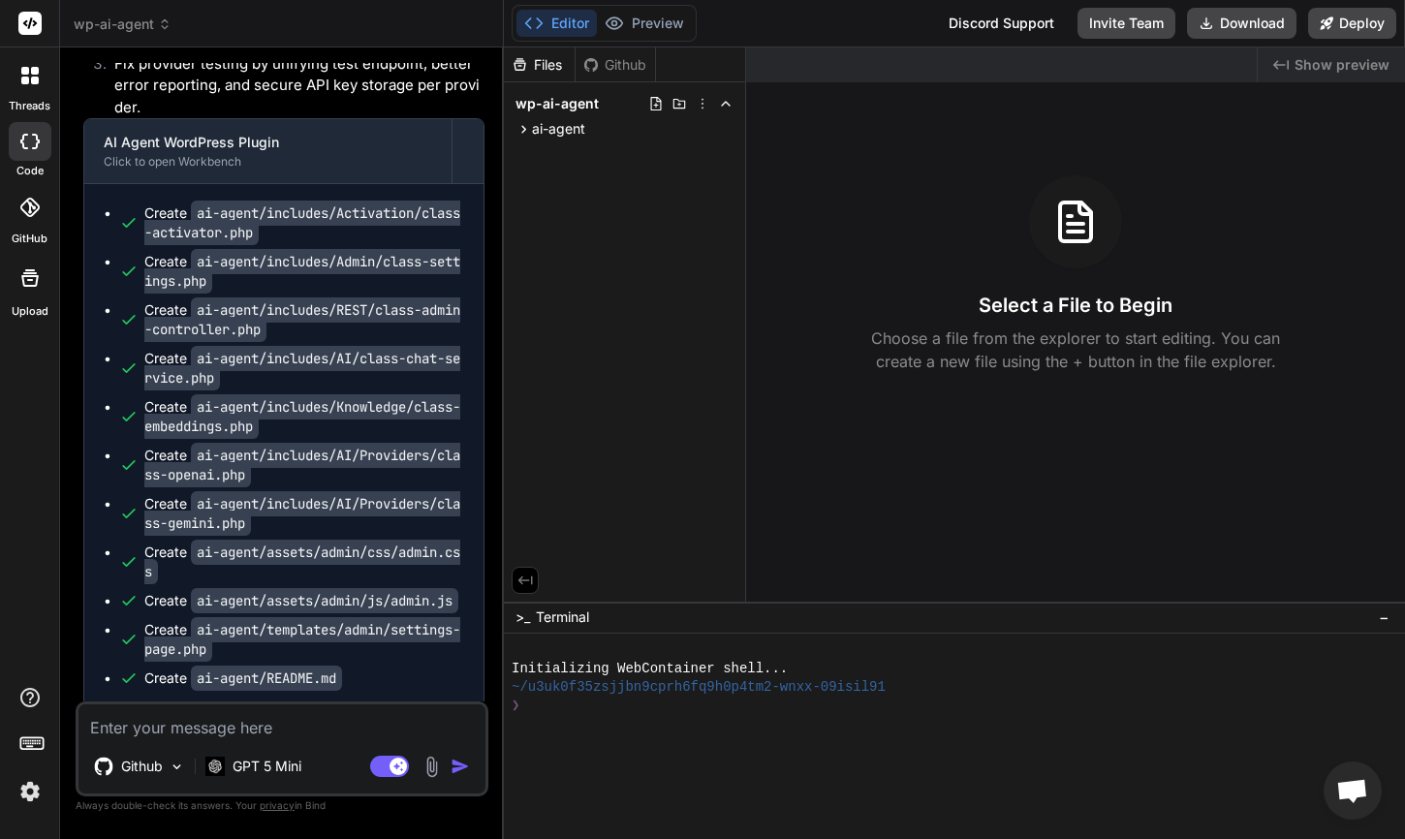
click at [19, 295] on div at bounding box center [30, 278] width 47 height 47
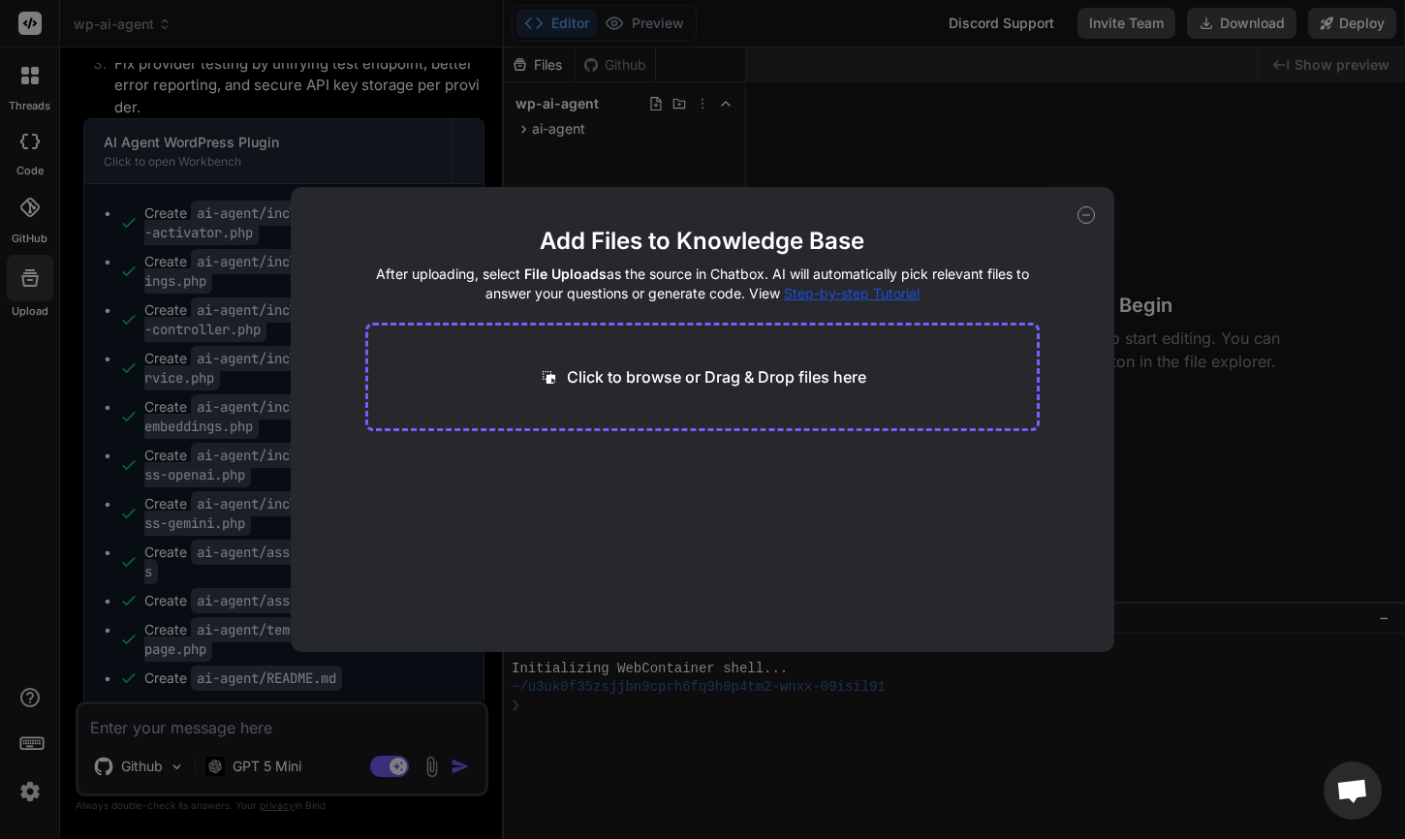
click at [17, 216] on div "Add Files to Knowledge Base After uploading, select File Uploads as the source …" at bounding box center [702, 419] width 1405 height 839
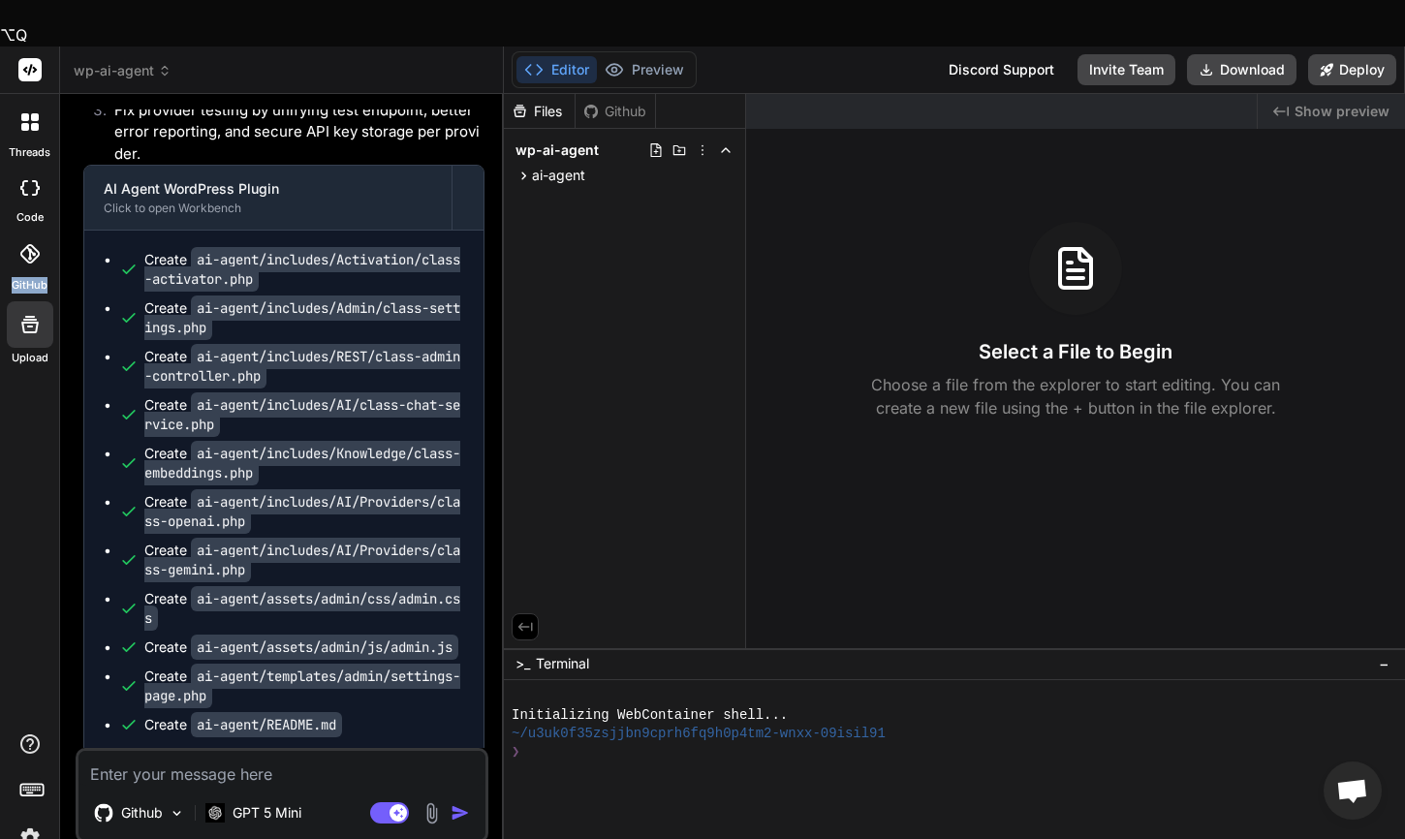
click at [17, 233] on div at bounding box center [30, 254] width 43 height 43
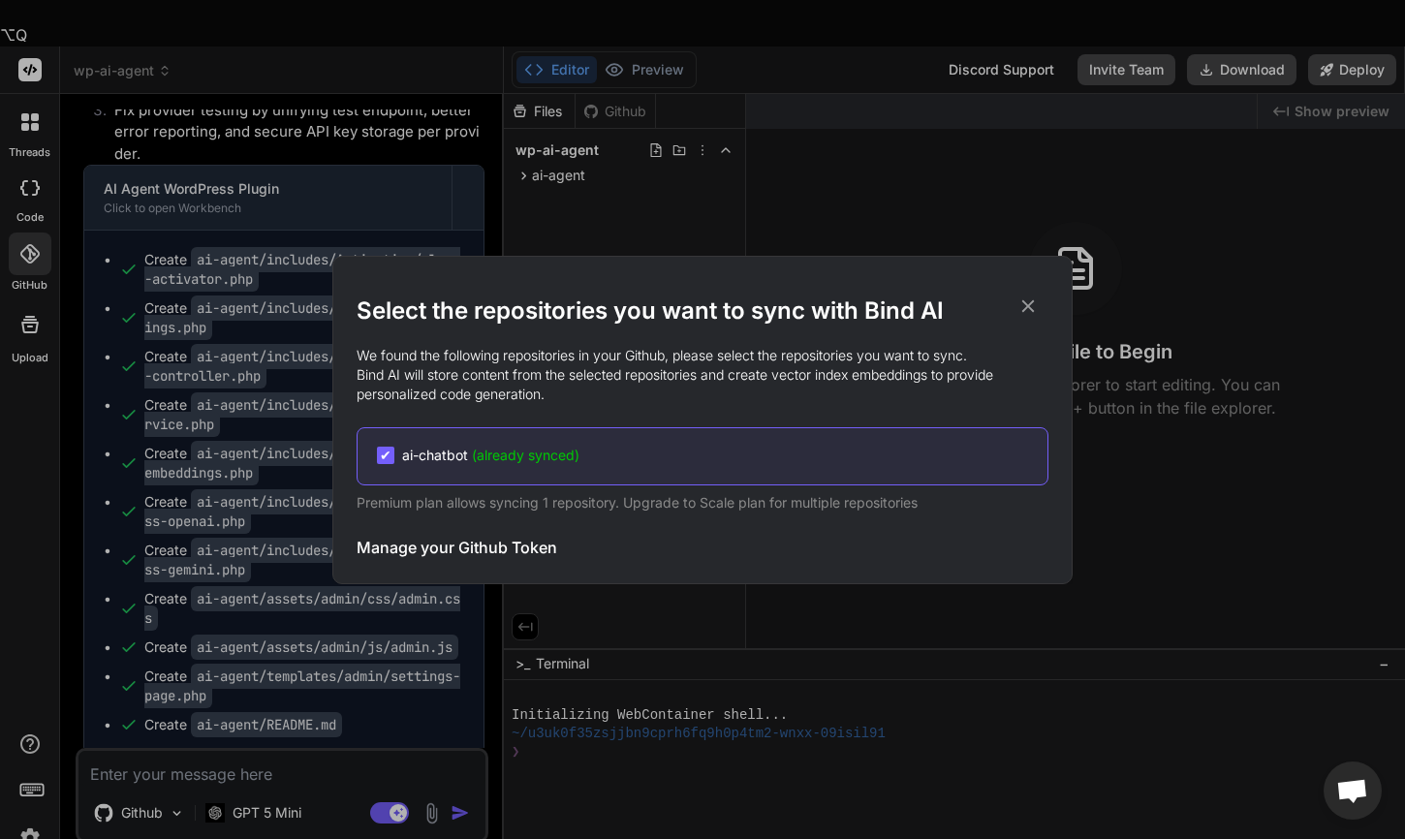
click at [8, 715] on div "Select the repositories you want to sync with Bind AI We found the following re…" at bounding box center [702, 419] width 1405 height 839
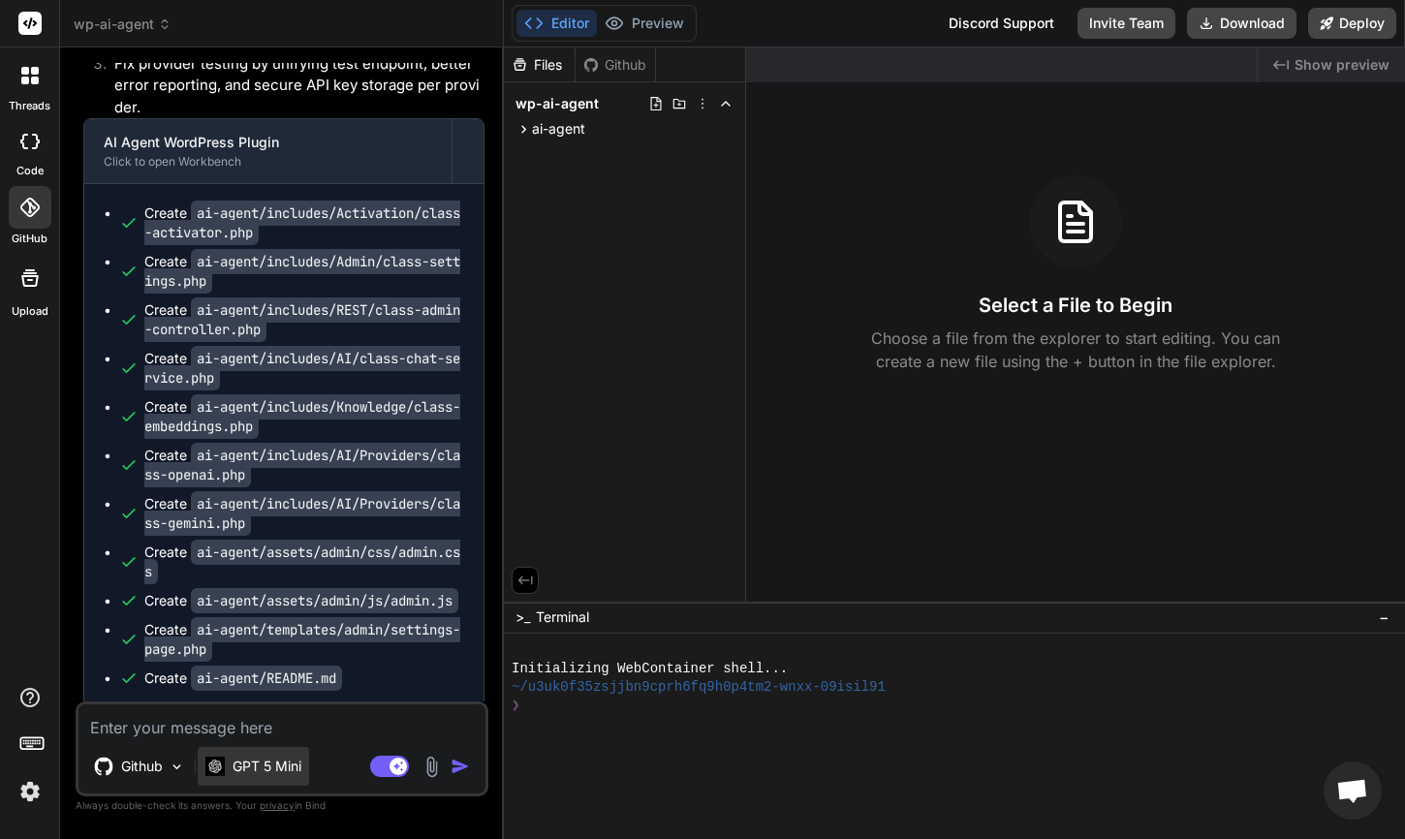
click at [224, 756] on div "GPT 5 Mini" at bounding box center [253, 766] width 111 height 39
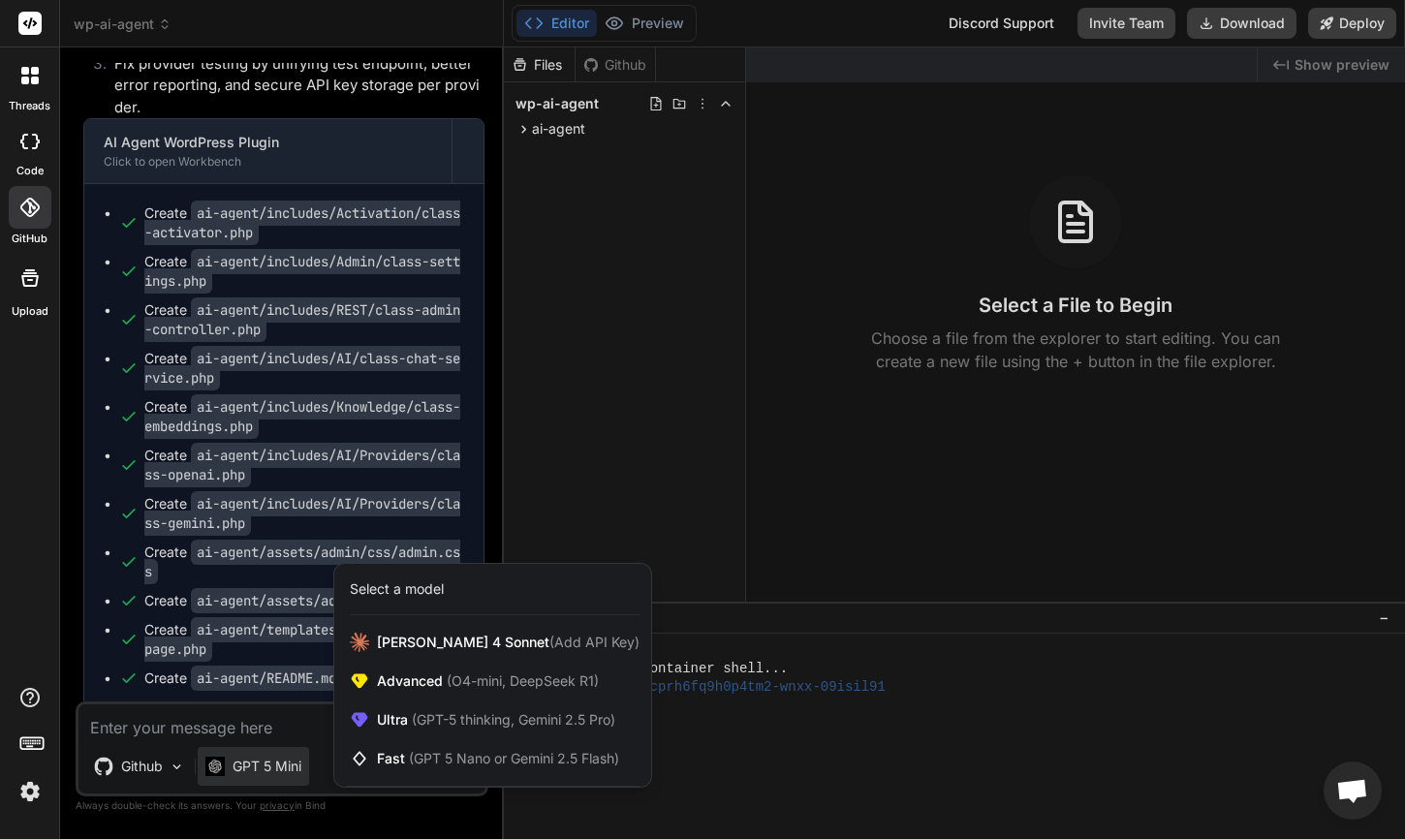
click at [418, 591] on div "Select a model" at bounding box center [397, 588] width 94 height 19
click at [406, 636] on span "[PERSON_NAME] 4 Sonnet (Add API Key)" at bounding box center [508, 642] width 263 height 19
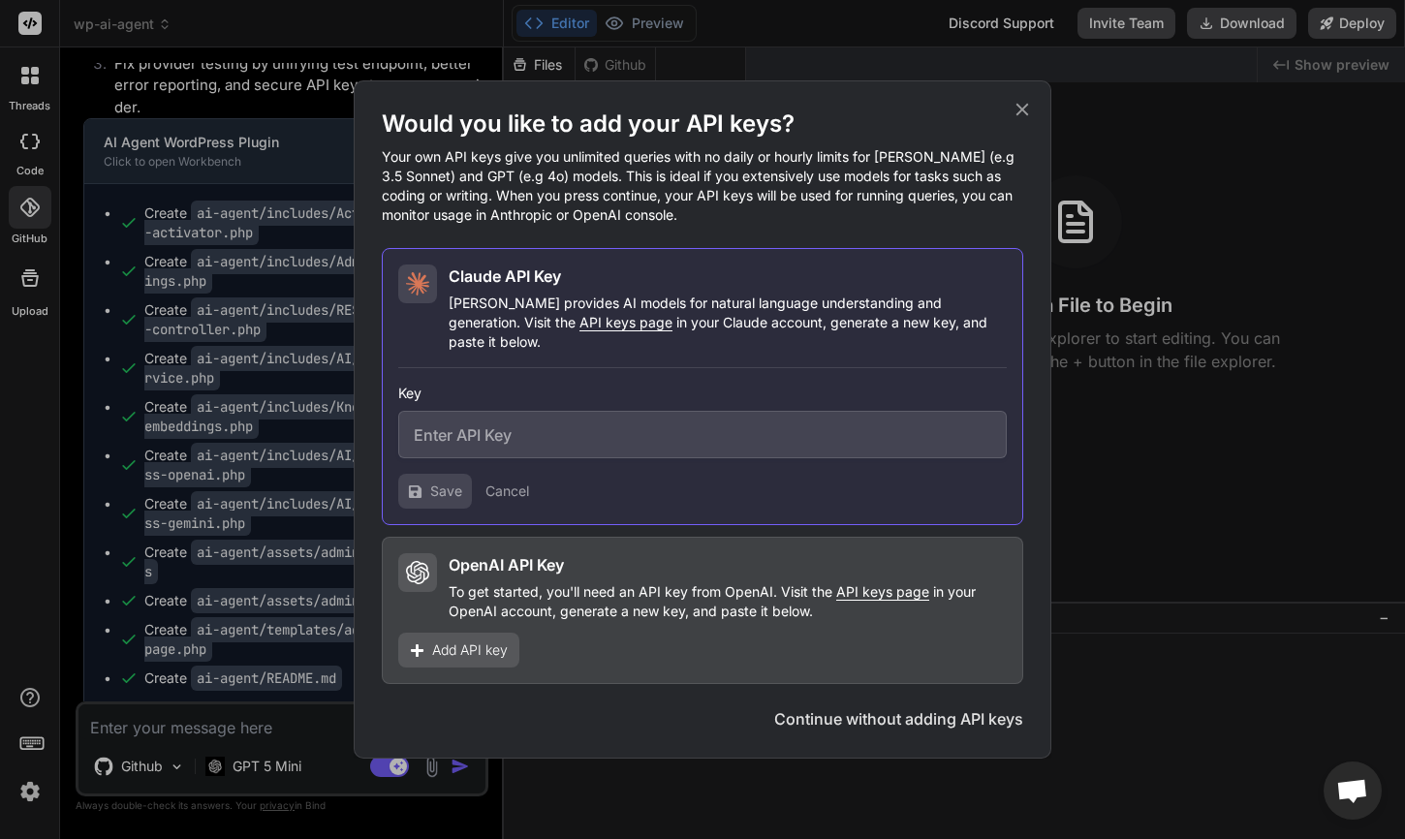
click at [503, 431] on input "text" at bounding box center [702, 434] width 608 height 47
click at [506, 484] on button "Cancel" at bounding box center [507, 490] width 44 height 19
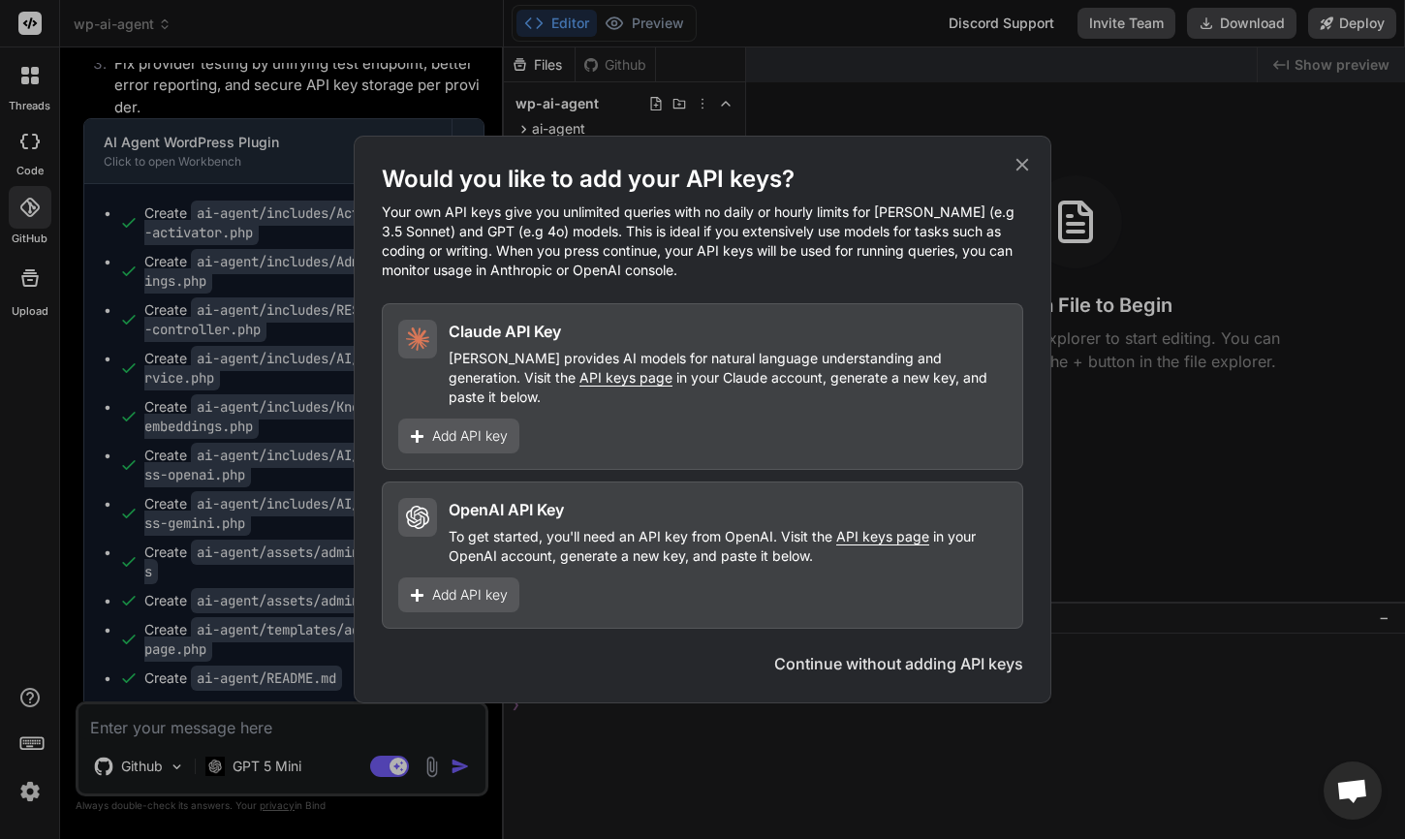
click at [864, 654] on button "Continue without adding API keys" at bounding box center [898, 663] width 249 height 23
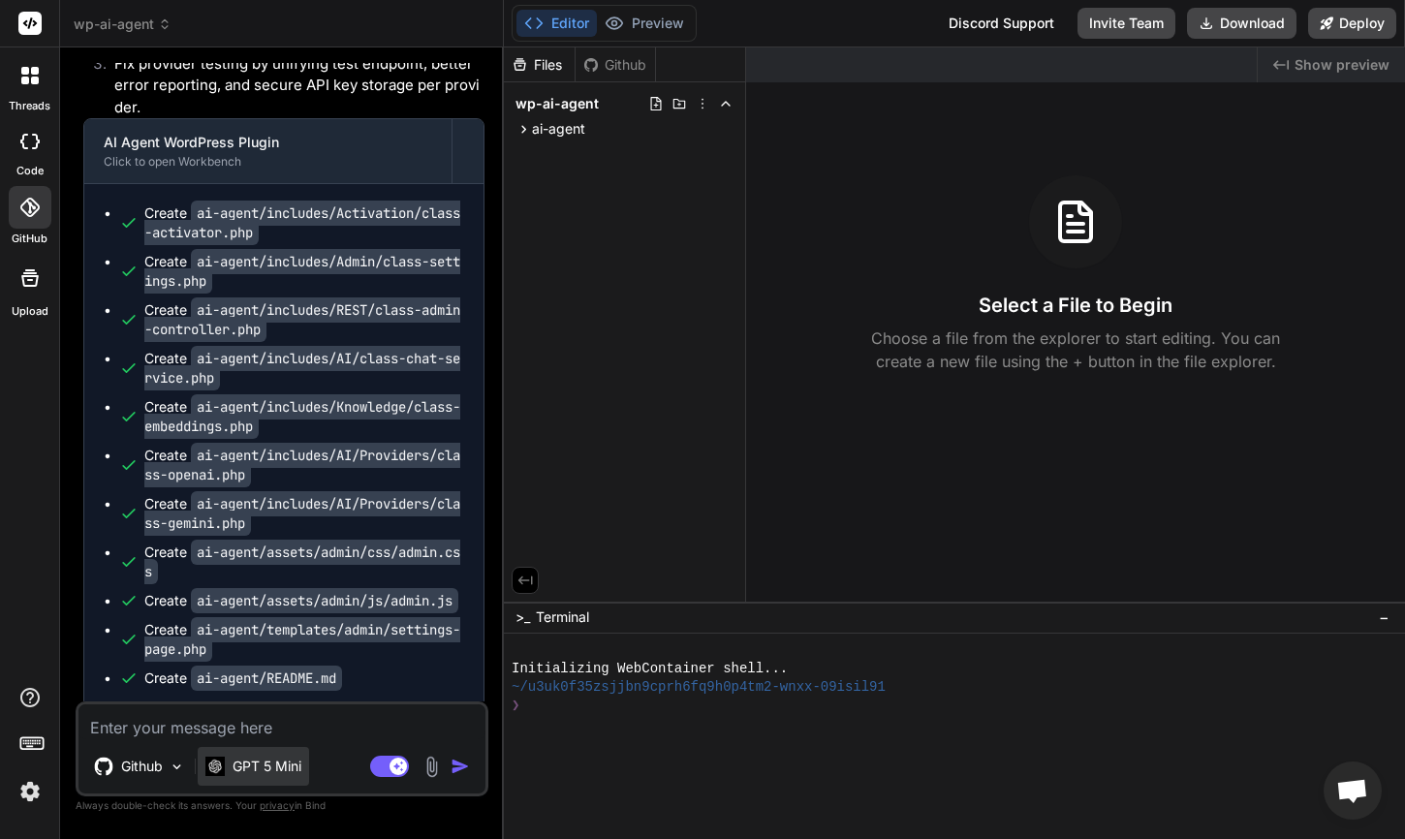
click at [280, 760] on p "GPT 5 Mini" at bounding box center [267, 766] width 69 height 19
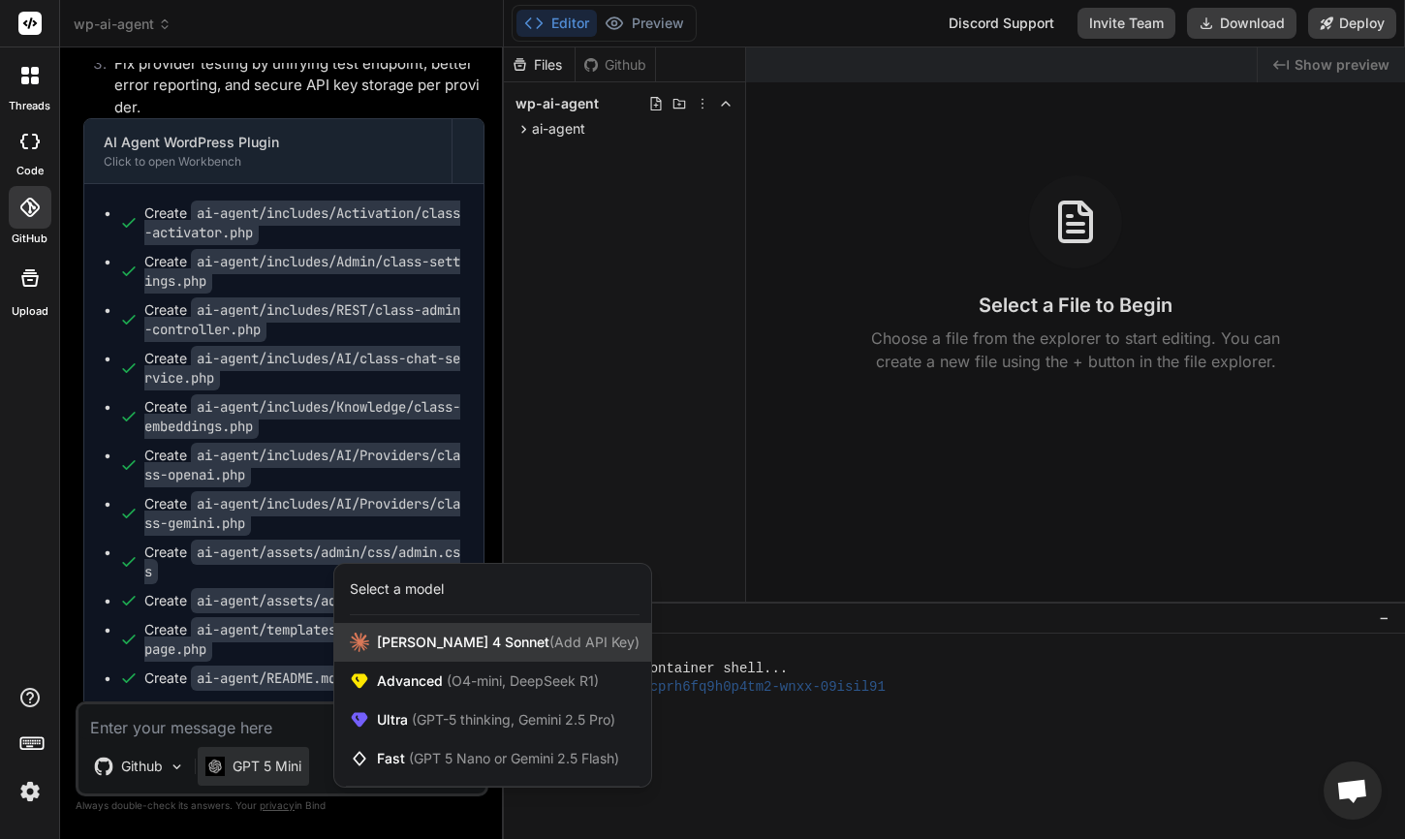
click at [419, 637] on span "[PERSON_NAME] 4 Sonnet (Add API Key)" at bounding box center [508, 642] width 263 height 19
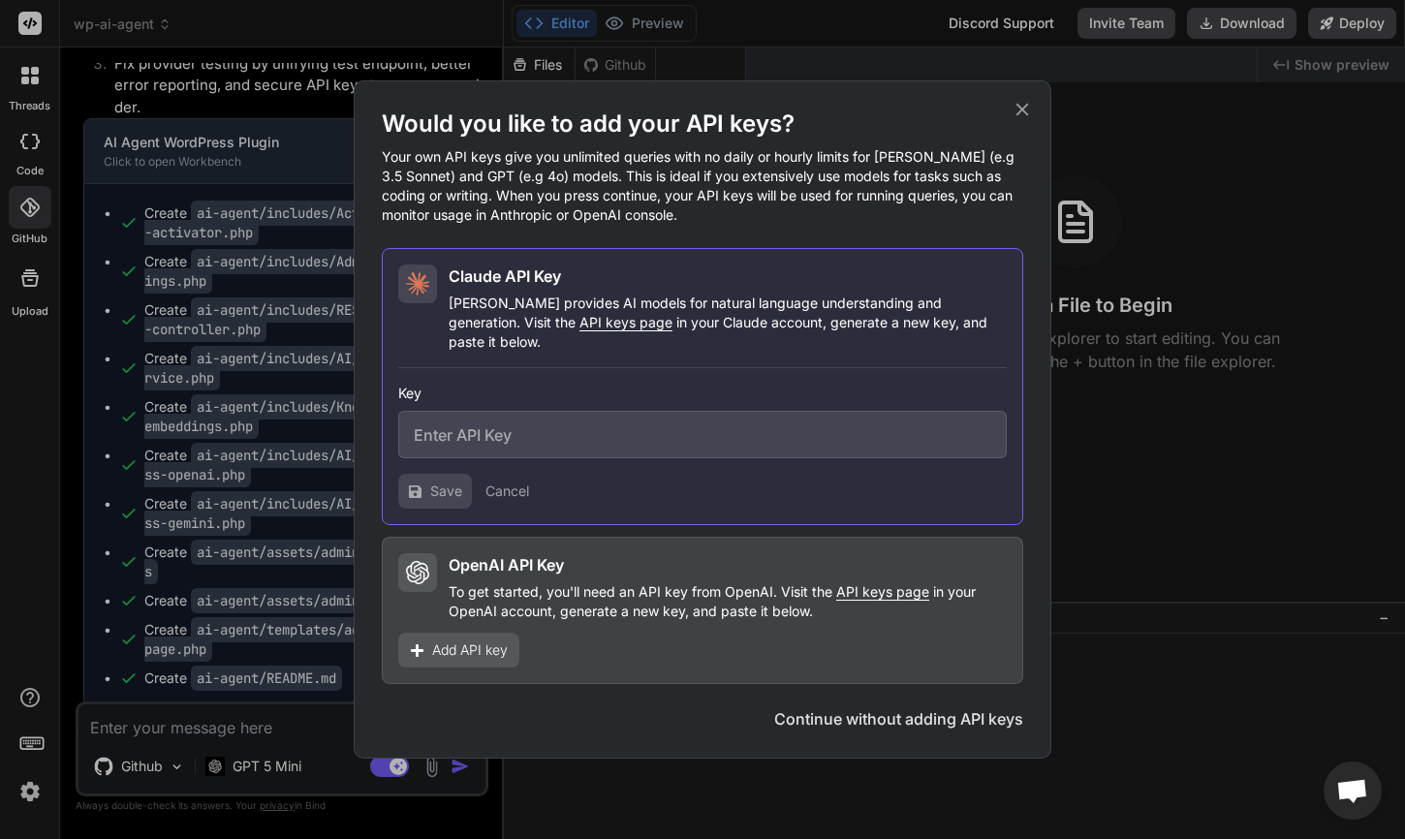
click at [509, 594] on p "To get started, you'll need an API key from OpenAI. Visit the API keys page in …" at bounding box center [728, 601] width 558 height 39
click at [500, 483] on button "Cancel" at bounding box center [507, 490] width 44 height 19
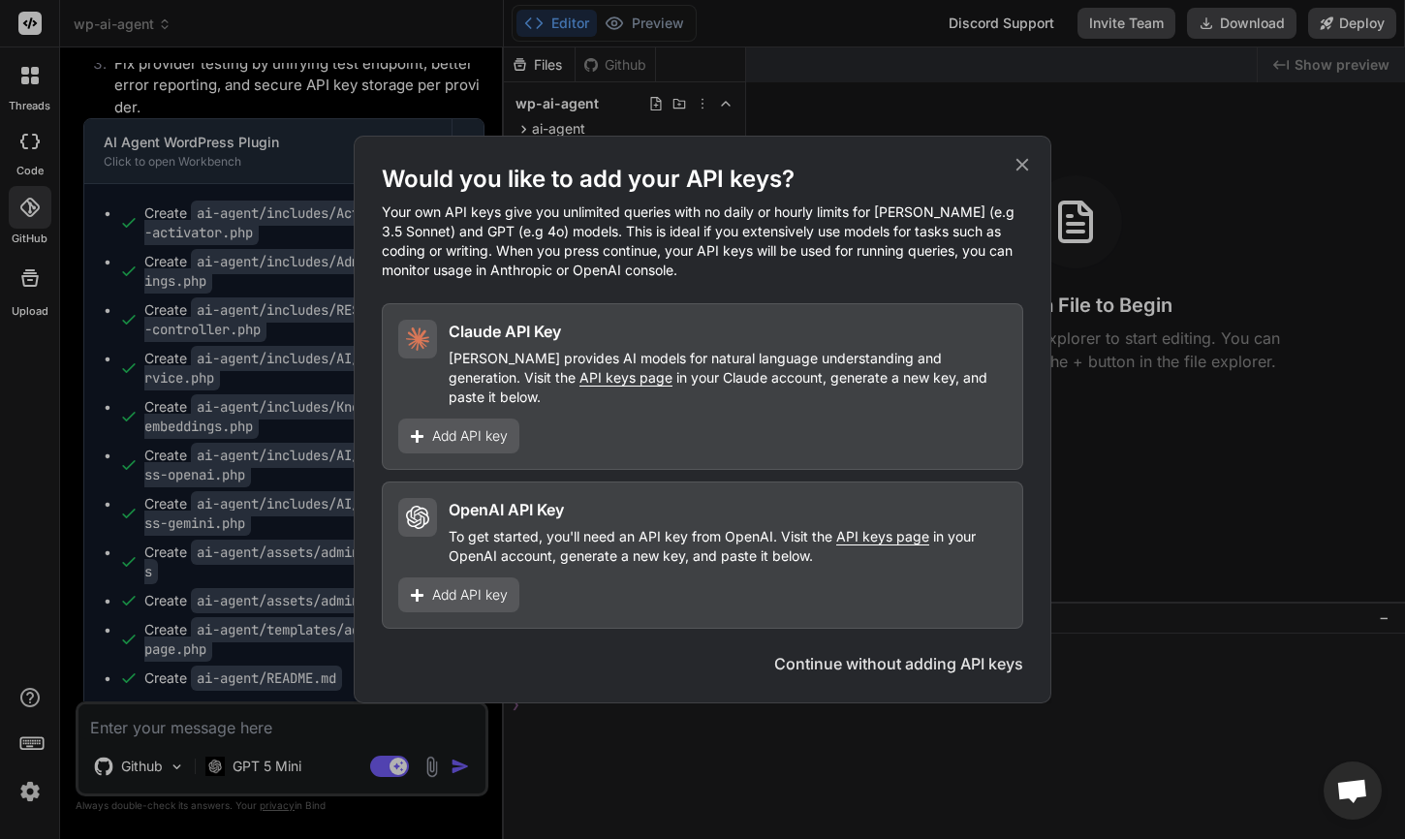
click at [988, 654] on button "Continue without adding API keys" at bounding box center [898, 663] width 249 height 23
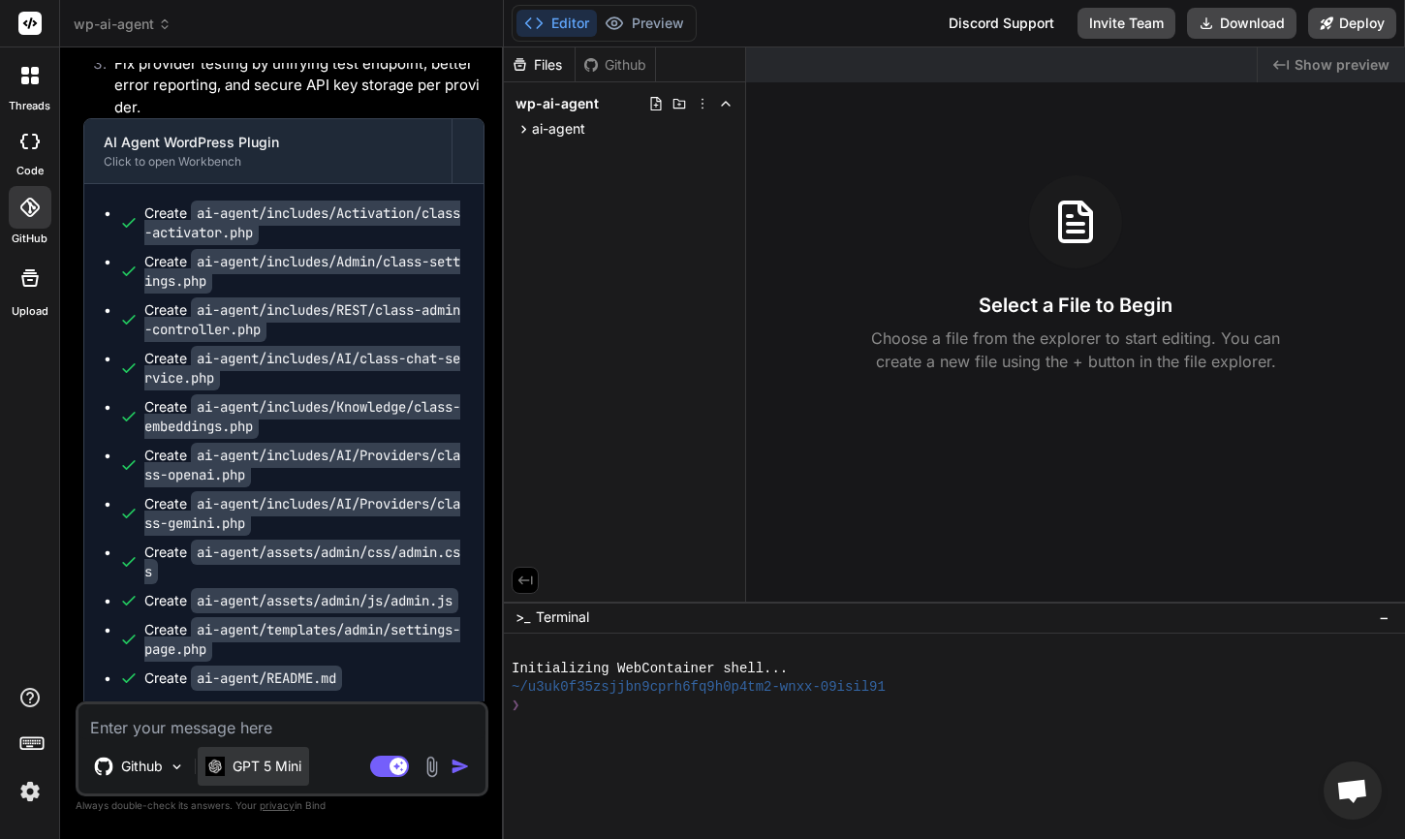
click at [239, 772] on p "GPT 5 Mini" at bounding box center [267, 766] width 69 height 19
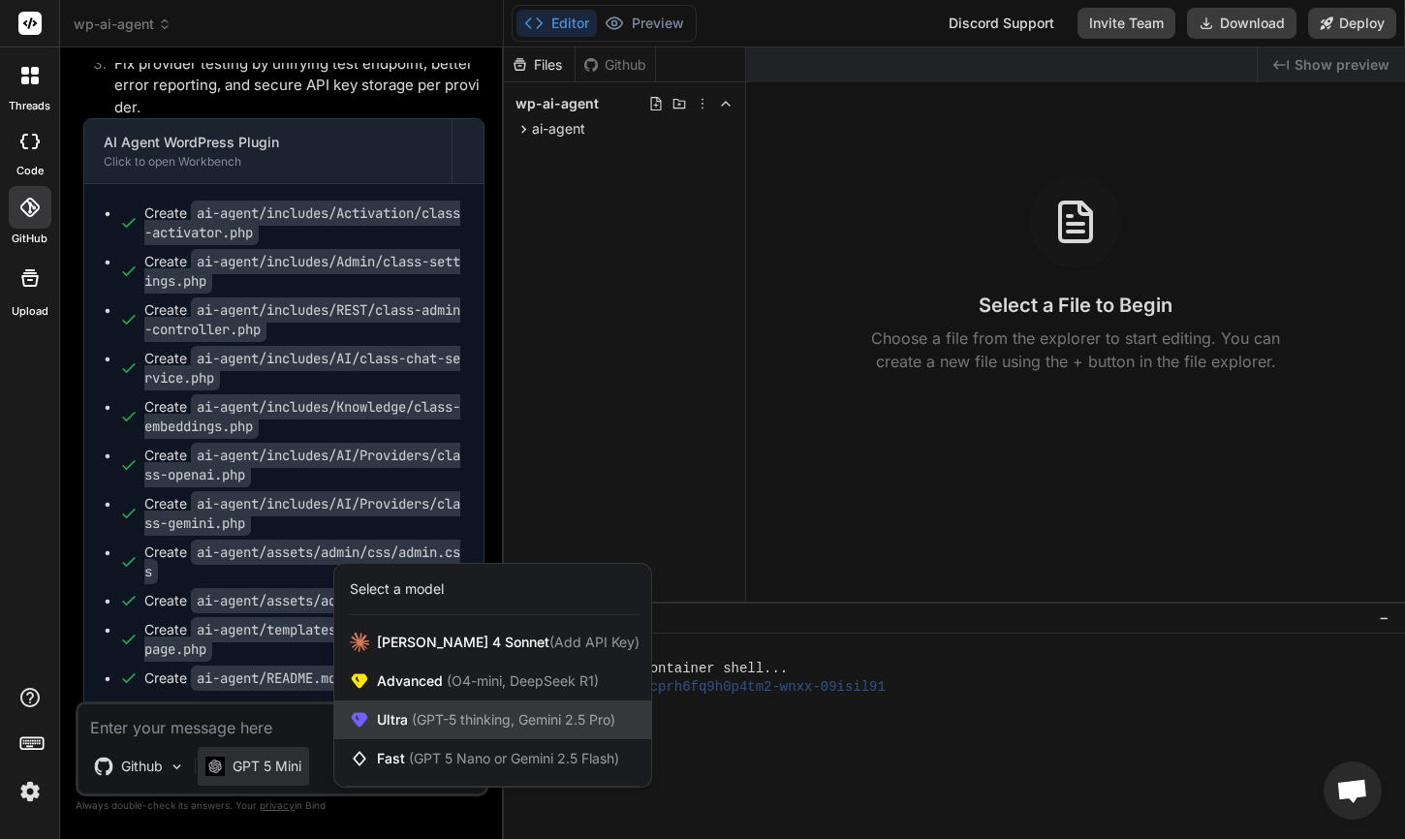
click at [416, 733] on div "Ultra (GPT-5 thinking, Gemini 2.5 Pro)" at bounding box center [492, 719] width 317 height 39
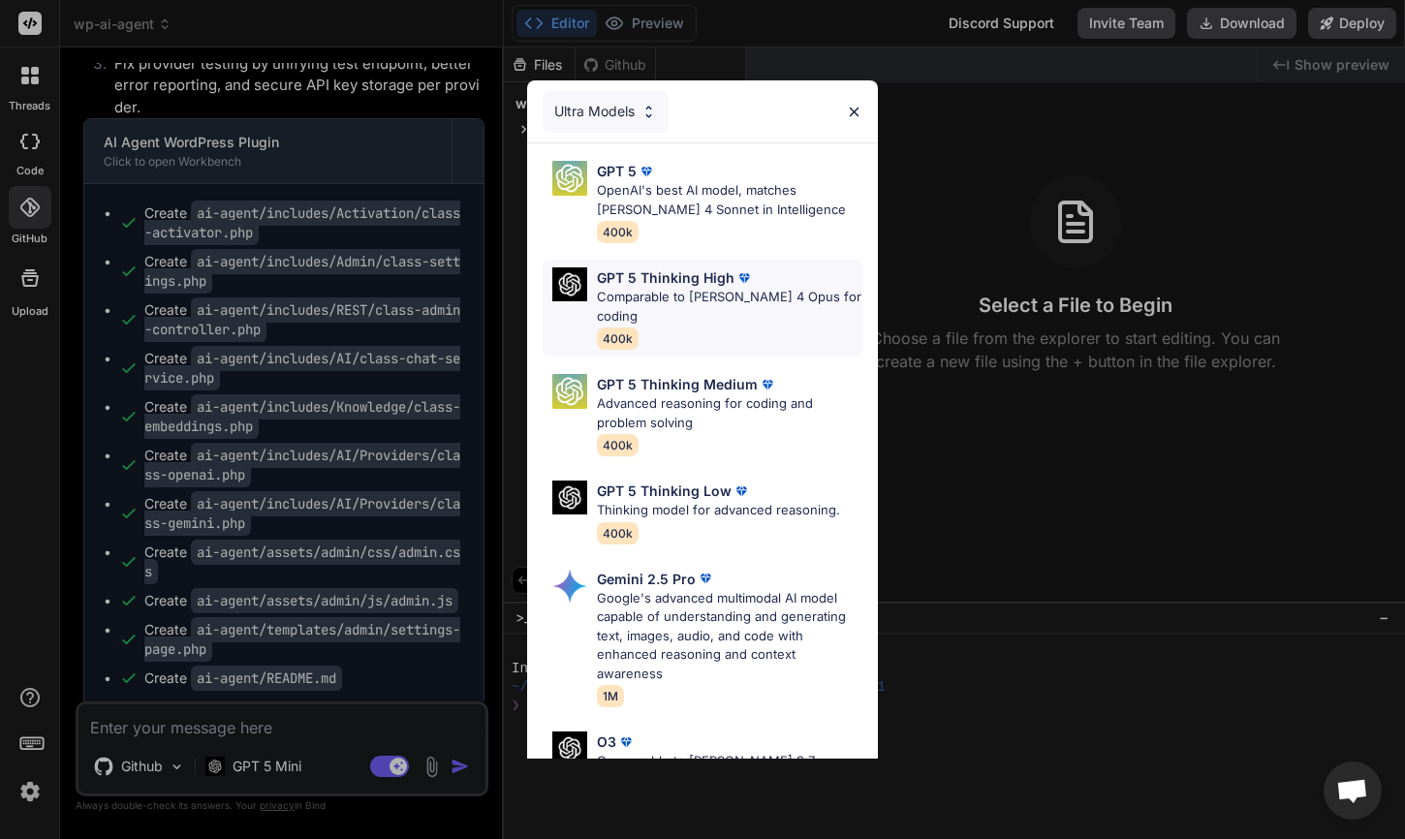
click at [728, 299] on p "Comparable to Claude 4 Opus for coding" at bounding box center [730, 307] width 266 height 38
type textarea "x"
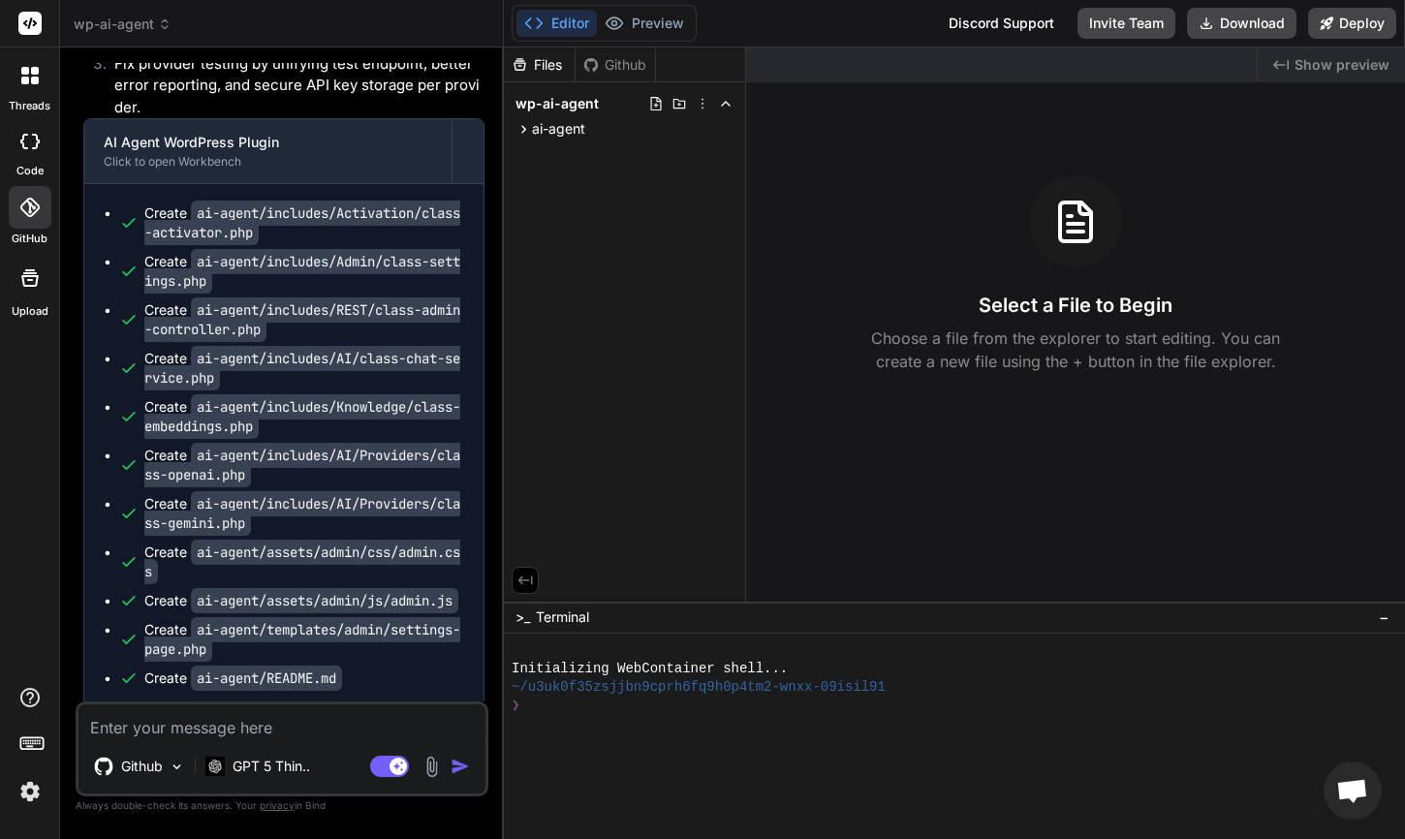
click at [245, 727] on textarea at bounding box center [281, 721] width 407 height 35
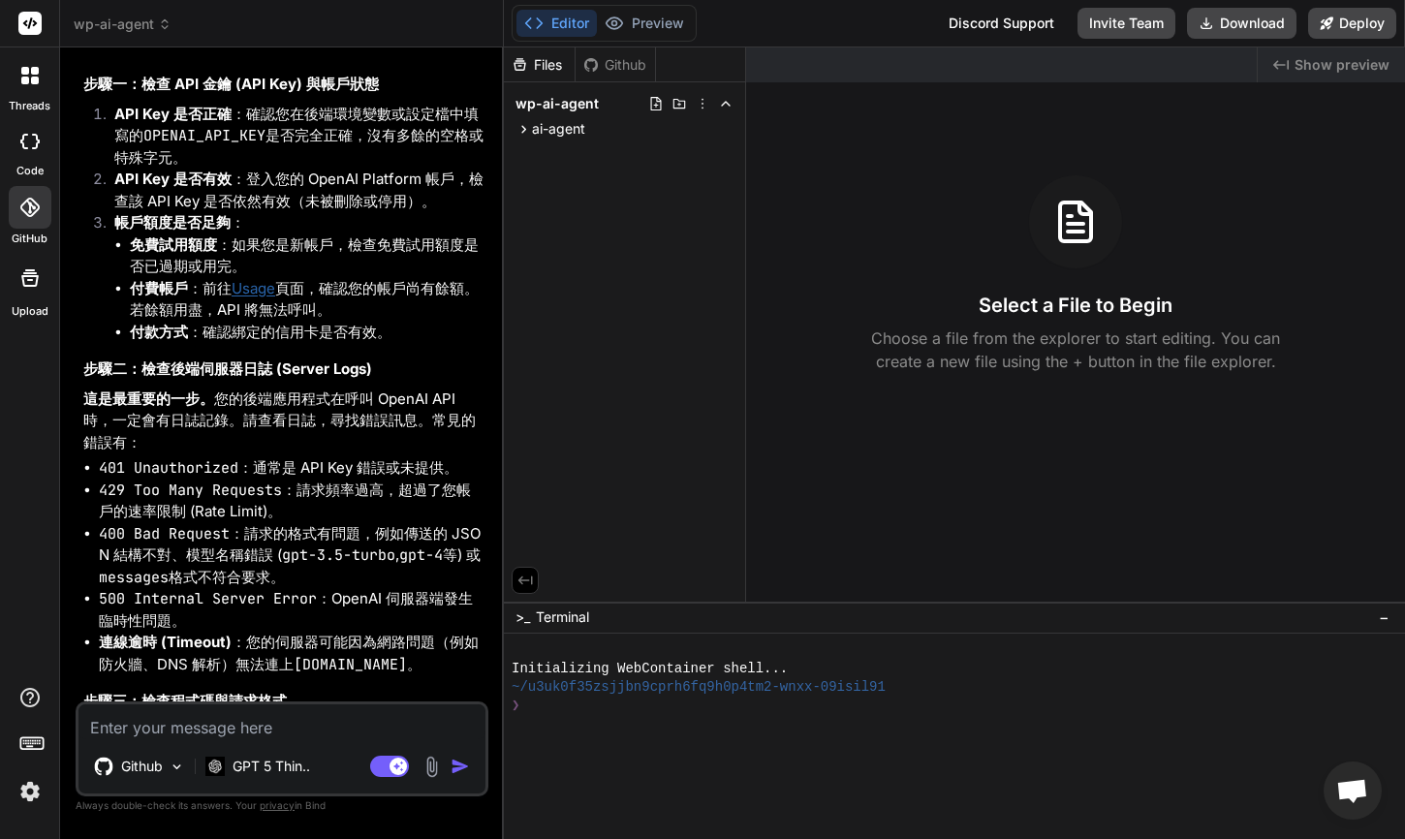
scroll to position [7138, 0]
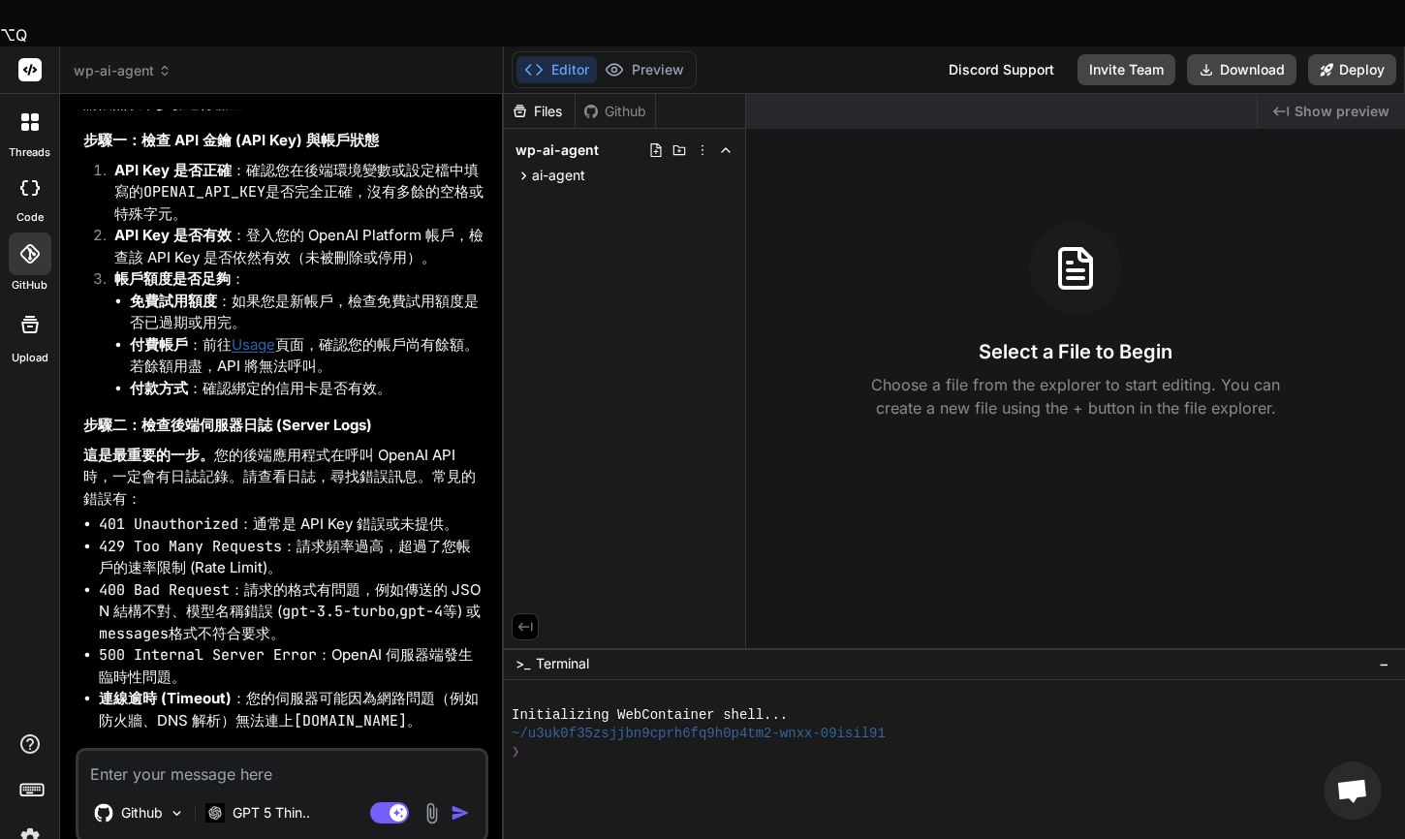
copy p "串接 OpenAI 後，開始對話仍然顯示：抱歉，我沒有回應。 後台 UI 仍然沒有顯示 Full Width，介面顯示異常，請參考截圖修改寬版介面。"
drag, startPoint x: 88, startPoint y: 210, endPoint x: 207, endPoint y: 265, distance: 131.3
click at [258, 751] on textarea at bounding box center [281, 768] width 407 height 35
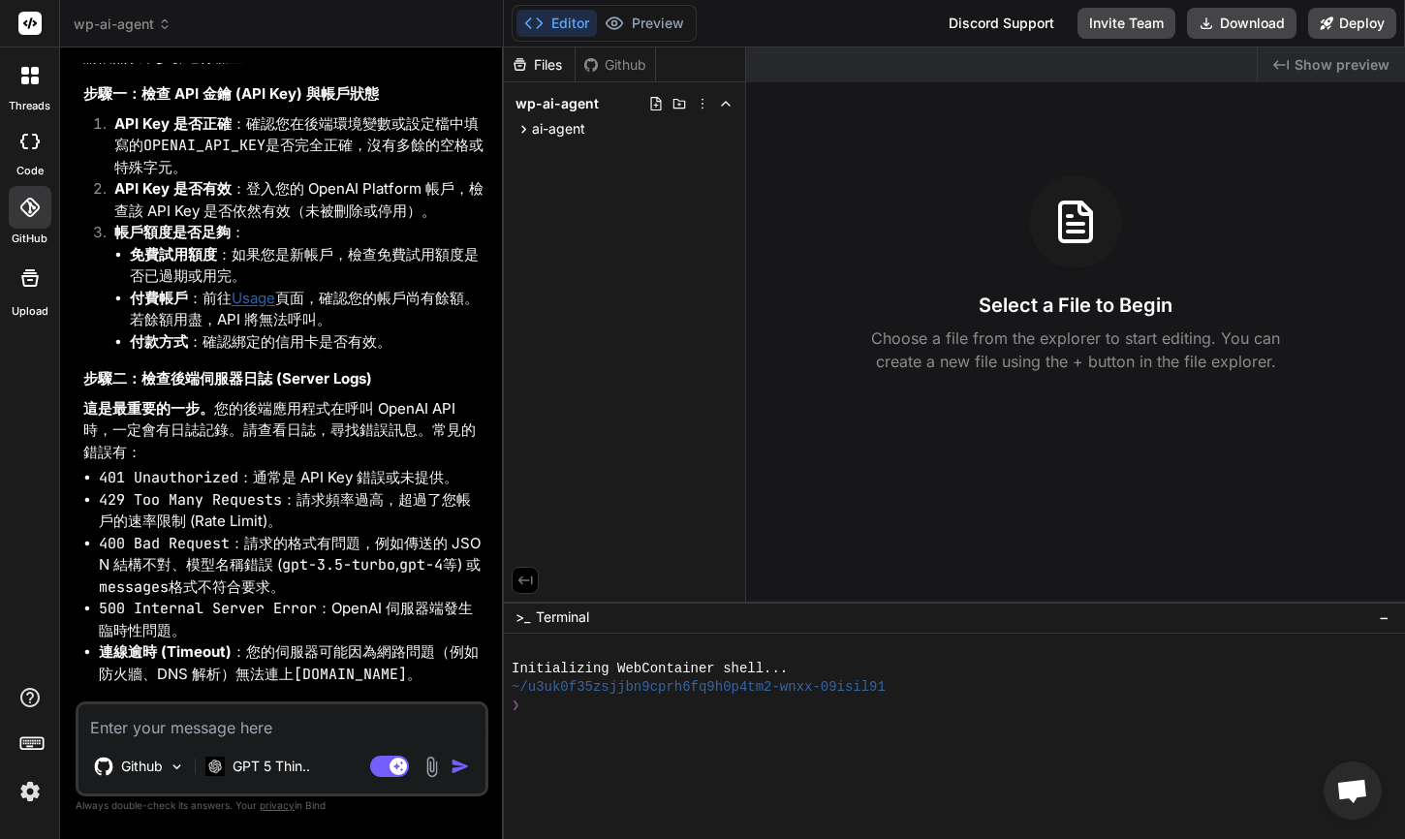
paste textarea "串接 OpenAI 後，開始對話仍然顯示：抱歉，我沒有回應。 後台 UI 仍然沒有顯示 Full Width，介面顯示異常，請參考截圖修改寬版介面。"
type textarea "串接 OpenAI 後，開始對話仍然顯示：抱歉，我沒有回應。 後台 UI 仍然沒有顯示 Full Width，介面顯示異常，請參考截圖修改寬版介面。"
type textarea "x"
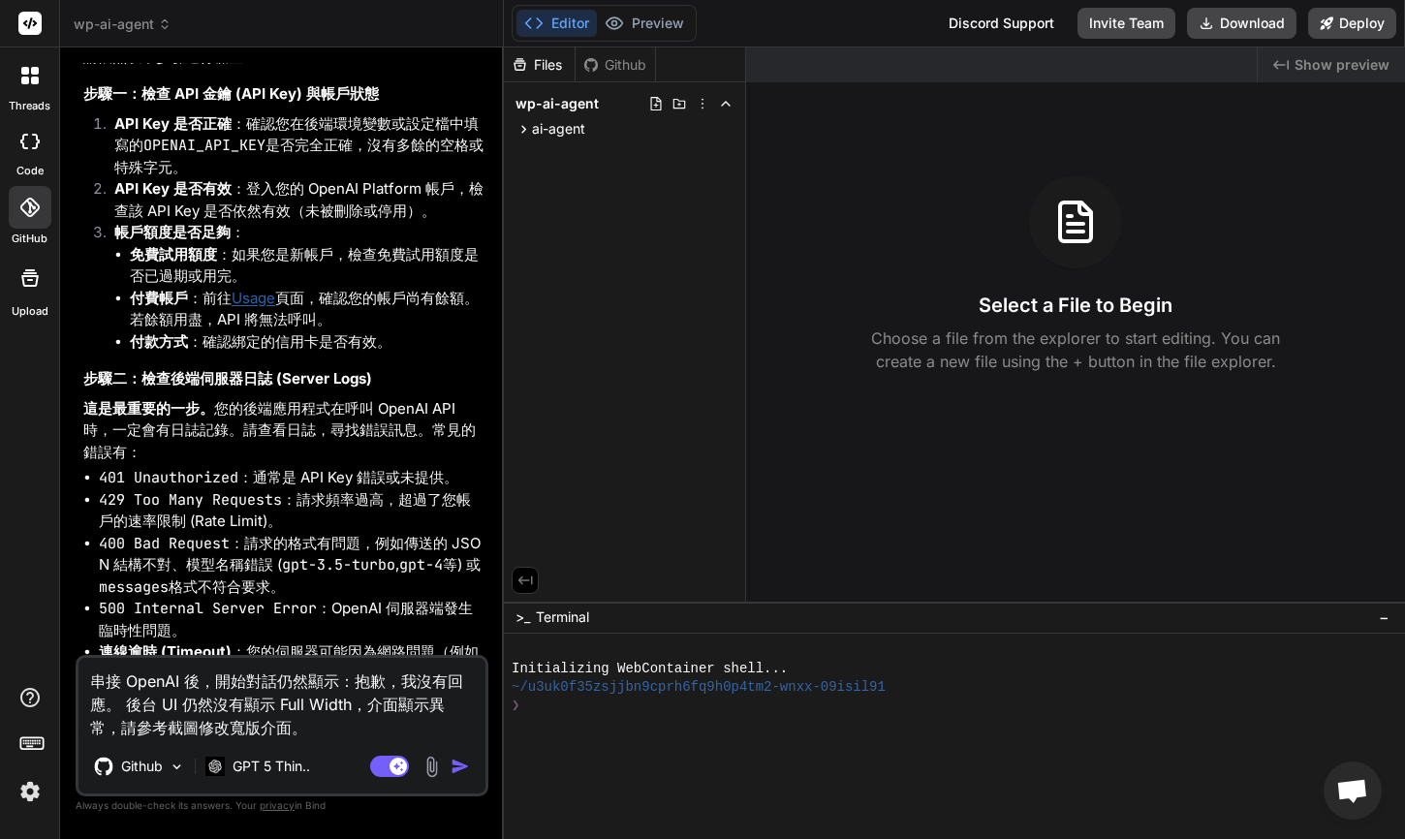
type textarea "串接 OpenAI 後，開始對話仍然顯示：抱歉，我沒有回應。 後台 UI 仍然沒有顯示 Full Width，介面顯示異常，請參考截圖修改寬版介面。"
click at [433, 767] on img at bounding box center [431, 767] width 22 height 22
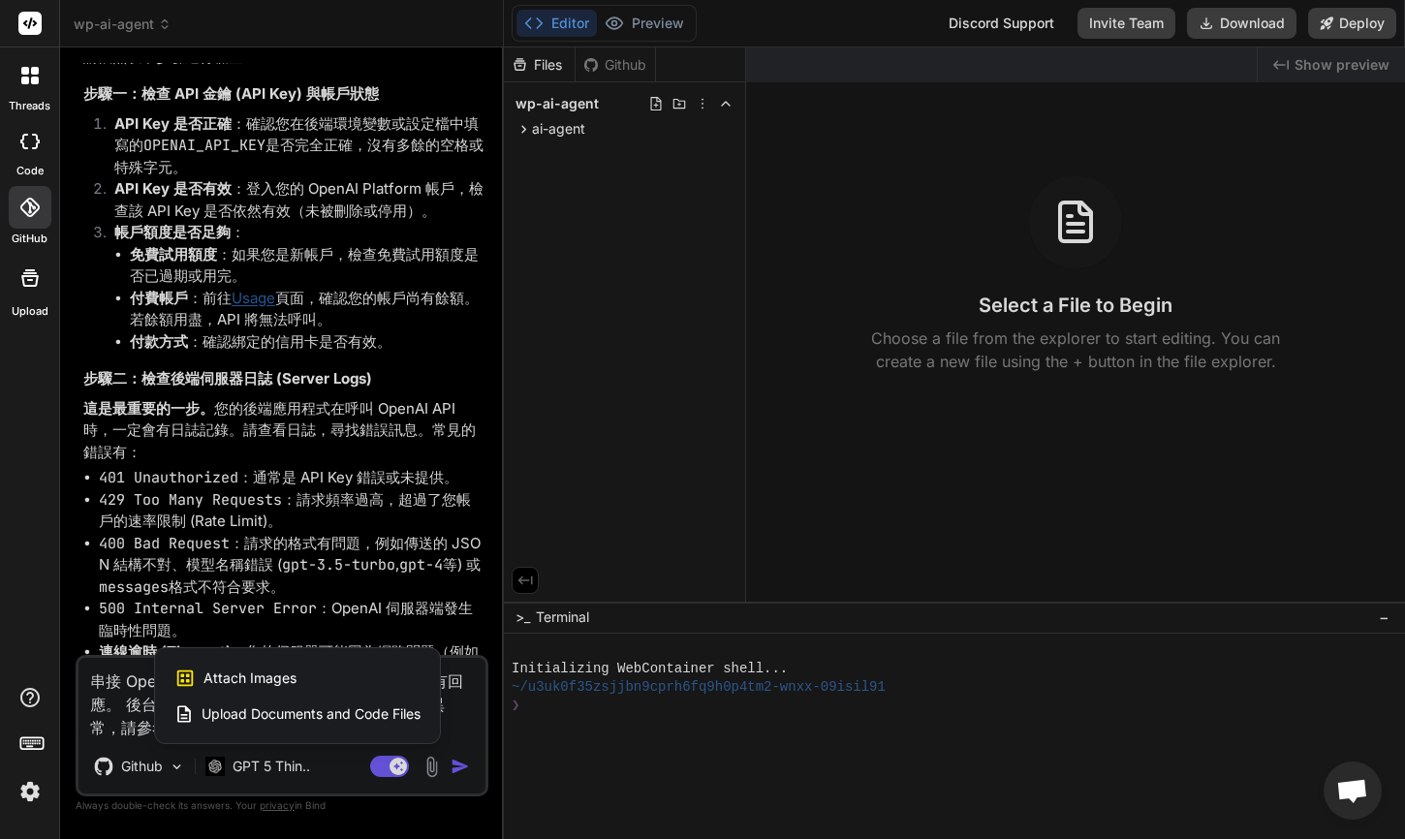
click at [433, 767] on div at bounding box center [702, 419] width 1405 height 839
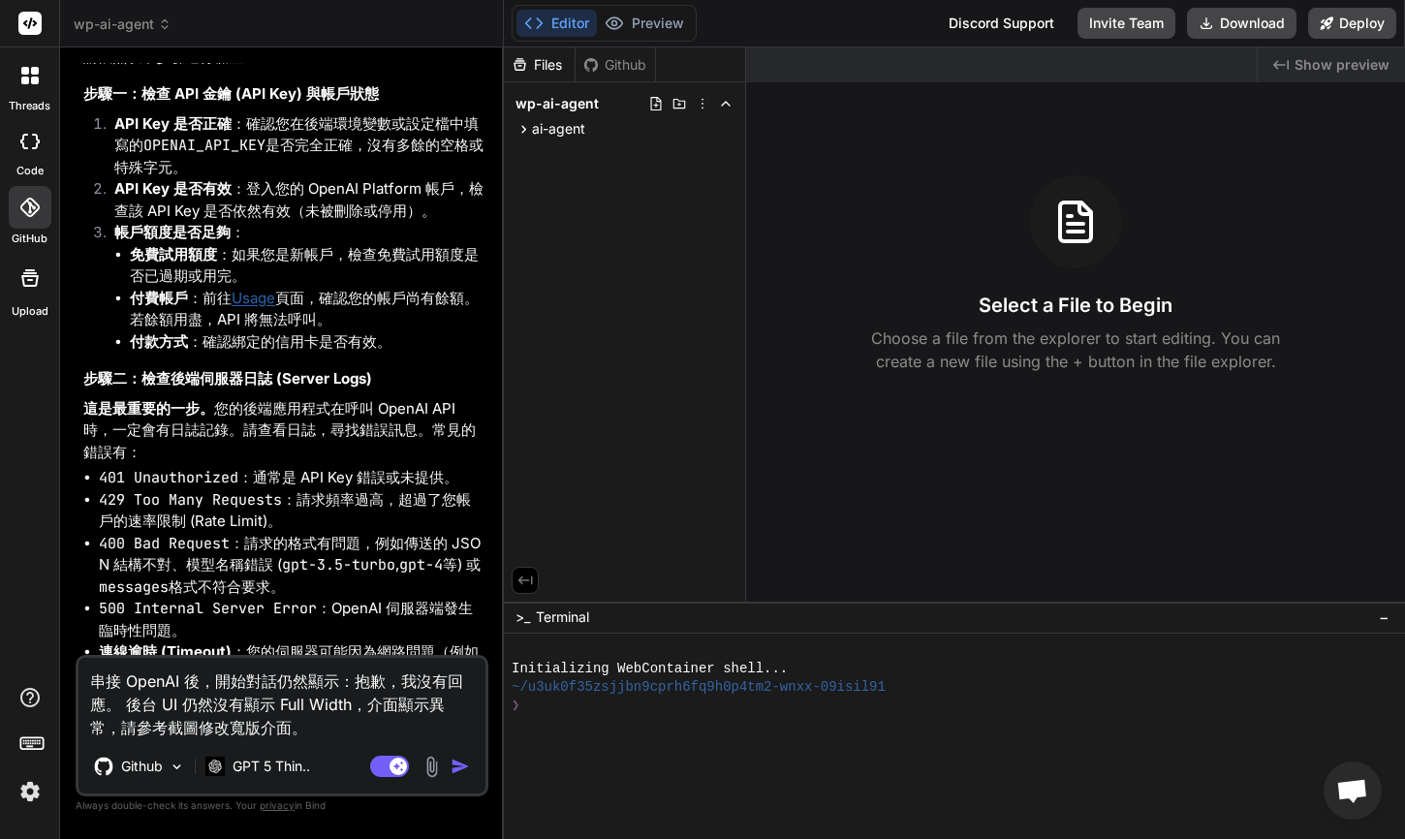
click at [433, 767] on img at bounding box center [431, 767] width 22 height 22
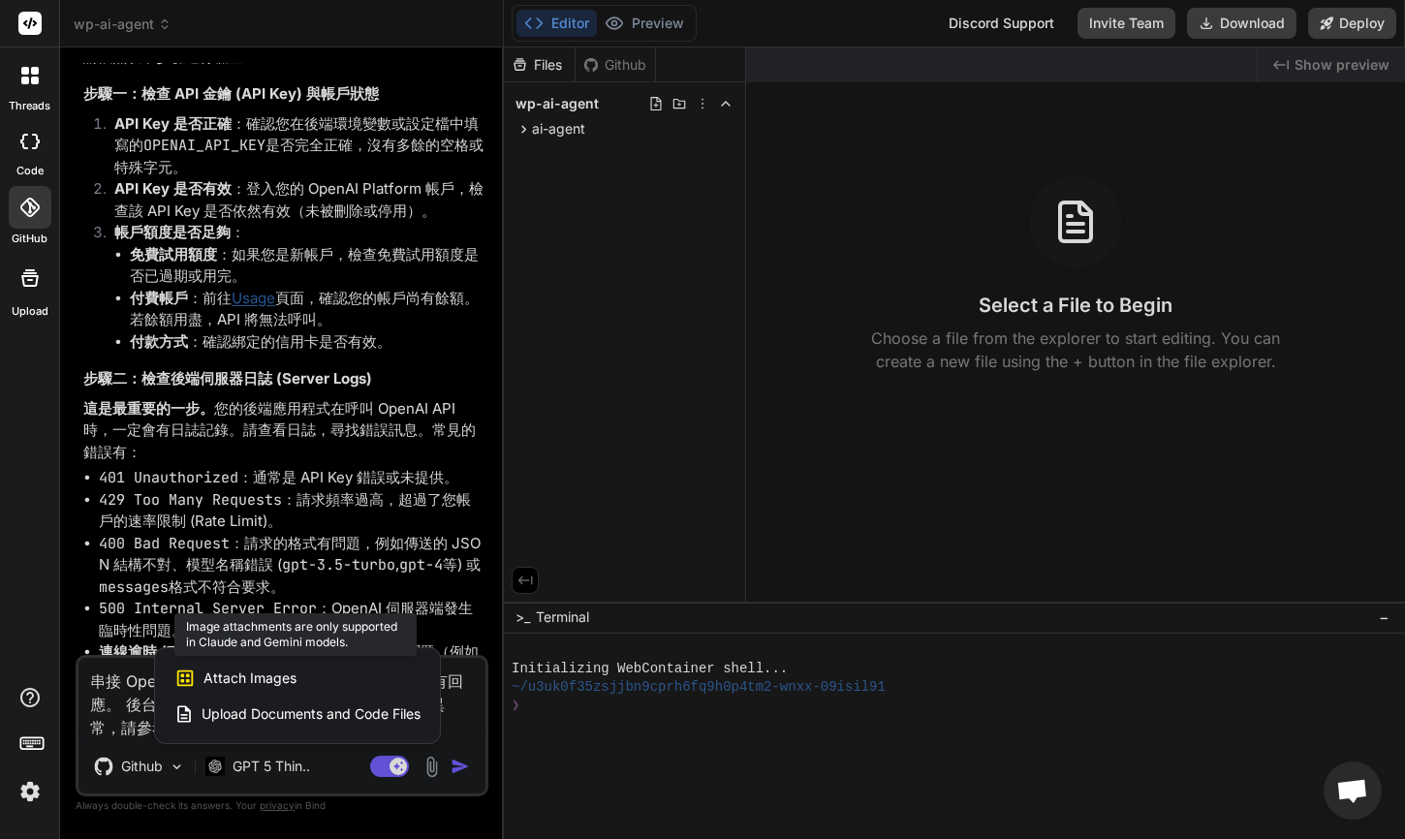
click at [383, 674] on div "Attach Images Image attachments are only supported in Claude and Gemini models." at bounding box center [297, 678] width 246 height 37
click at [267, 672] on span "Attach Images" at bounding box center [249, 677] width 93 height 19
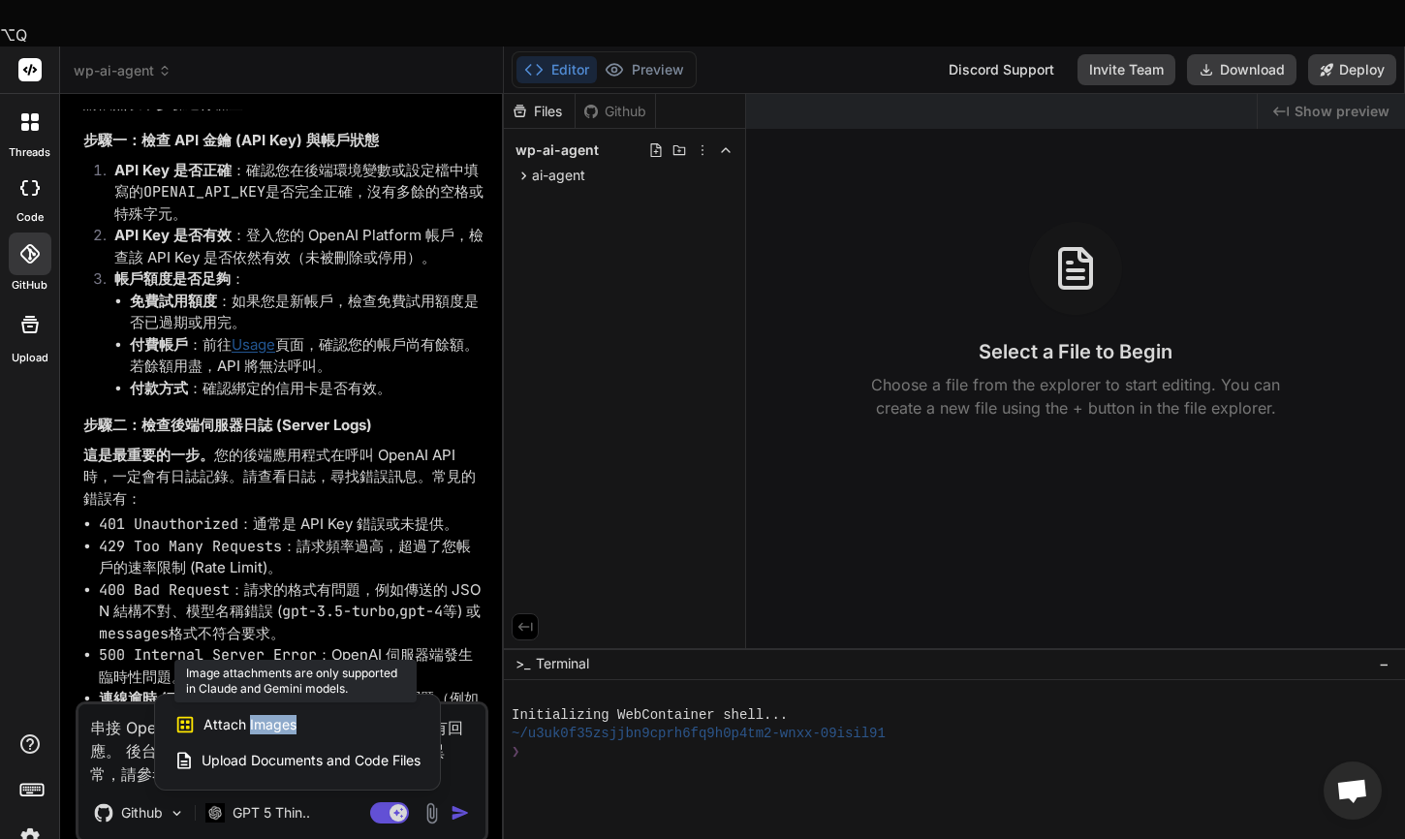
click at [267, 715] on span "Attach Images" at bounding box center [249, 724] width 93 height 19
click at [365, 706] on div "Attach Images Image attachments are only supported in Claude and Gemini models." at bounding box center [297, 724] width 246 height 37
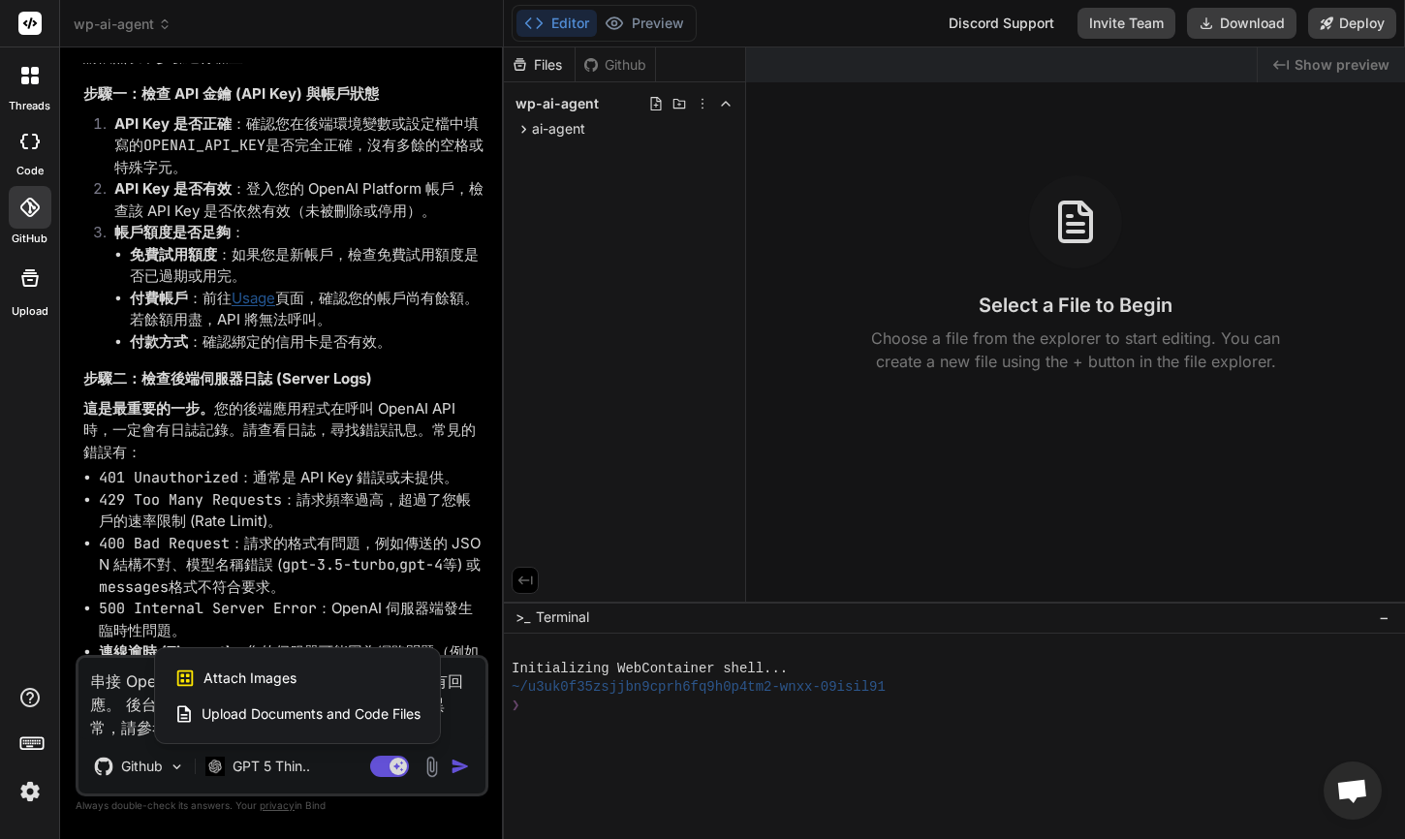
click at [394, 537] on div at bounding box center [702, 419] width 1405 height 839
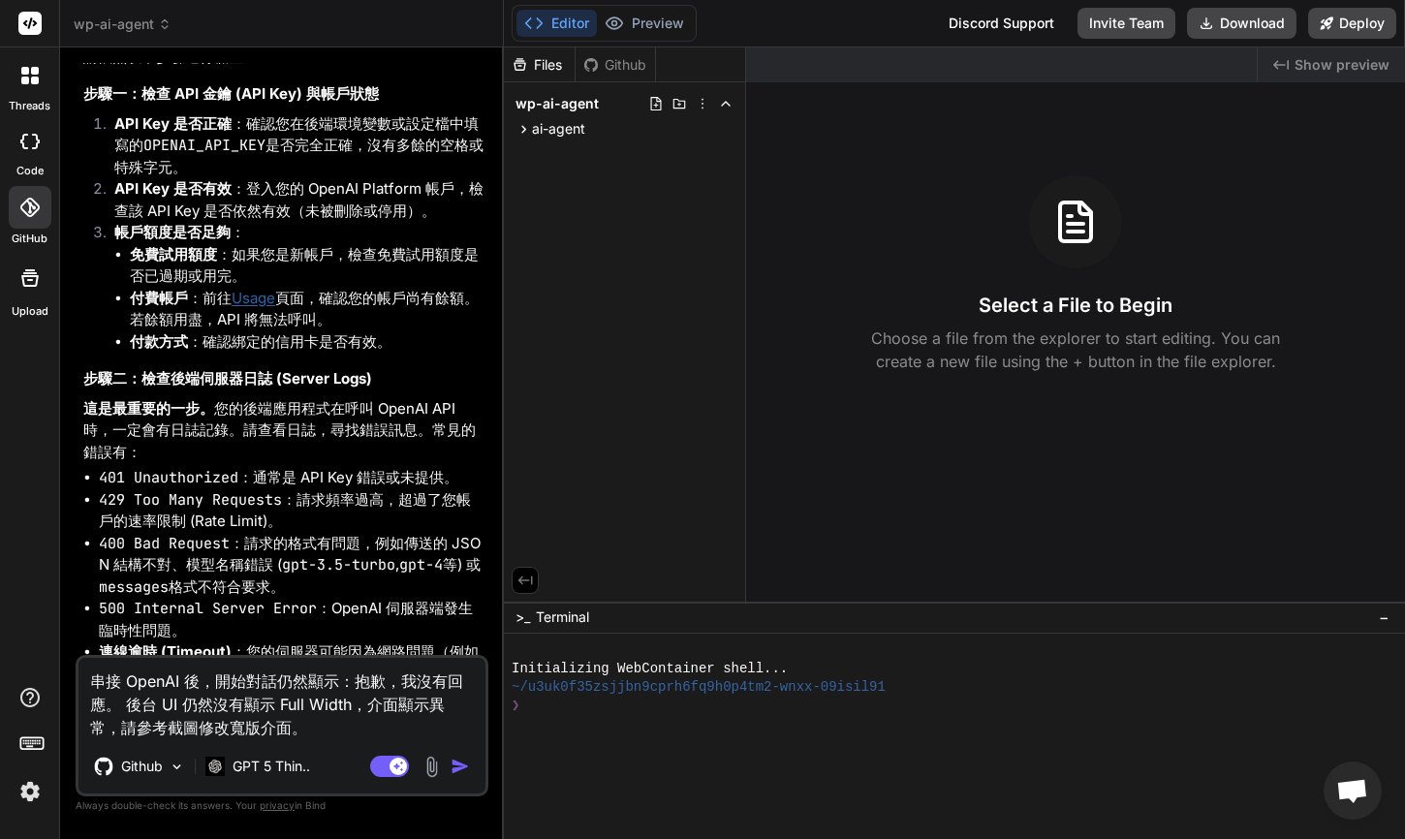
click at [429, 756] on img at bounding box center [431, 767] width 22 height 22
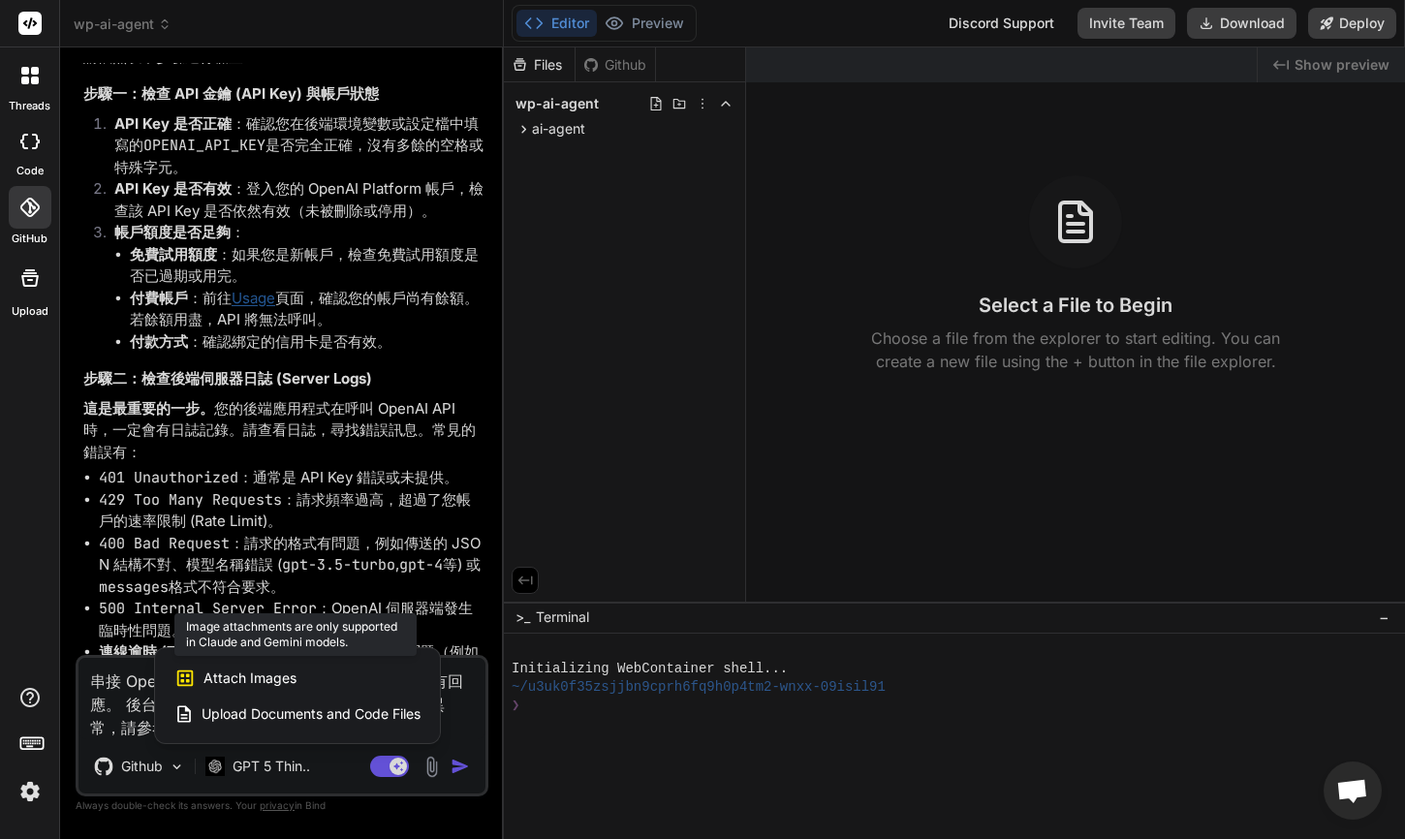
click at [340, 671] on div "Attach Images Image attachments are only supported in Claude and Gemini models." at bounding box center [297, 678] width 246 height 37
click at [288, 673] on span "Attach Images" at bounding box center [249, 677] width 93 height 19
click at [143, 700] on div at bounding box center [702, 419] width 1405 height 839
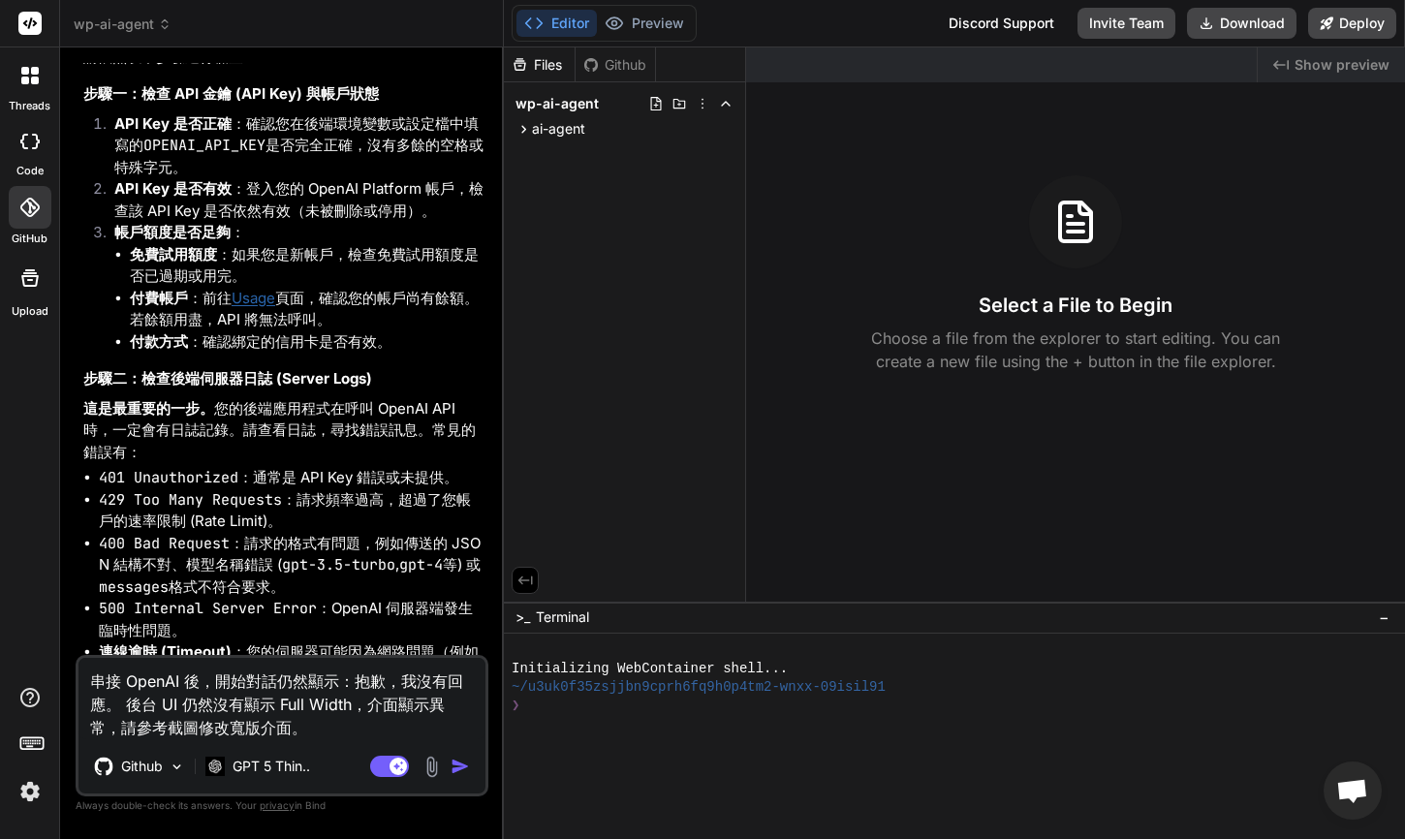
click at [304, 722] on textarea "串接 OpenAI 後，開始對話仍然顯示：抱歉，我沒有回應。 後台 UI 仍然沒有顯示 Full Width，介面顯示異常，請參考截圖修改寬版介面。" at bounding box center [281, 698] width 407 height 81
type textarea "x"
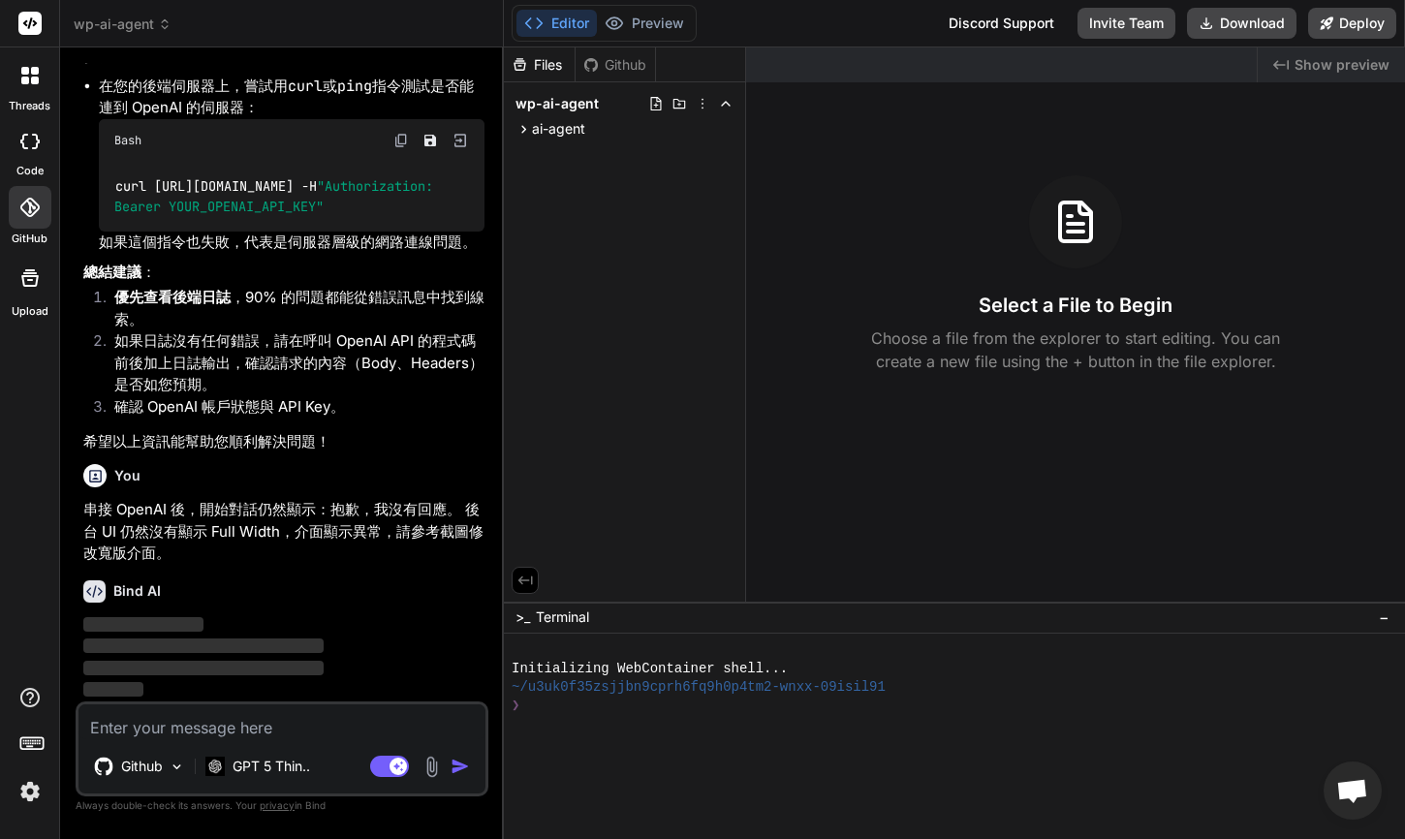
scroll to position [8983, 0]
click at [267, 763] on p "GPT 5 Thin.." at bounding box center [272, 766] width 78 height 19
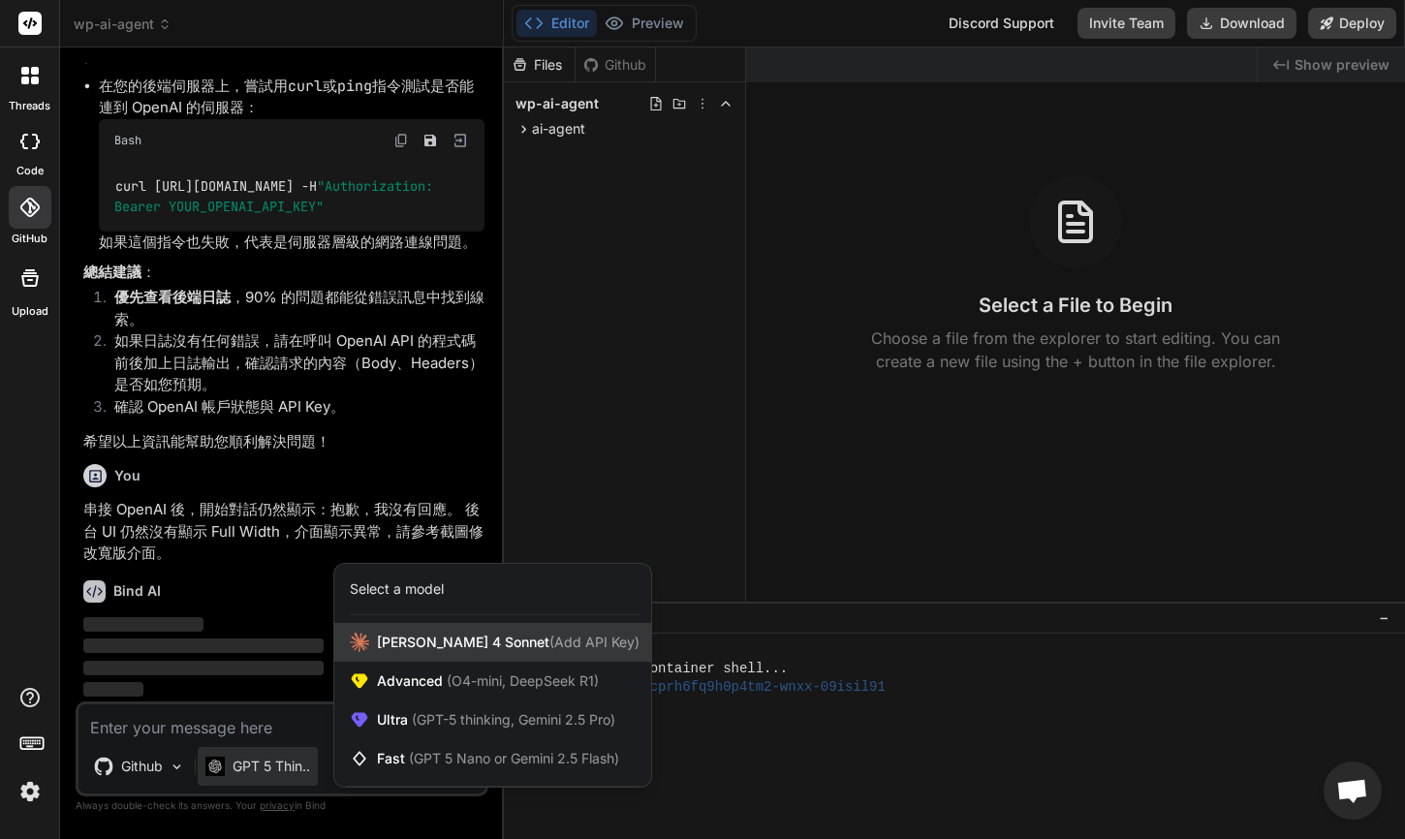
click at [394, 639] on span "[PERSON_NAME] 4 Sonnet (Add API Key)" at bounding box center [508, 642] width 263 height 19
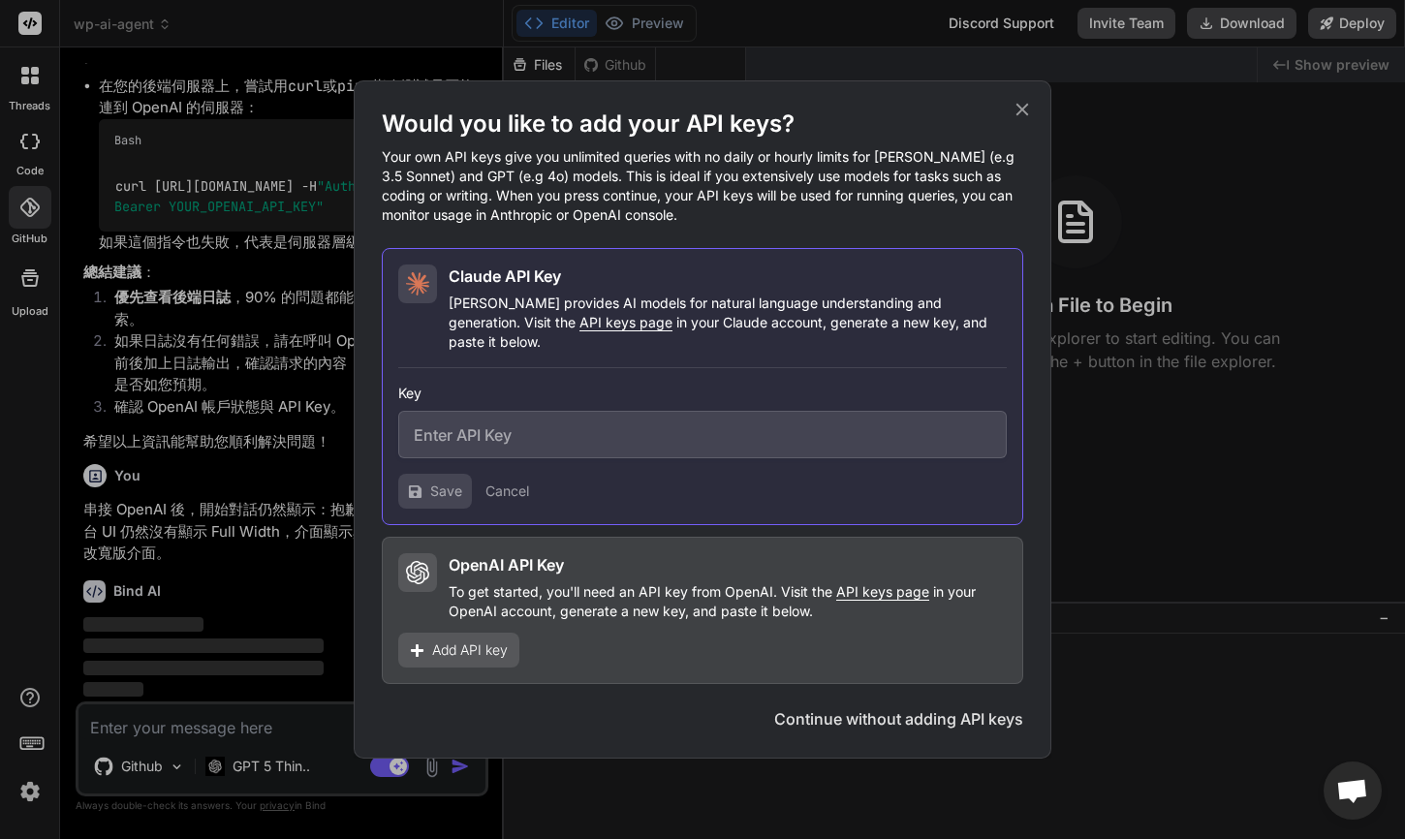
click at [858, 707] on button "Continue without adding API keys" at bounding box center [898, 718] width 249 height 23
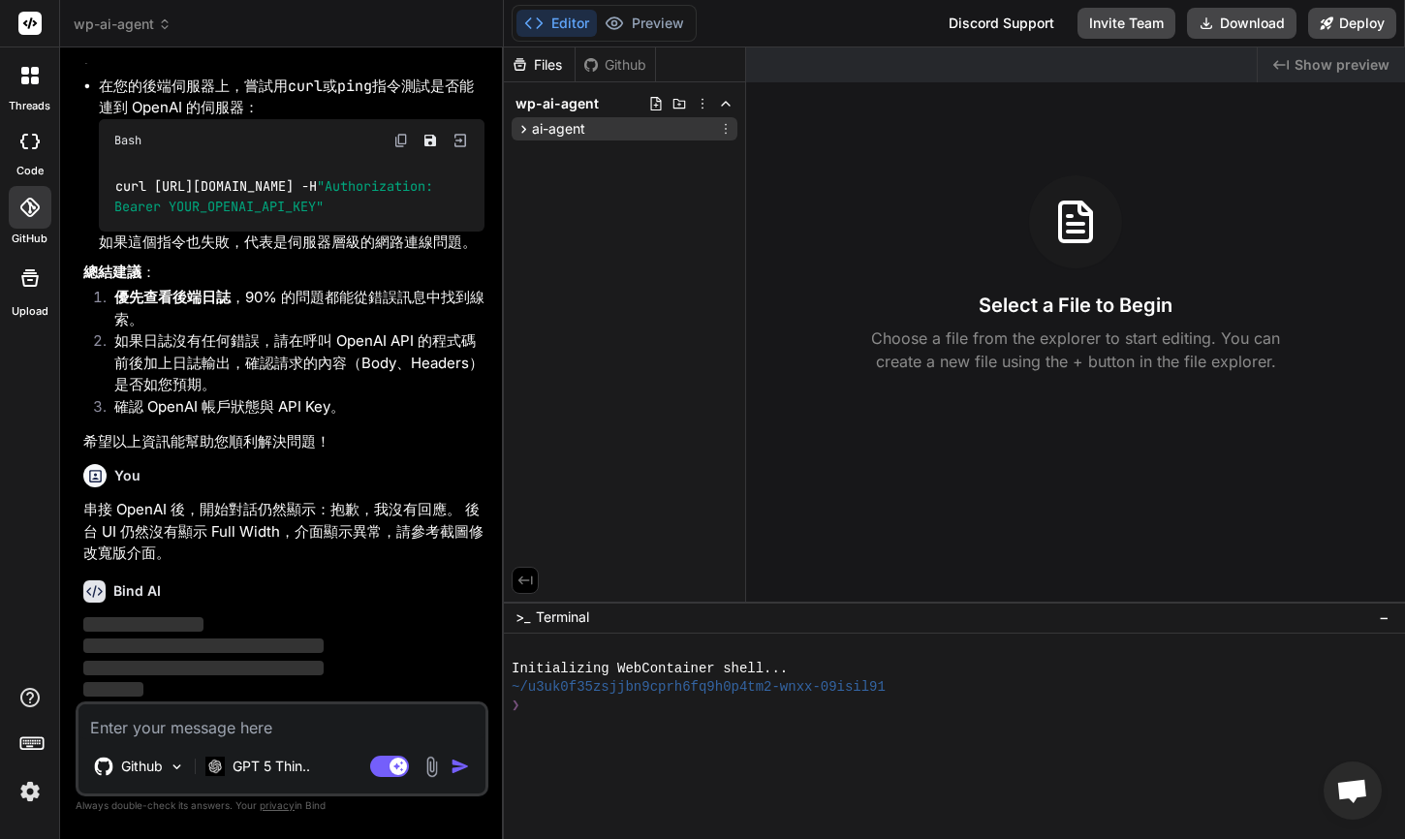
click at [546, 123] on span "ai-agent" at bounding box center [558, 128] width 53 height 19
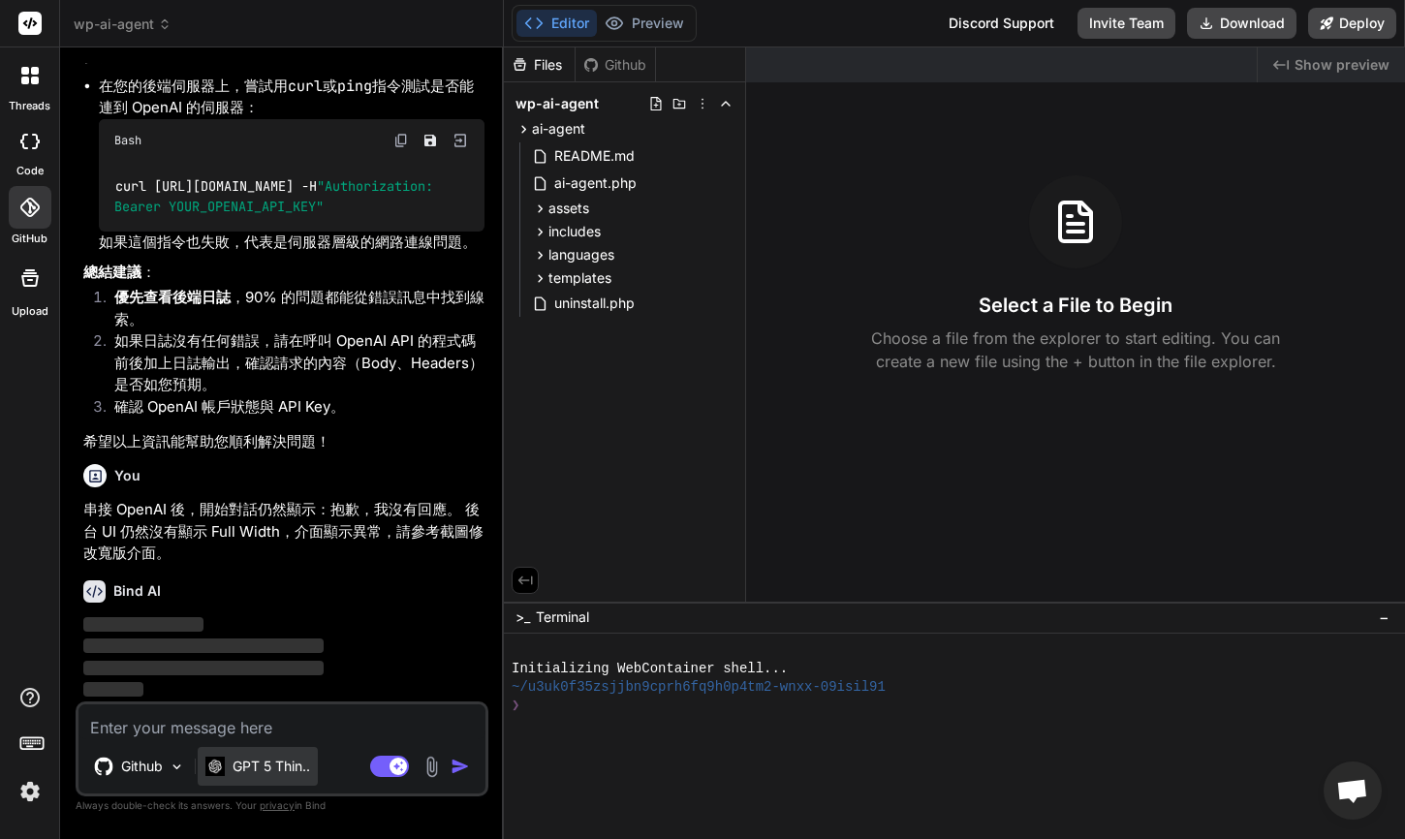
click at [269, 784] on div "GPT 5 Thin.." at bounding box center [258, 766] width 120 height 39
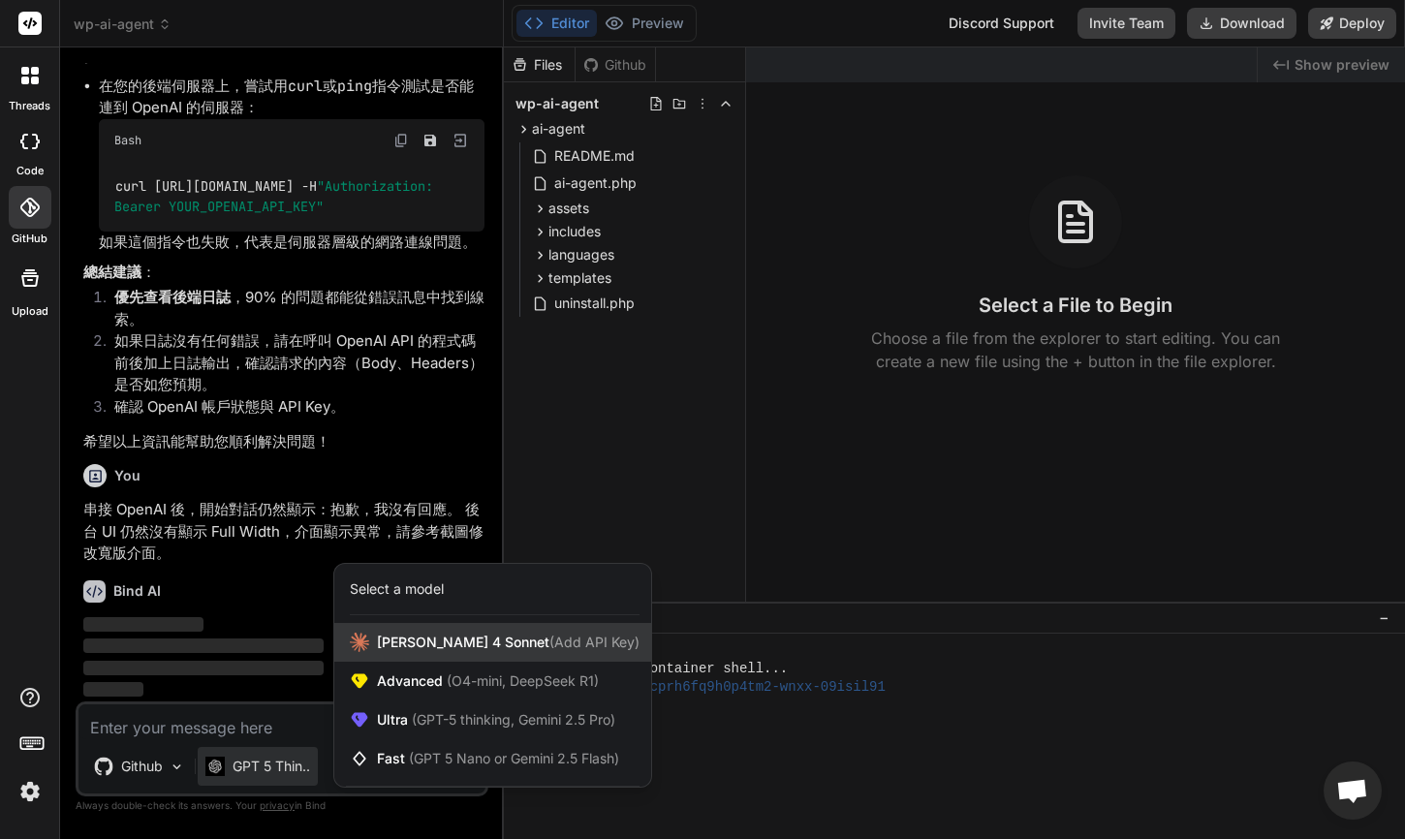
click at [471, 655] on div "[PERSON_NAME] 4 Sonnet (Add API Key)" at bounding box center [492, 642] width 317 height 39
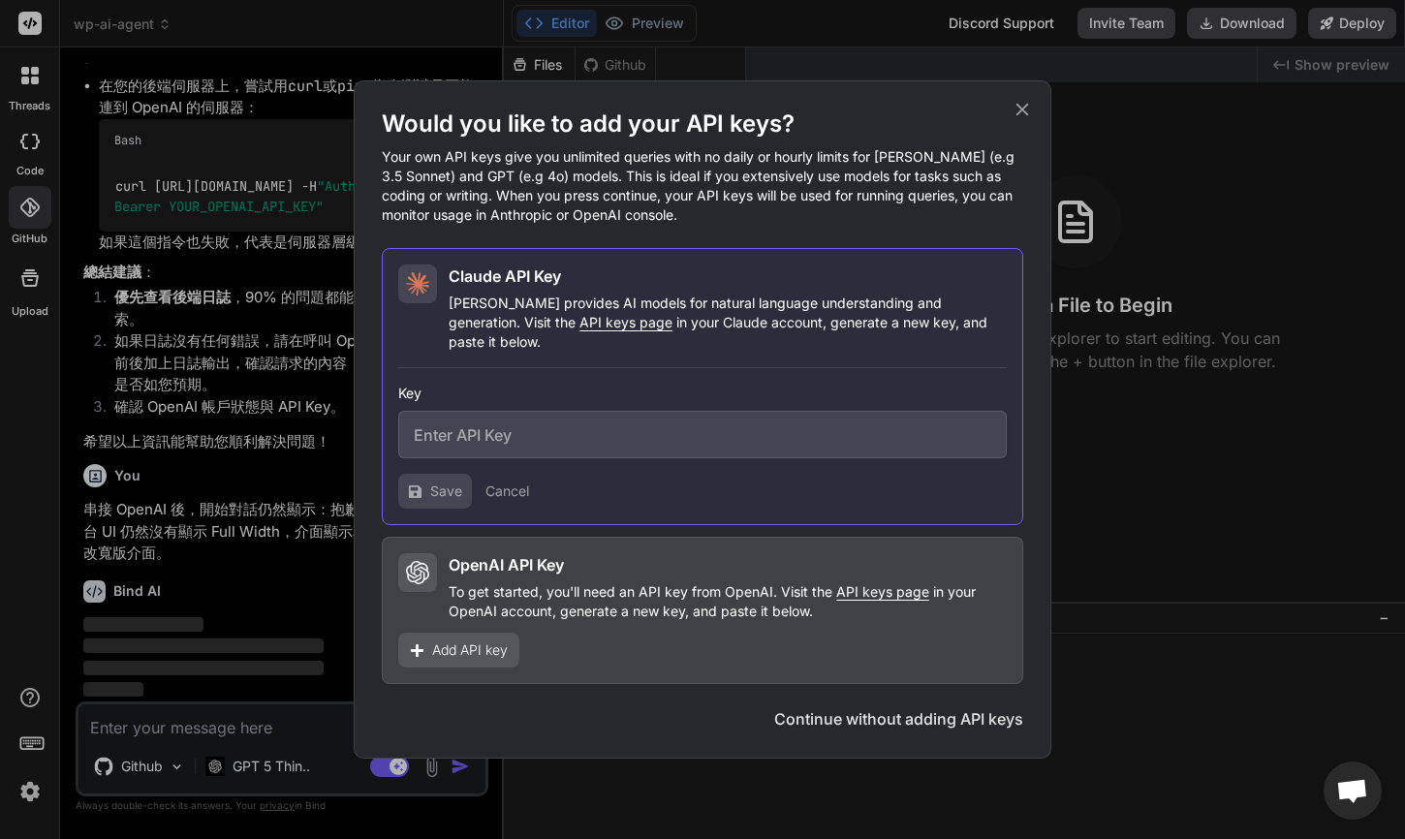
click at [817, 709] on button "Continue without adding API keys" at bounding box center [898, 718] width 249 height 23
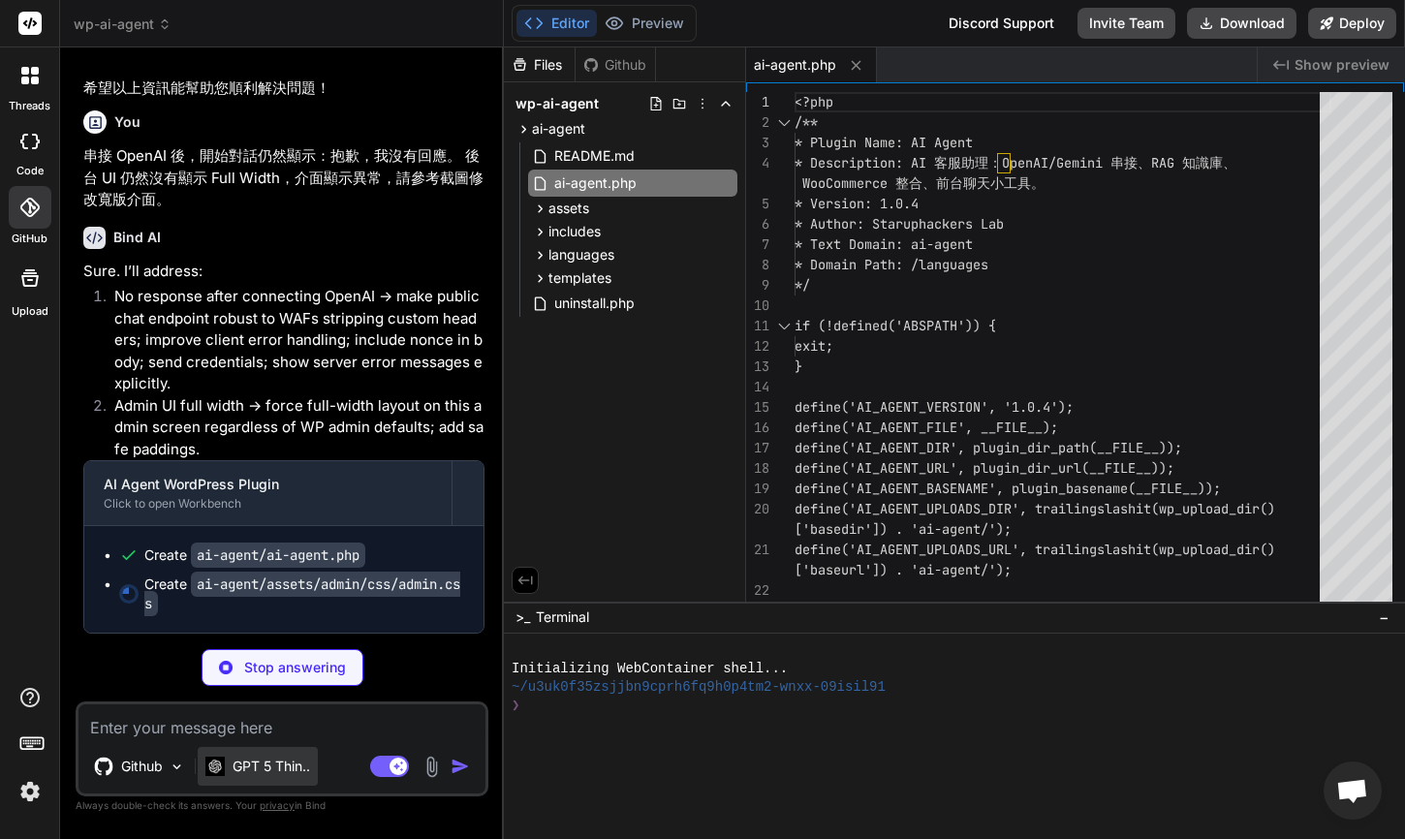
type textarea "x"
type textarea "/* Responsive paddings for very wide screens */ @media (min-width: 1400px) { bo…"
type textarea "x"
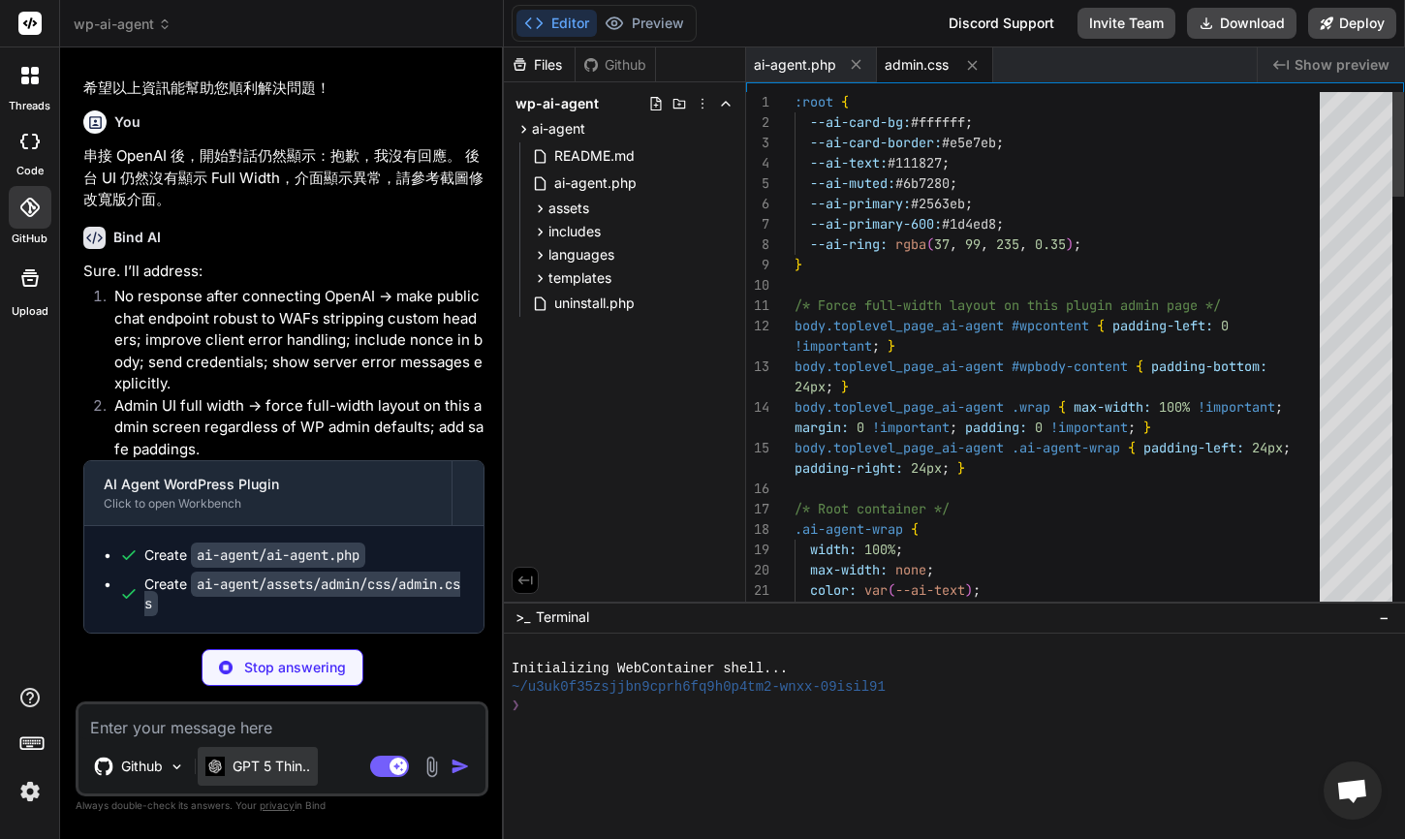
type textarea "/* Responsive paddings for very wide screens */ @media (min-width: 1400px) { bo…"
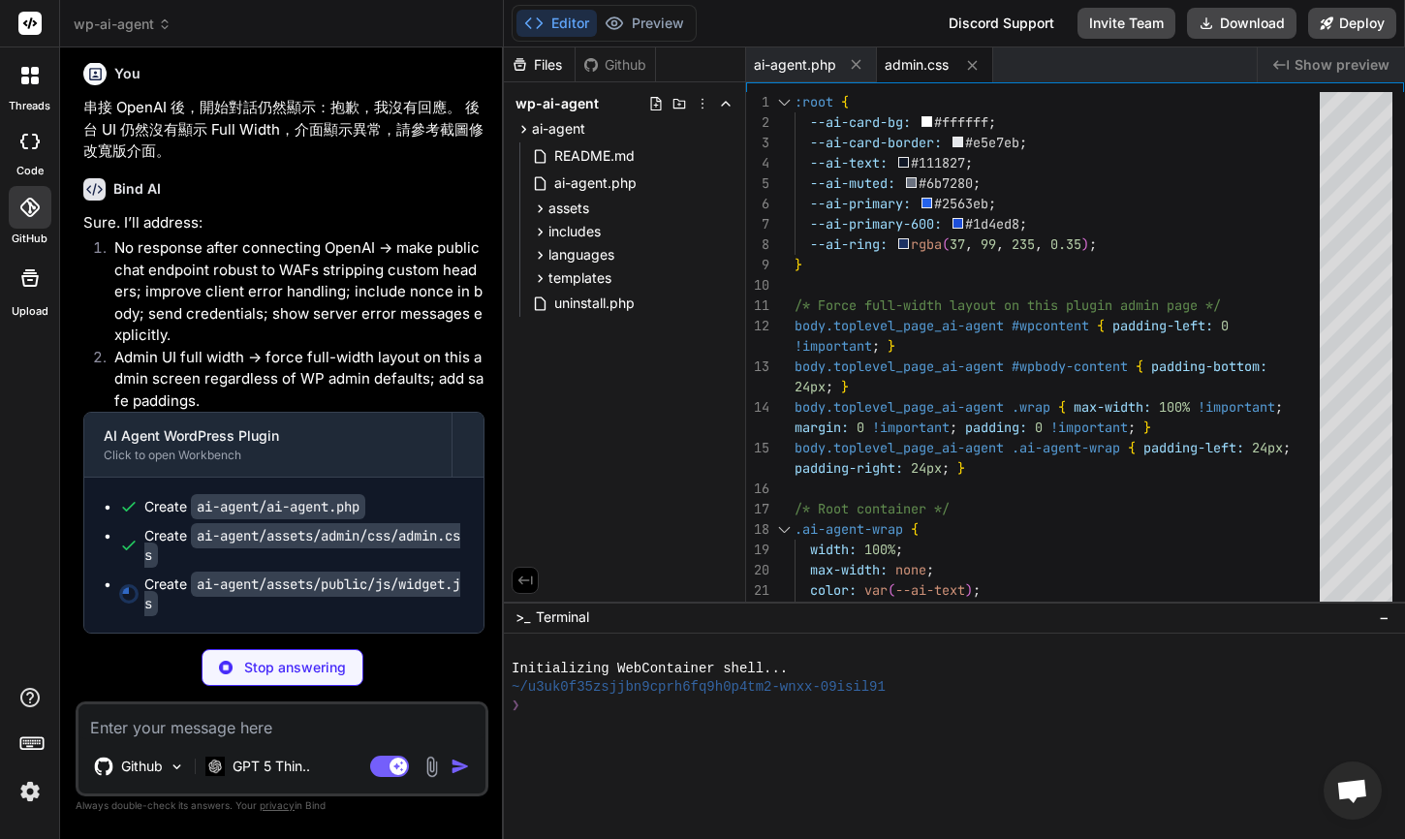
scroll to position [9385, 0]
type textarea "x"
type textarea "} ui(); }); })();"
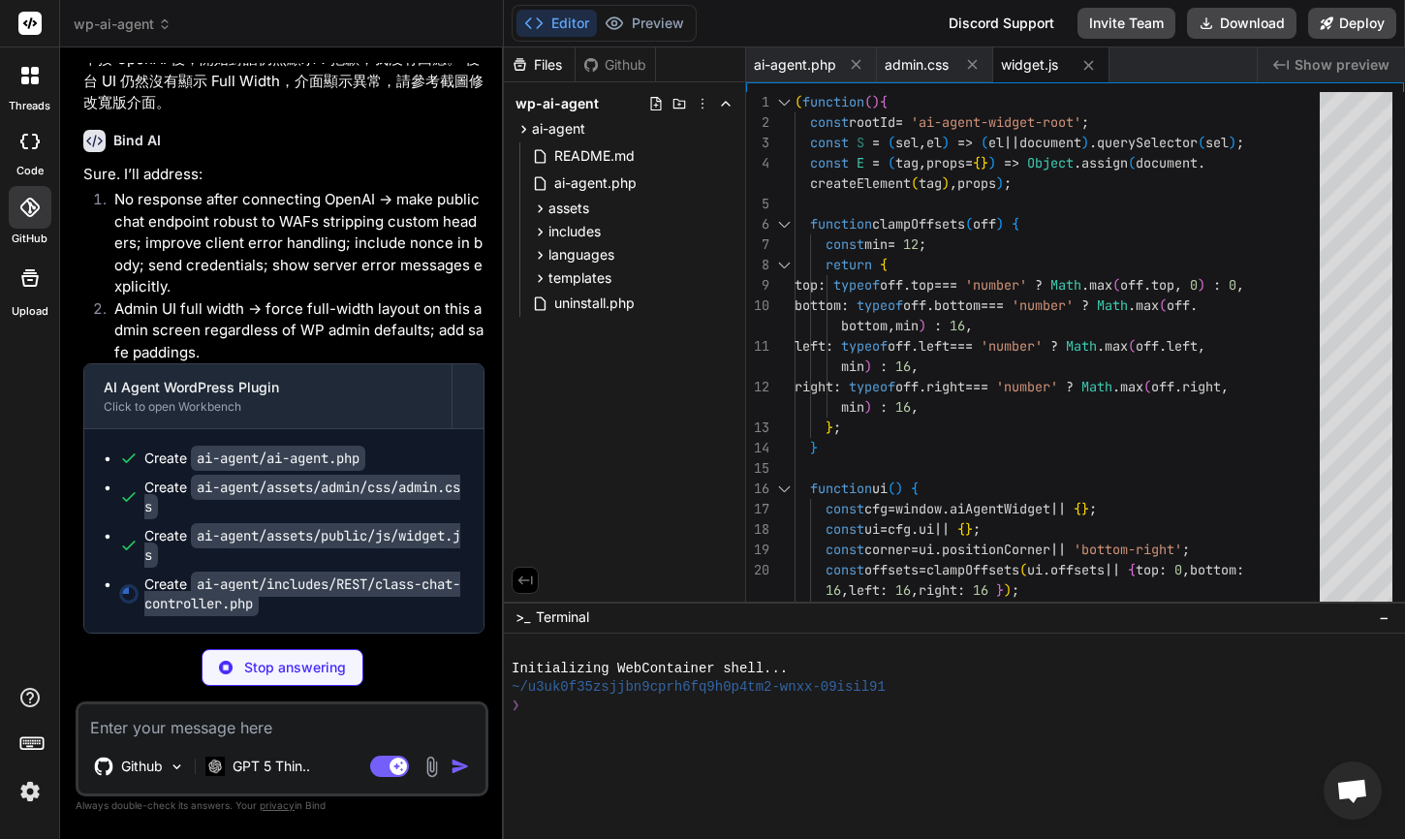
scroll to position [9434, 0]
type textarea "x"
type textarea "} }"
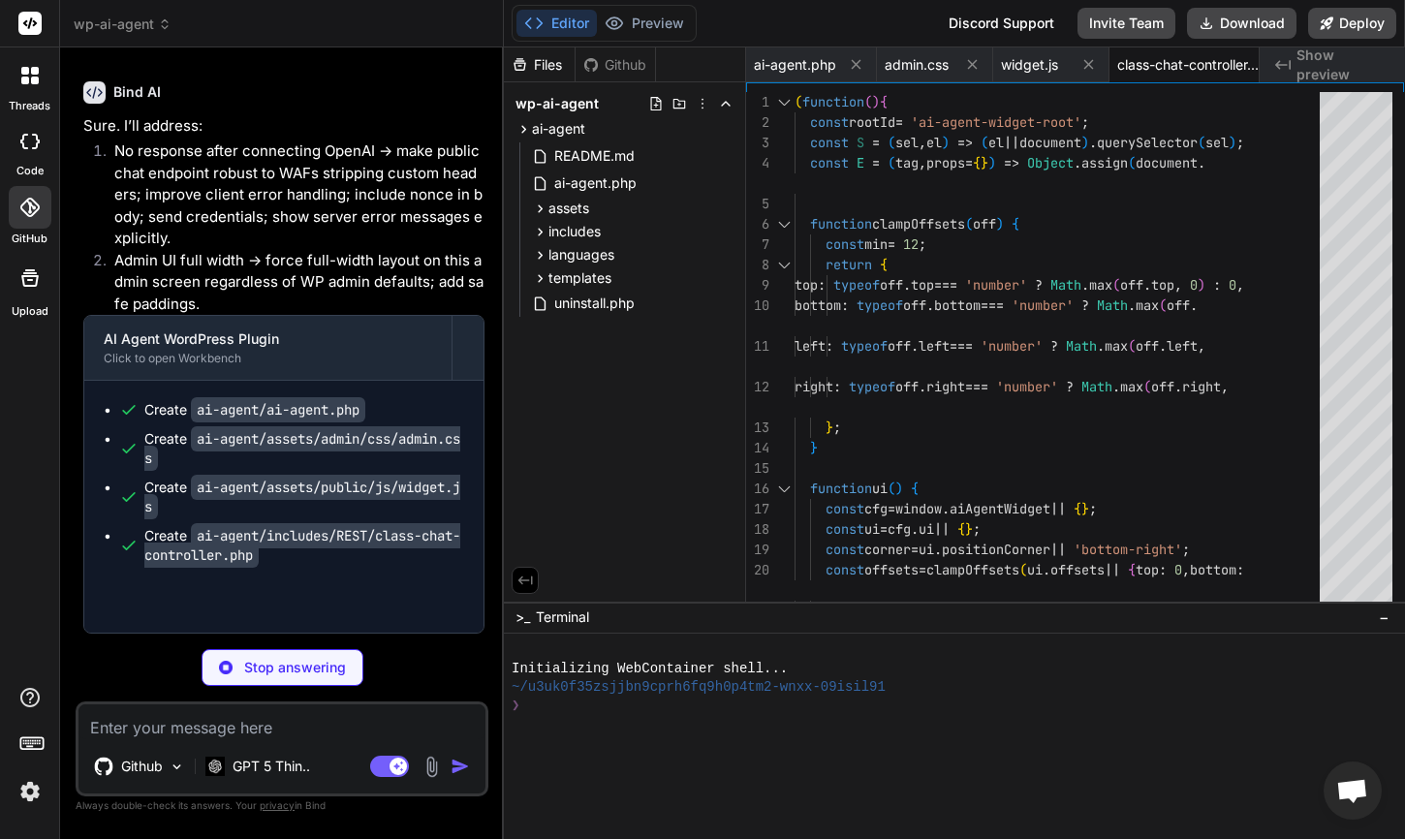
type textarea "x"
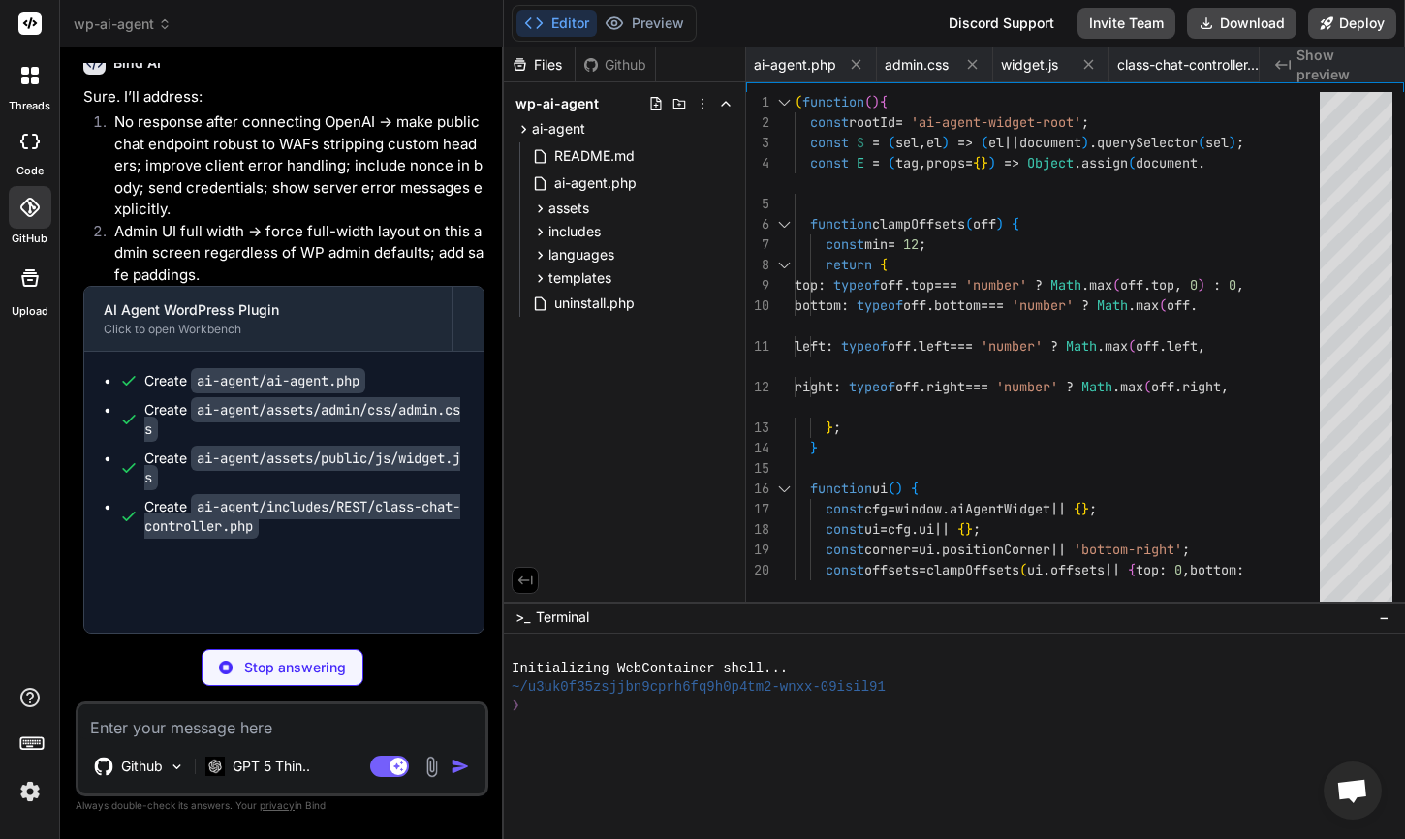
type textarea "x"
type textarea "- 若仍出現無回應： - 檢查「主控台/網路」中 /wp-json/ai-agent/v1/chat 回傳的 HTTP 狀態與 JSON message - …"
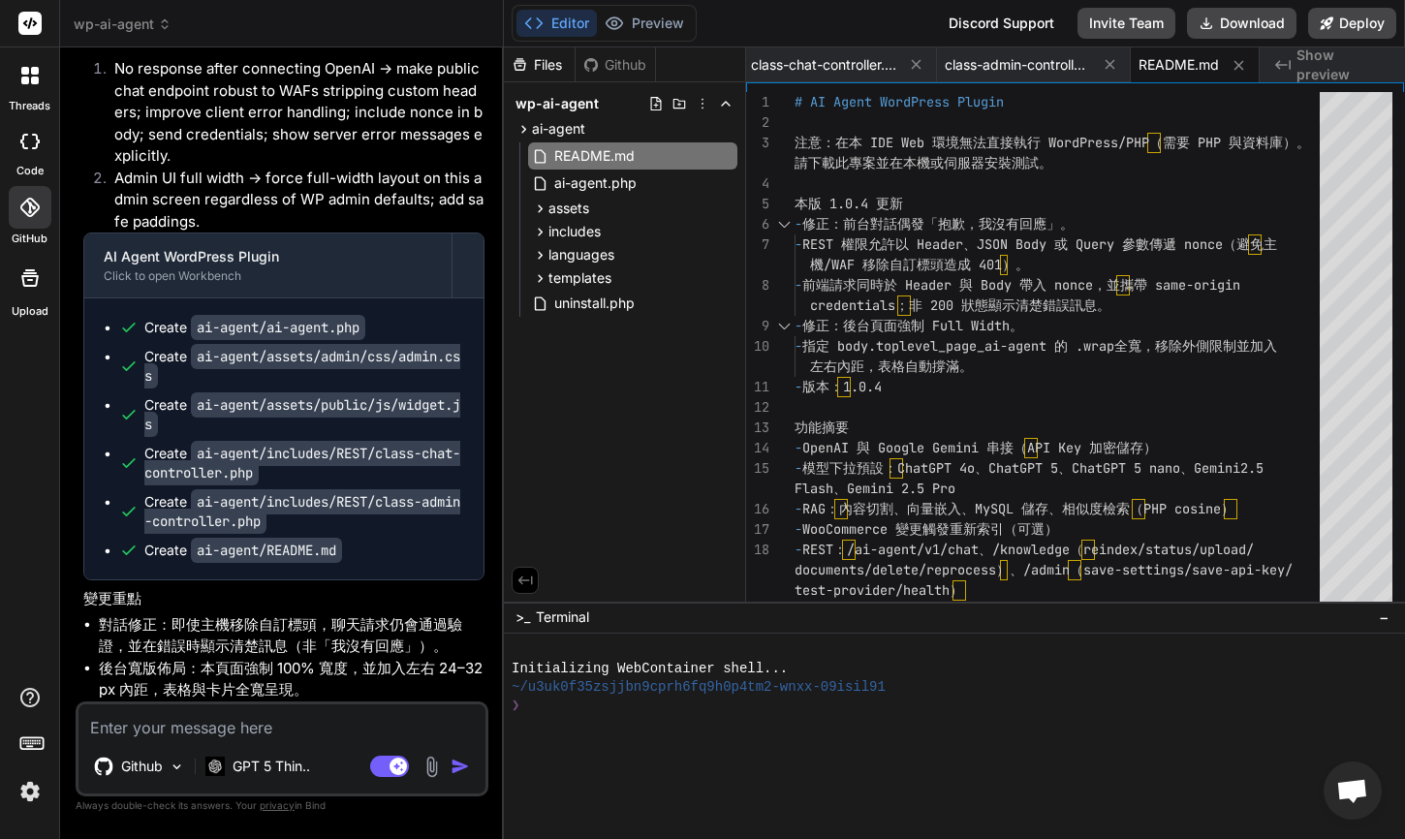
scroll to position [9565, 0]
click at [1225, 17] on button "Download" at bounding box center [1241, 23] width 109 height 31
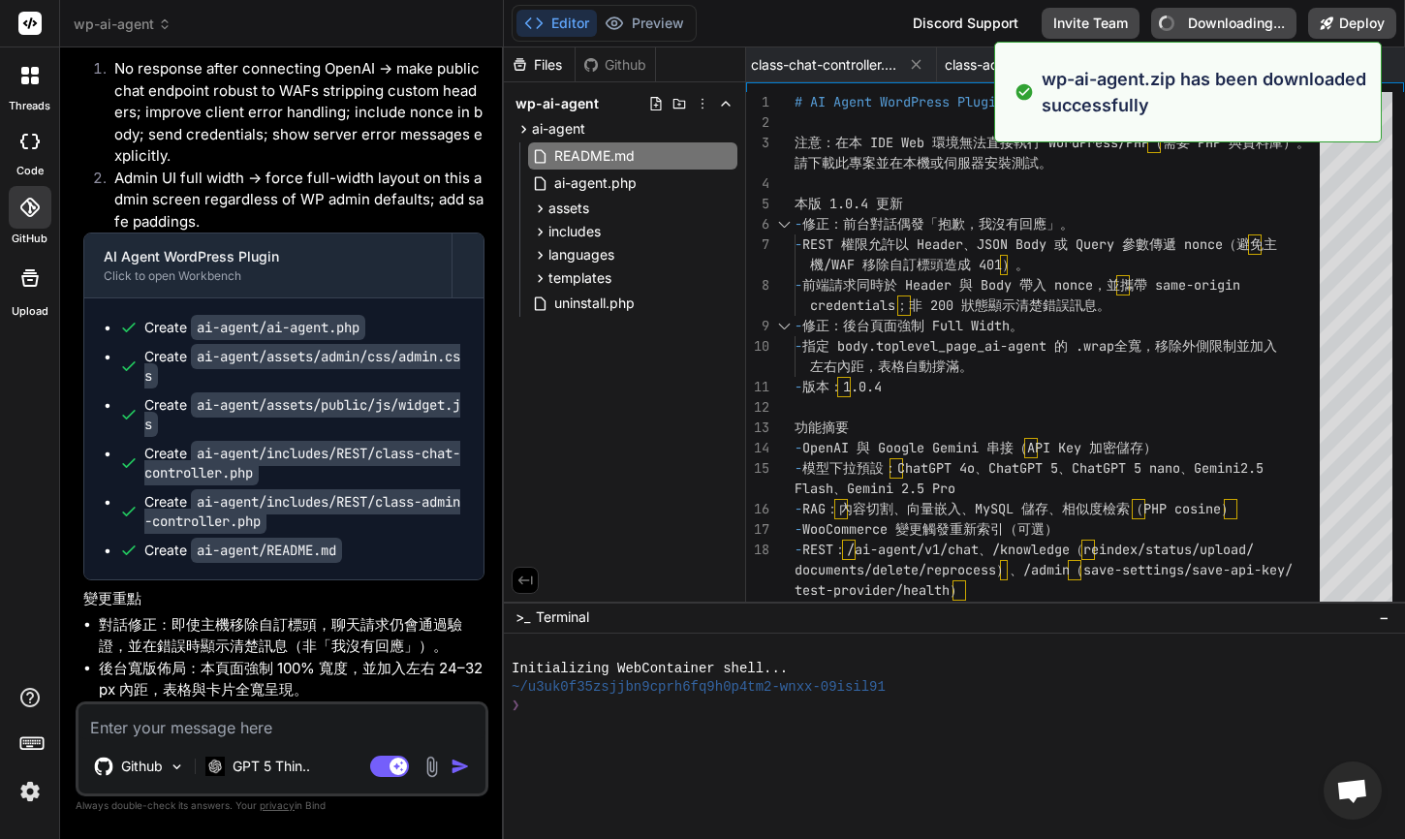
type textarea "x"
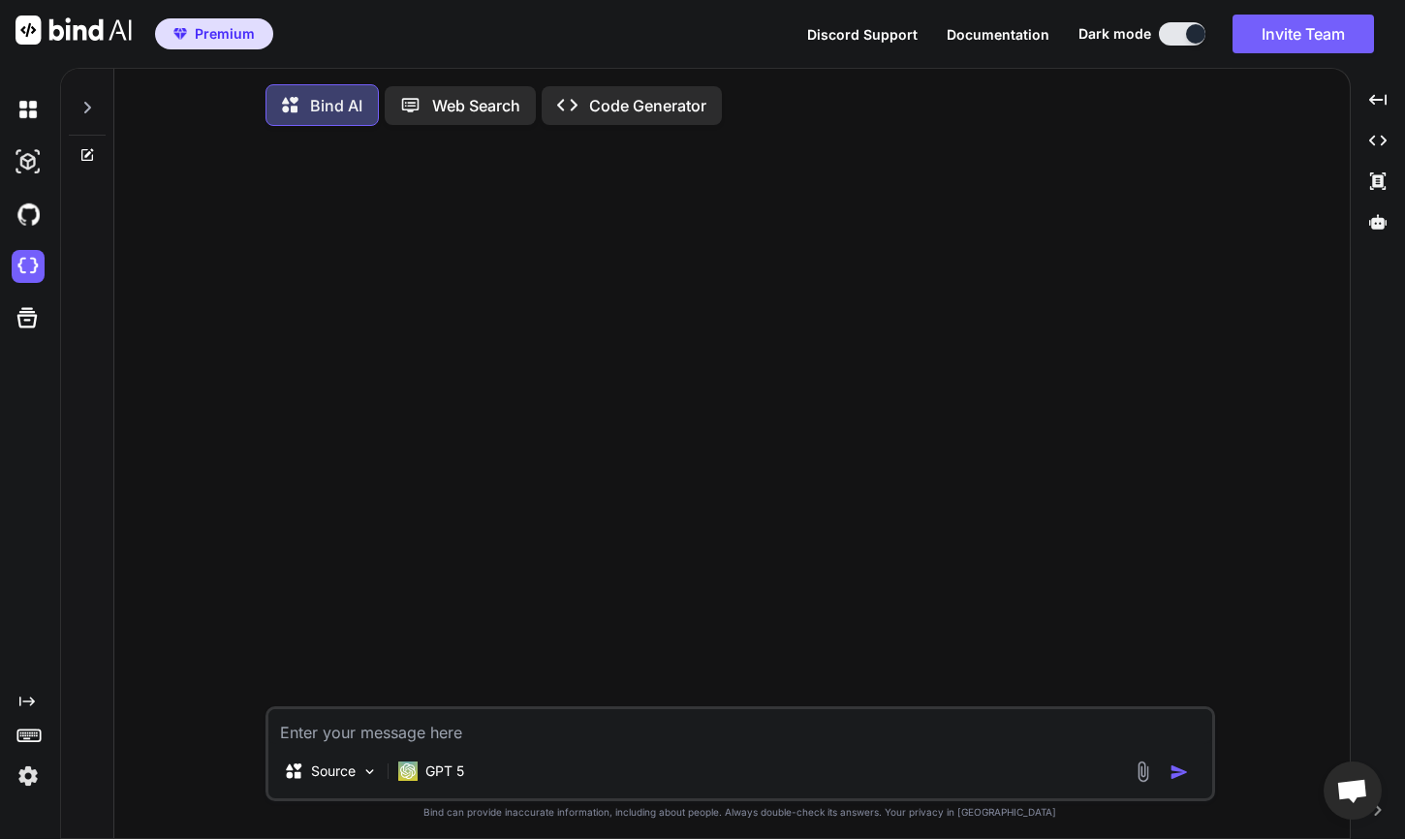
scroll to position [64, 0]
click at [420, 765] on div "GPT 5" at bounding box center [431, 770] width 66 height 19
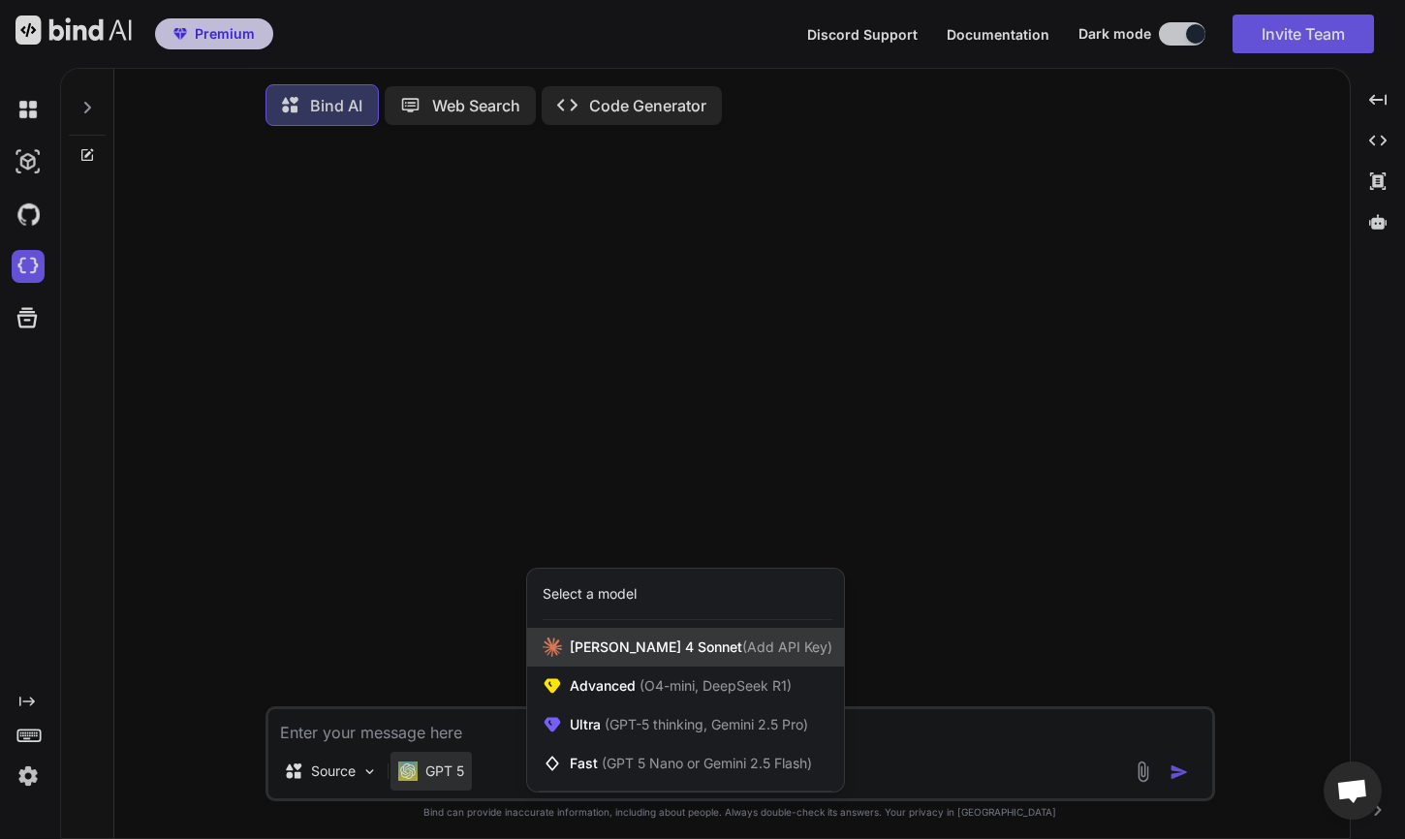
click at [576, 649] on span "[PERSON_NAME] 4 Sonnet (Add API Key)" at bounding box center [701, 646] width 263 height 19
type textarea "x"
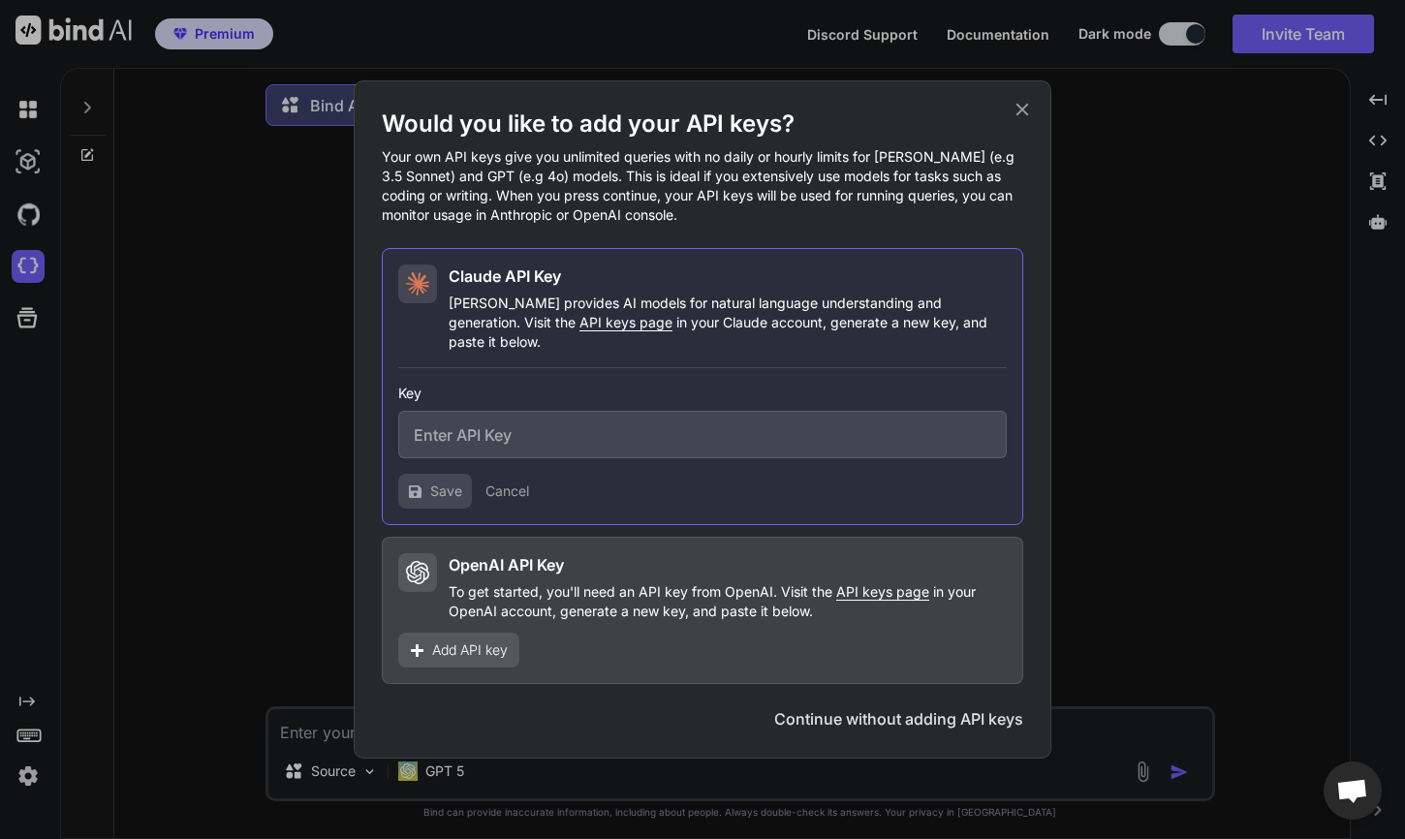
click at [806, 707] on button "Continue without adding API keys" at bounding box center [898, 718] width 249 height 23
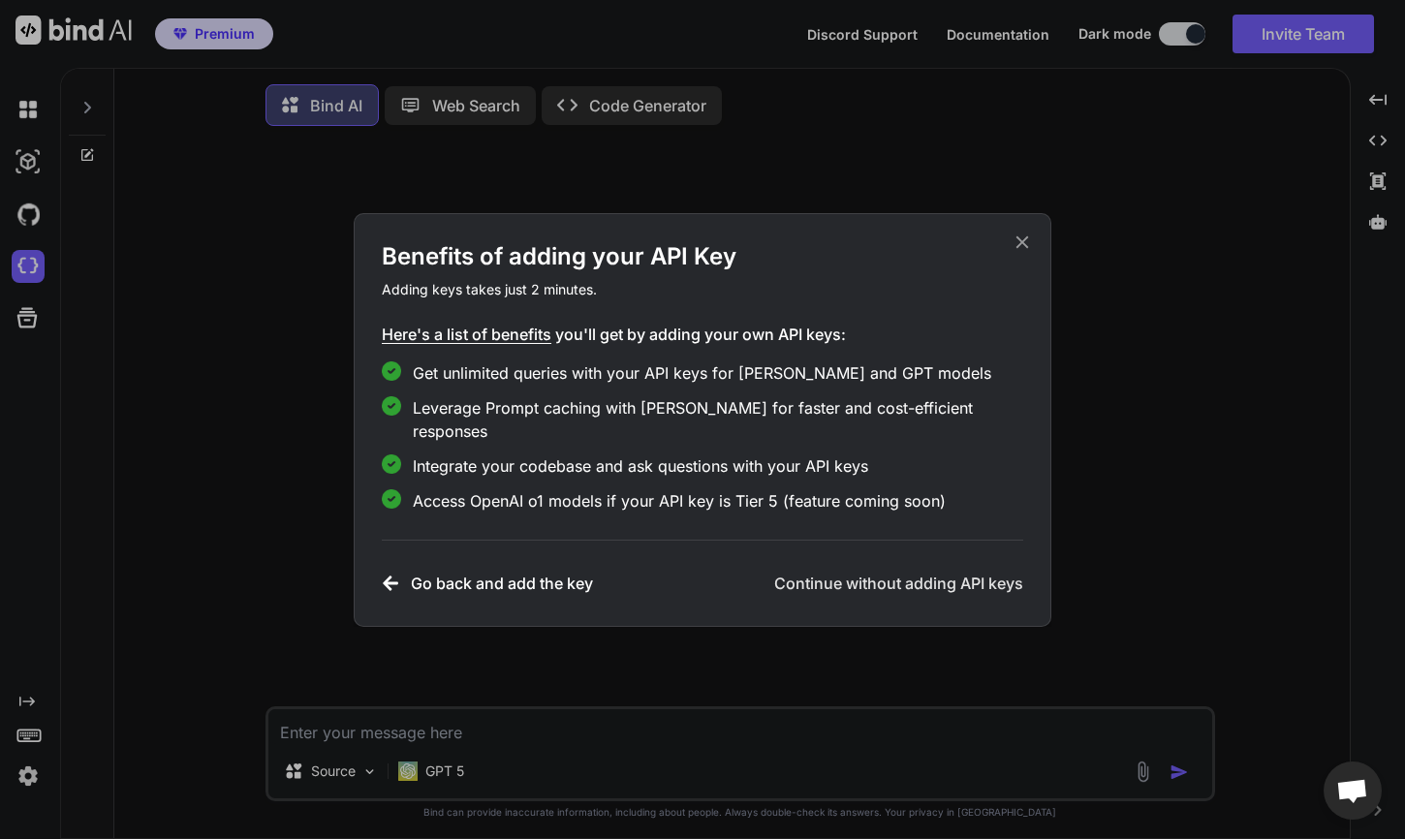
click at [842, 572] on h3 "Continue without adding API keys" at bounding box center [898, 583] width 249 height 23
